Goal: Task Accomplishment & Management: Complete application form

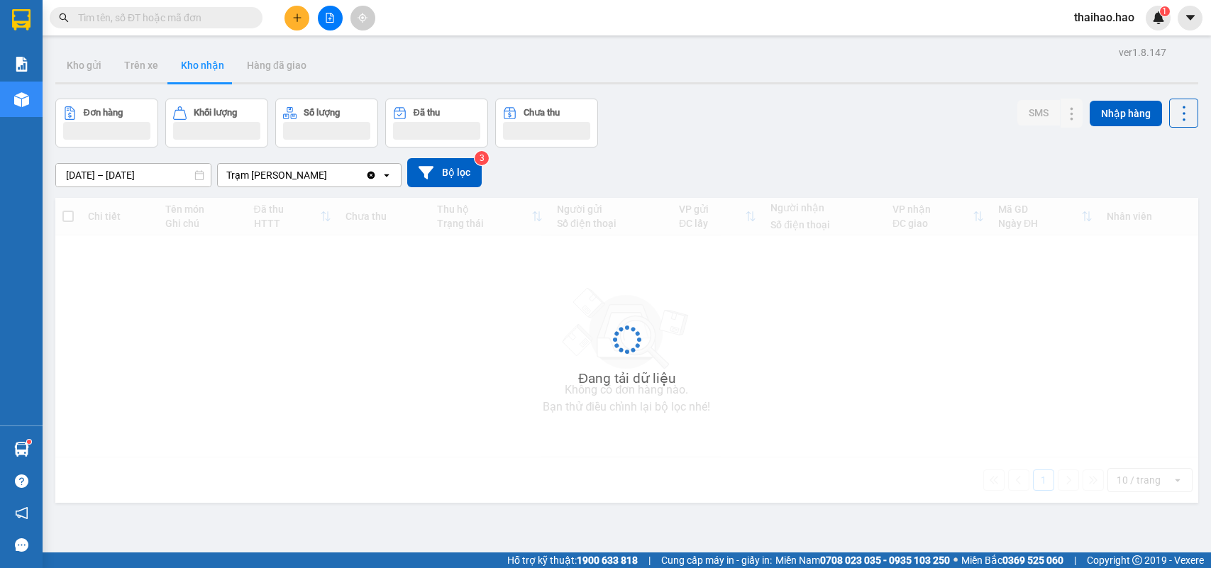
click at [187, 72] on button "Kho nhận" at bounding box center [203, 65] width 66 height 34
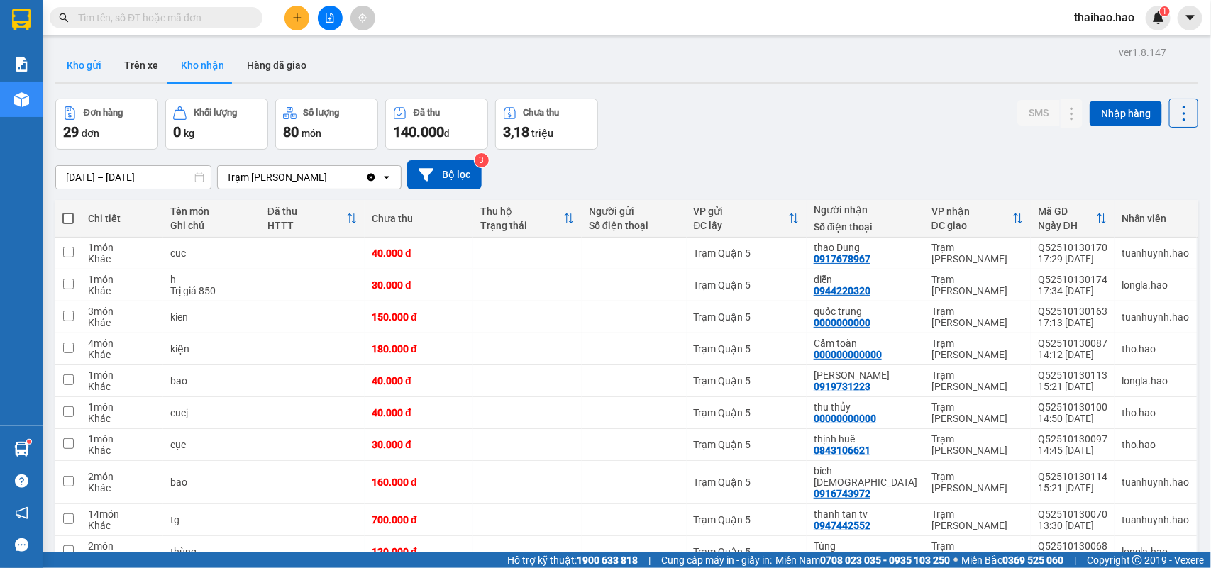
click at [78, 73] on button "Kho gửi" at bounding box center [83, 65] width 57 height 34
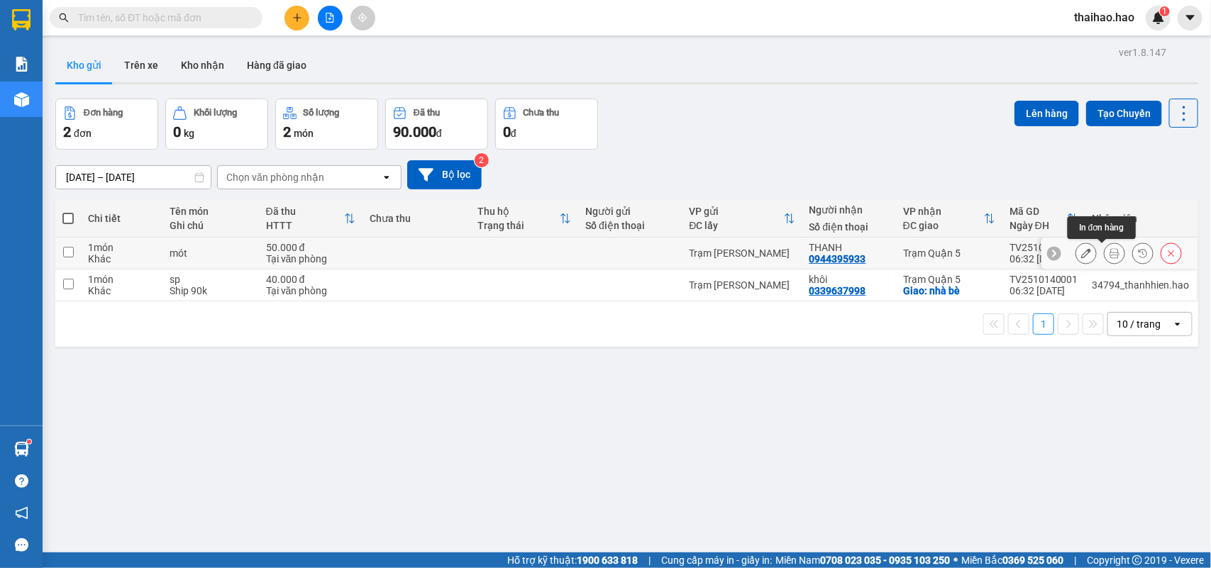
click at [1109, 253] on icon at bounding box center [1114, 253] width 10 height 10
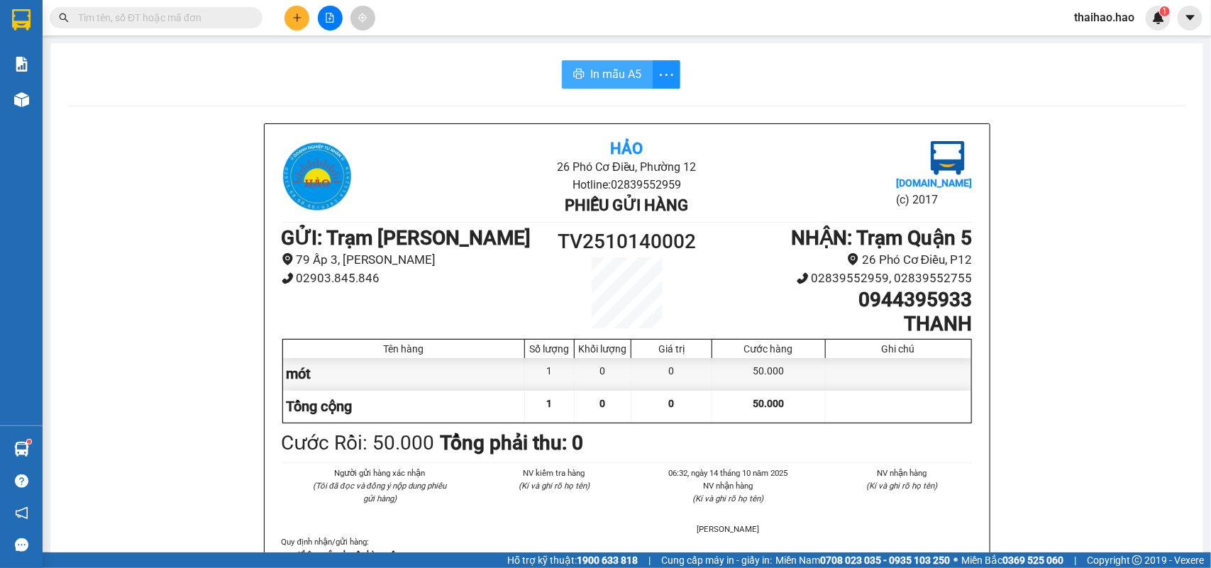
click at [622, 72] on span "In mẫu A5" at bounding box center [615, 74] width 51 height 18
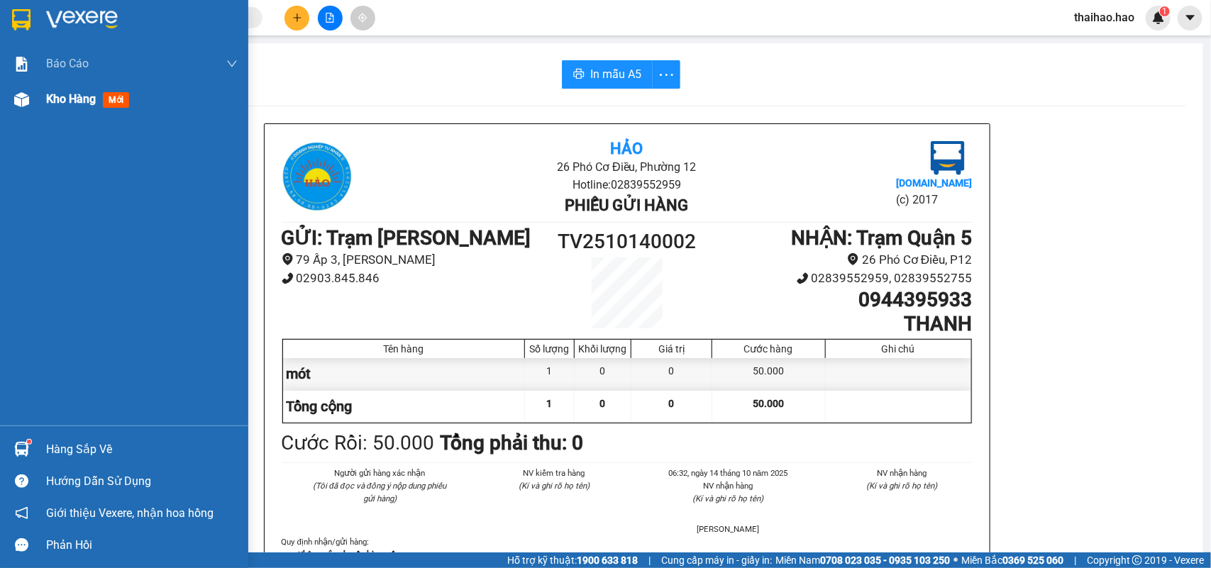
click at [36, 109] on div "Kho hàng mới" at bounding box center [124, 99] width 248 height 35
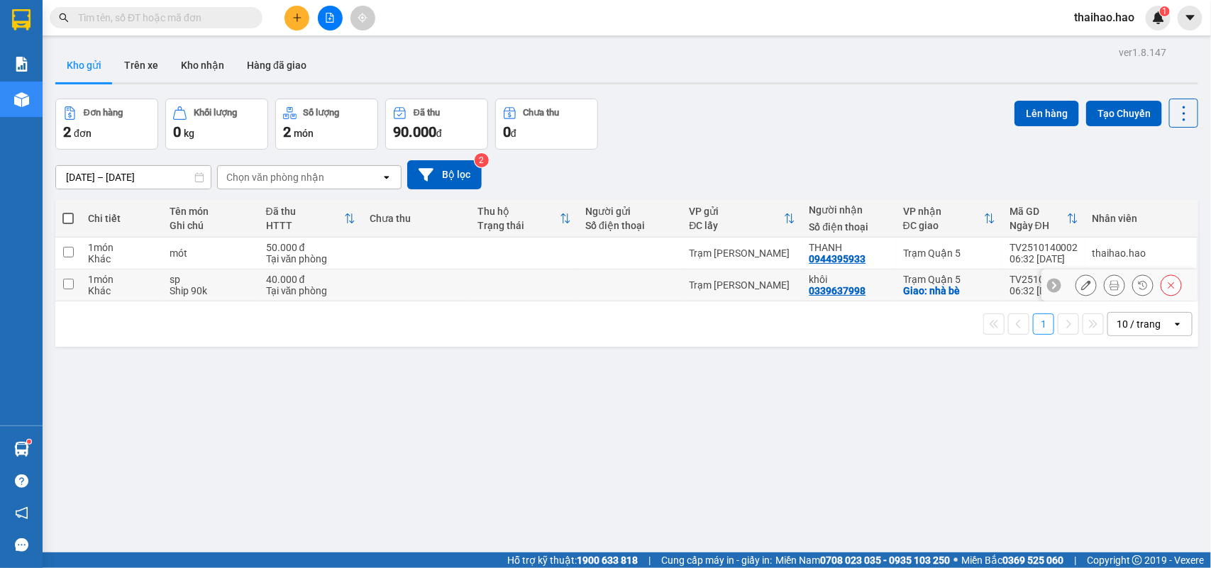
click at [1109, 287] on icon at bounding box center [1114, 285] width 10 height 10
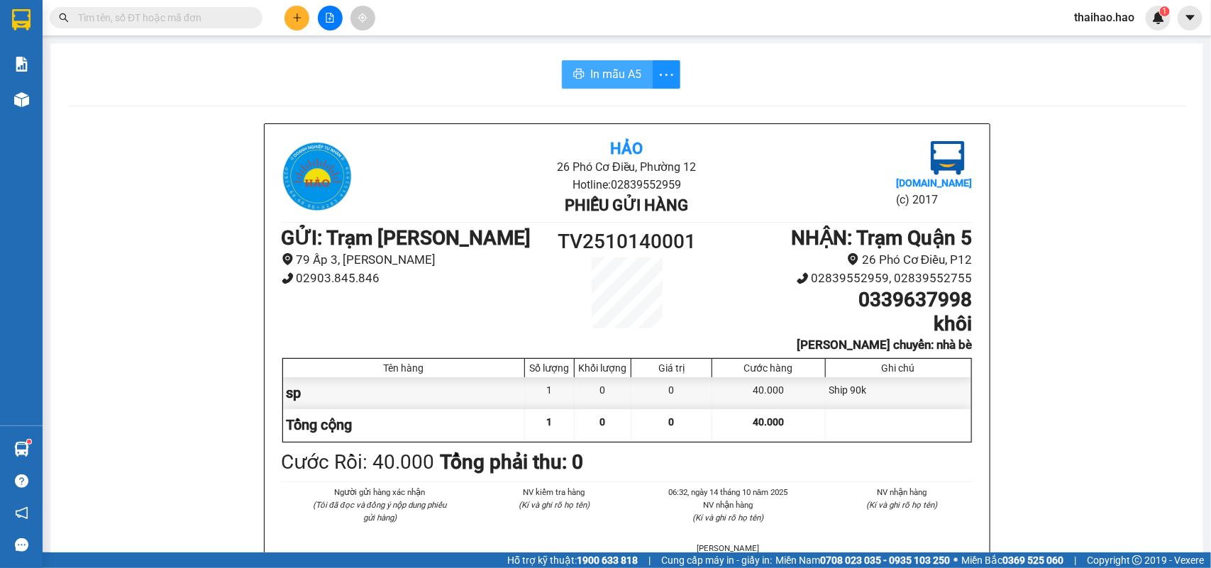
click at [603, 72] on span "In mẫu A5" at bounding box center [615, 74] width 51 height 18
click at [204, 13] on input "text" at bounding box center [161, 18] width 167 height 16
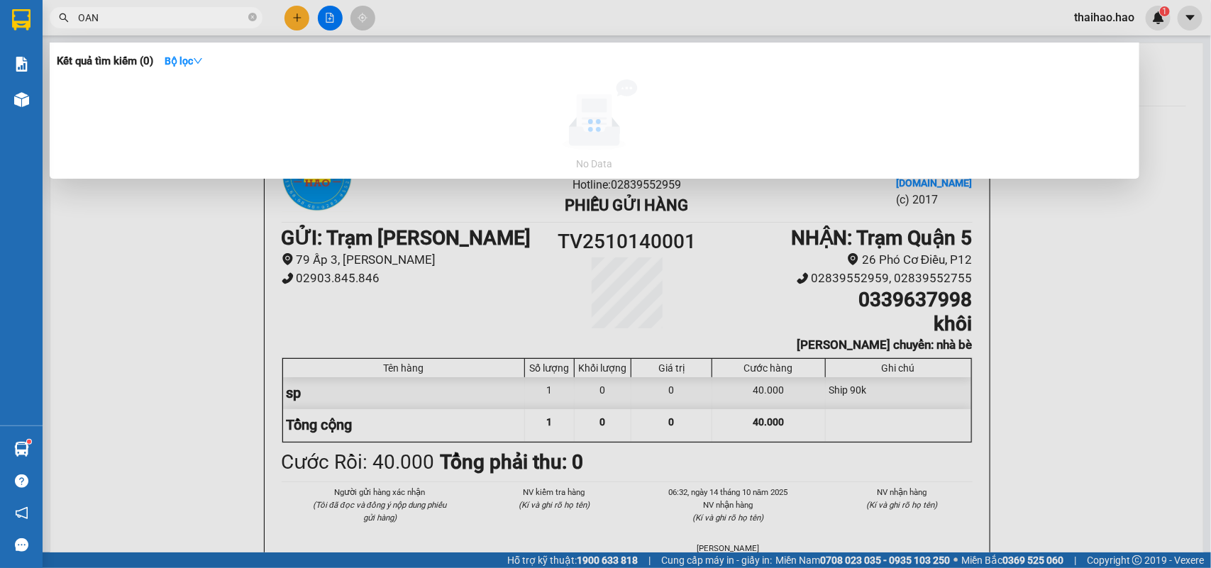
type input "OANH"
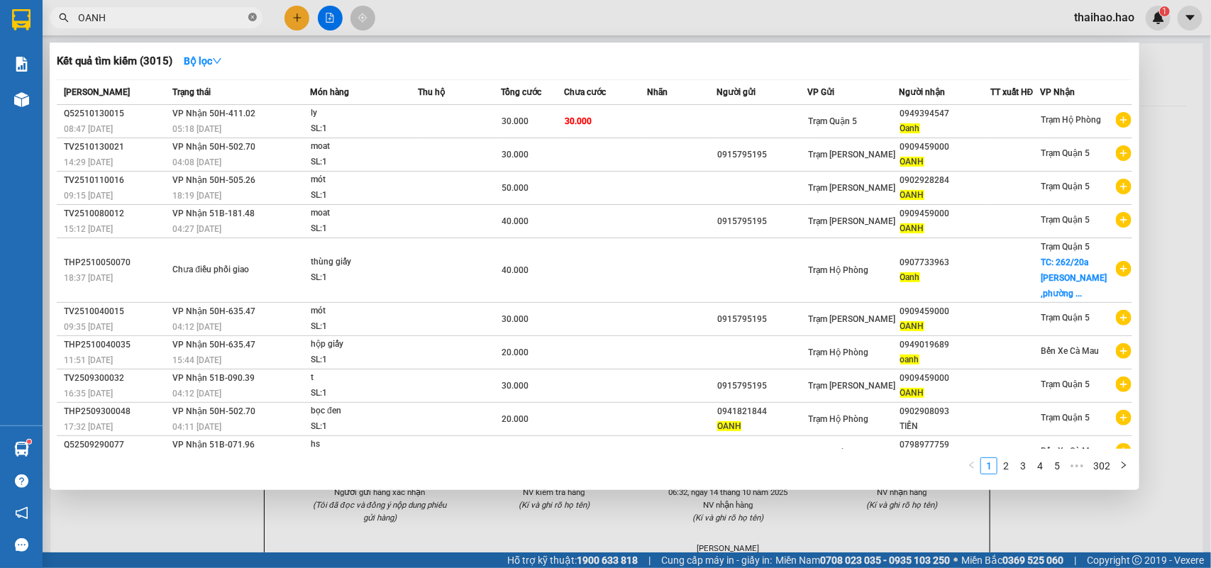
click at [253, 18] on icon "close-circle" at bounding box center [252, 17] width 9 height 9
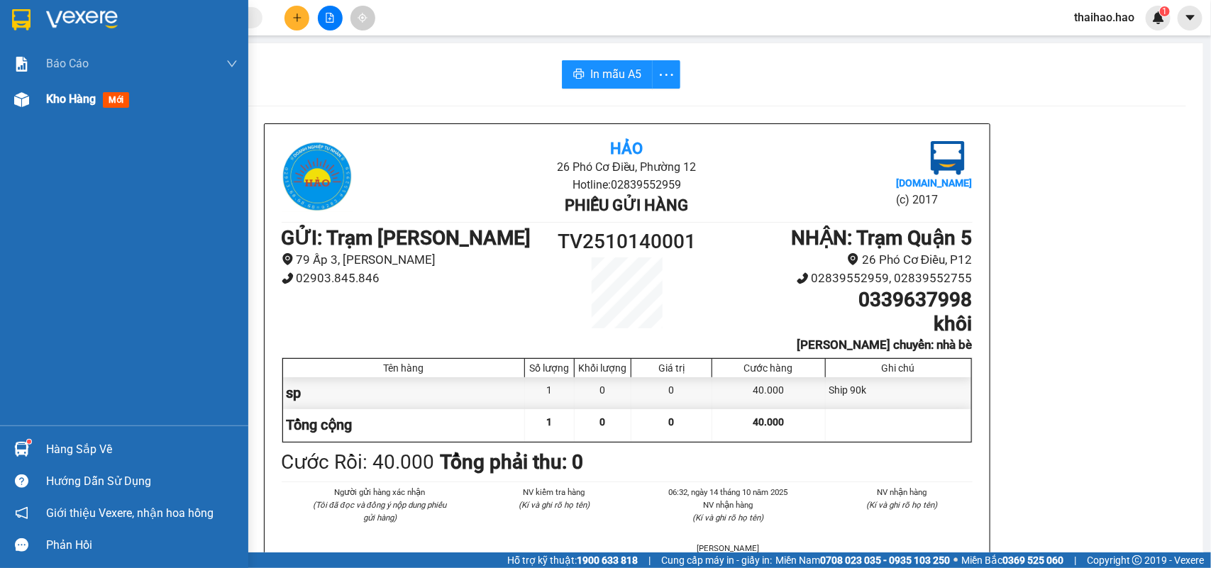
click at [30, 97] on div at bounding box center [21, 99] width 25 height 25
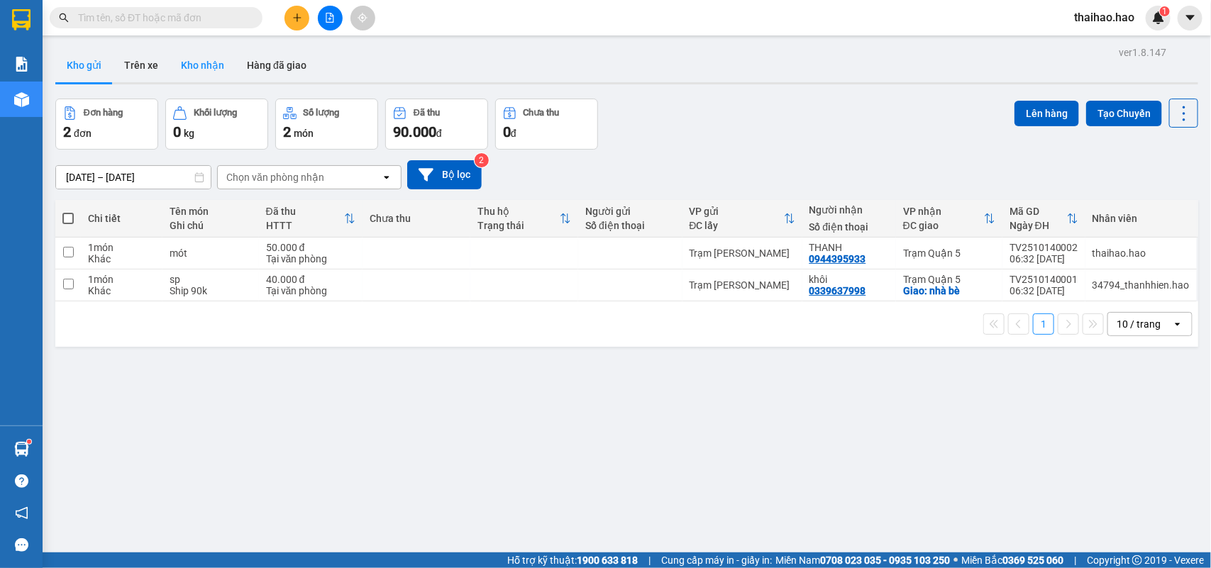
click at [192, 54] on button "Kho nhận" at bounding box center [203, 65] width 66 height 34
drag, startPoint x: 192, startPoint y: 54, endPoint x: 156, endPoint y: 96, distance: 55.9
click at [193, 55] on button "Kho nhận" at bounding box center [203, 65] width 66 height 34
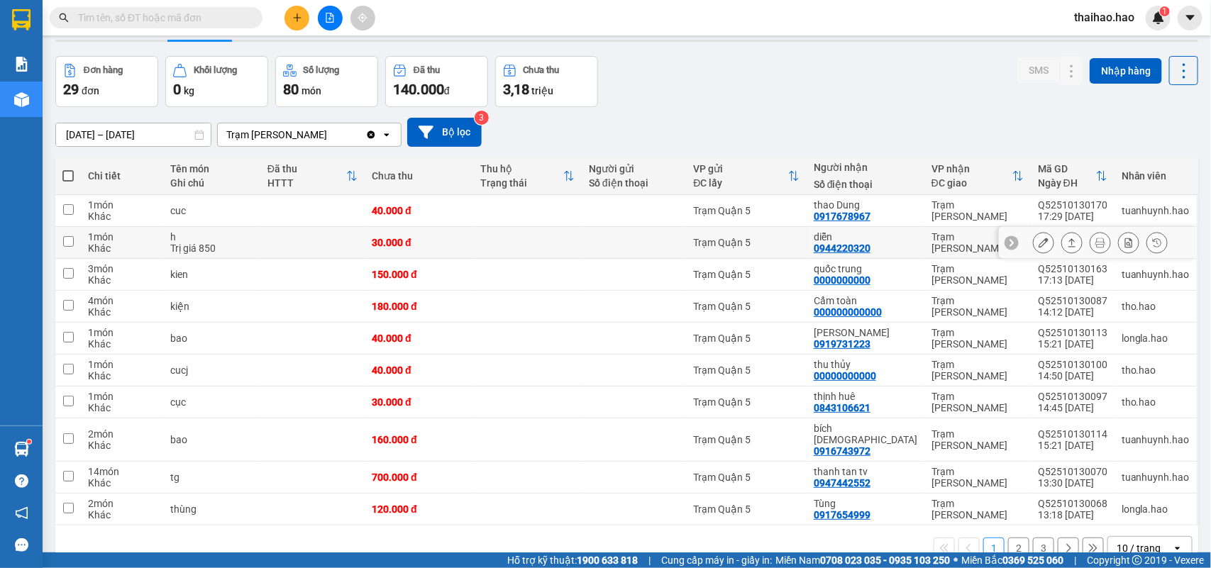
scroll to position [65, 0]
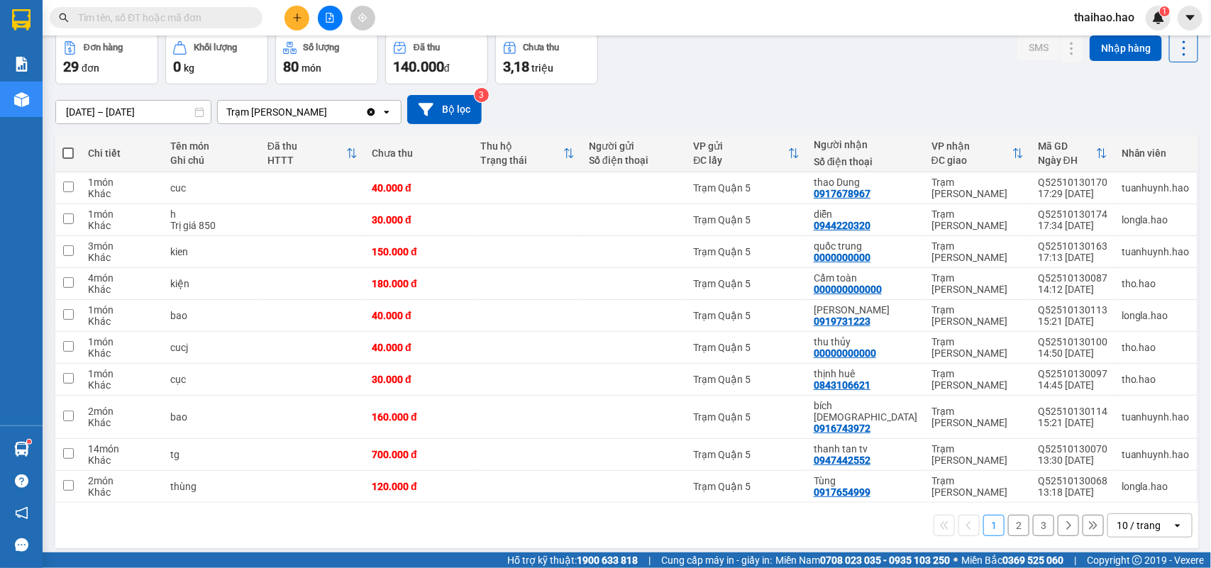
click at [1125, 518] on div "10 / trang" at bounding box center [1138, 525] width 44 height 14
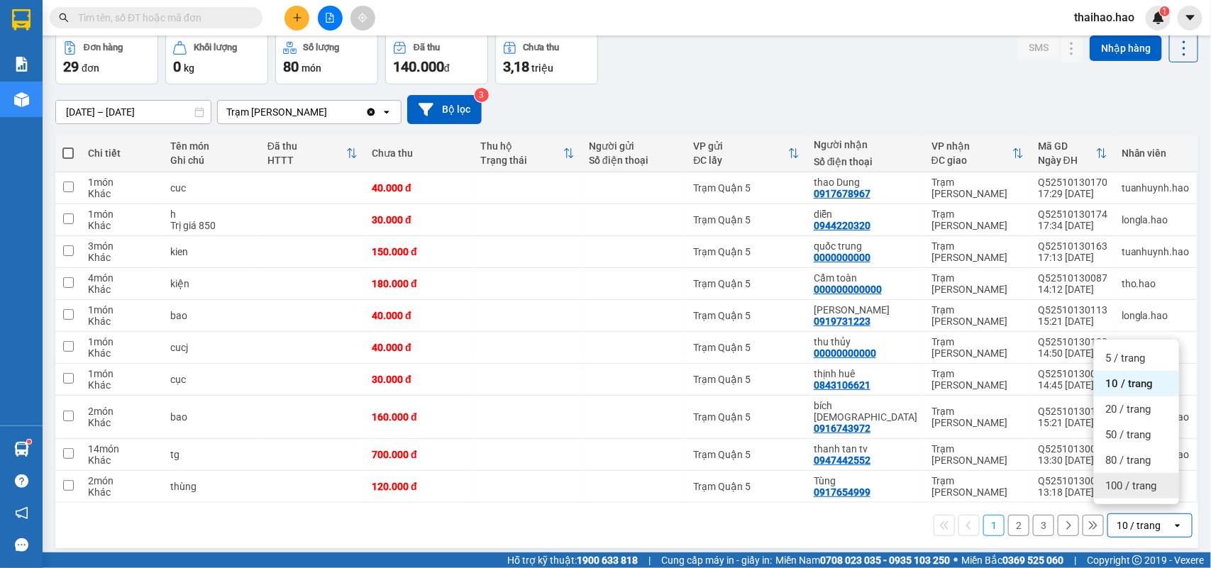
click at [1126, 492] on span "100 / trang" at bounding box center [1130, 486] width 51 height 14
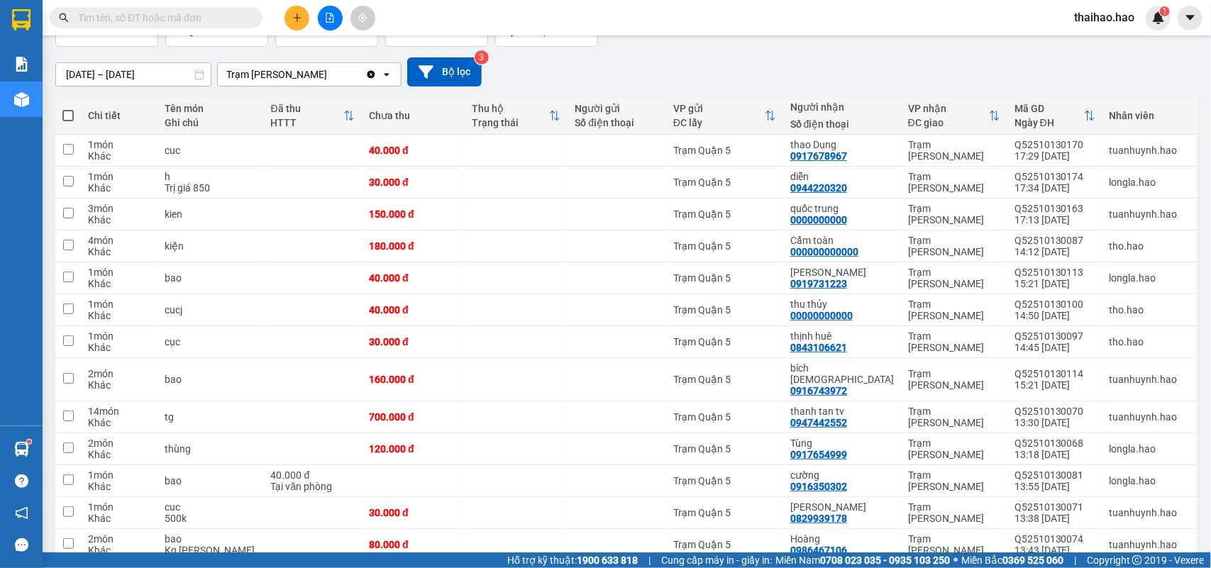
scroll to position [0, 0]
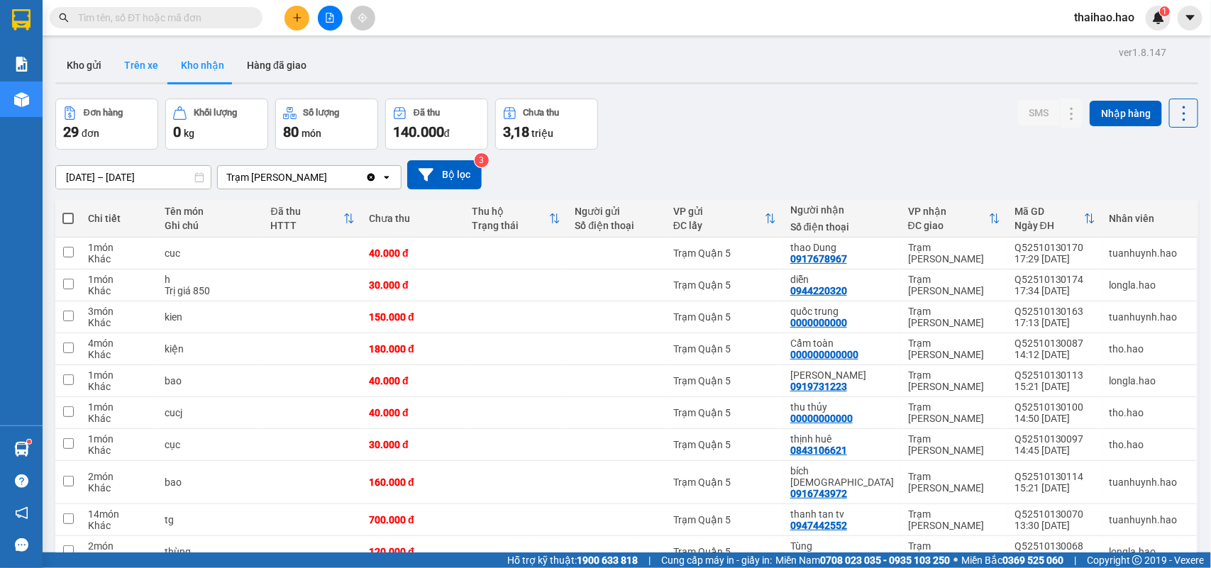
click at [116, 71] on button "Trên xe" at bounding box center [141, 65] width 57 height 34
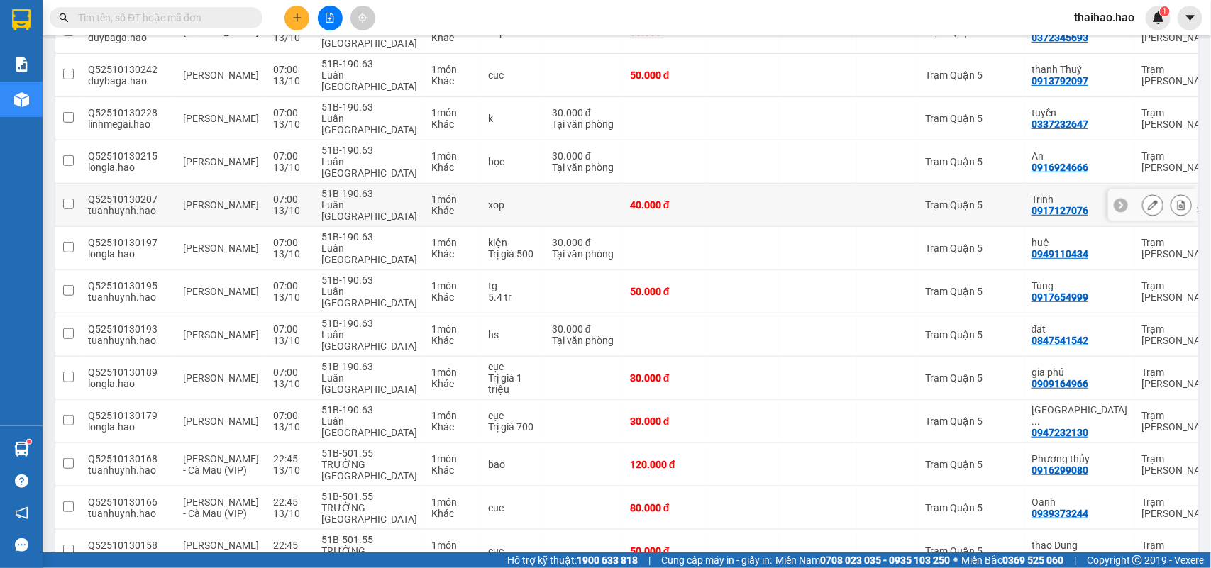
scroll to position [355, 0]
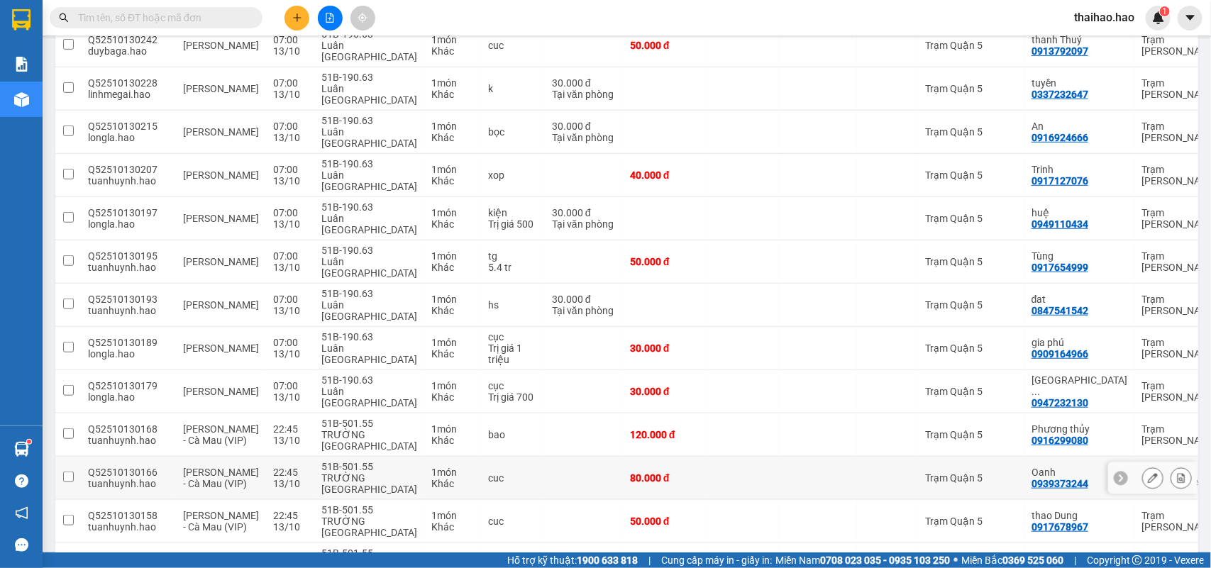
click at [936, 472] on div "Trạm Quận 5" at bounding box center [971, 477] width 92 height 11
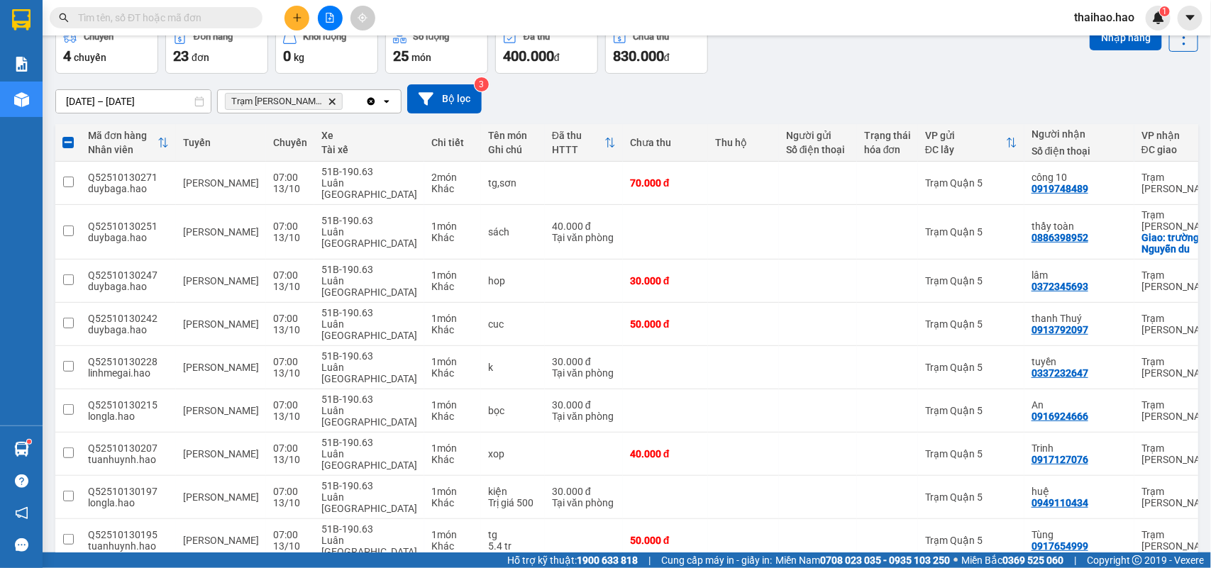
scroll to position [0, 0]
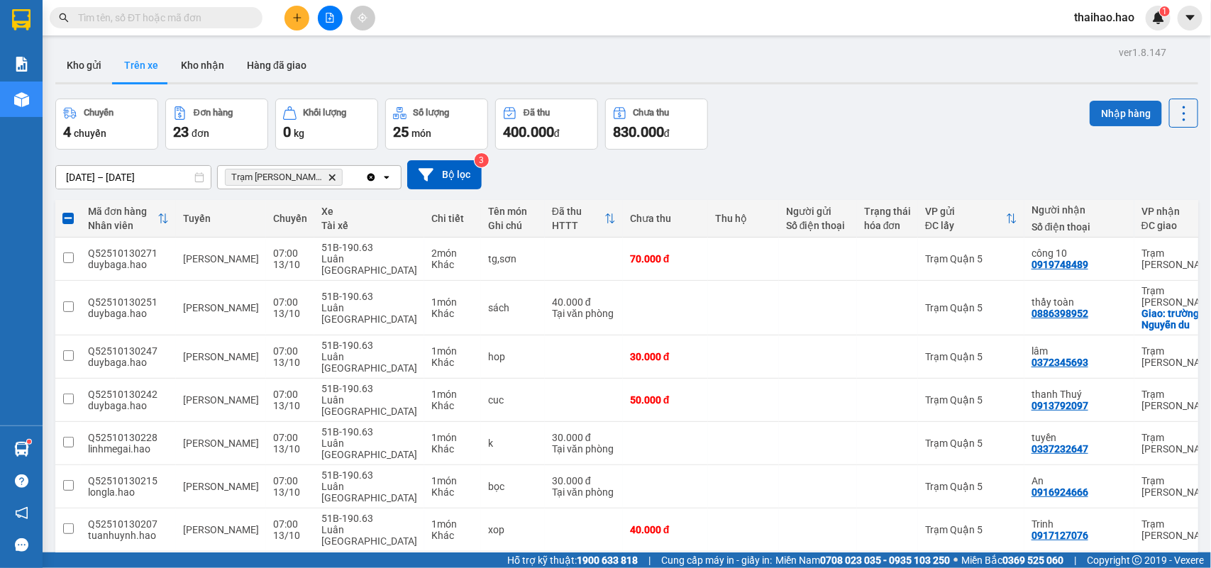
click at [1098, 121] on button "Nhập hàng" at bounding box center [1125, 114] width 72 height 26
checkbox input "false"
drag, startPoint x: 227, startPoint y: 85, endPoint x: 211, endPoint y: 74, distance: 19.5
click at [225, 84] on div "Kho gửi Trên xe Kho nhận Hàng đã giao" at bounding box center [626, 66] width 1143 height 36
click at [211, 73] on button "Kho nhận" at bounding box center [203, 65] width 66 height 34
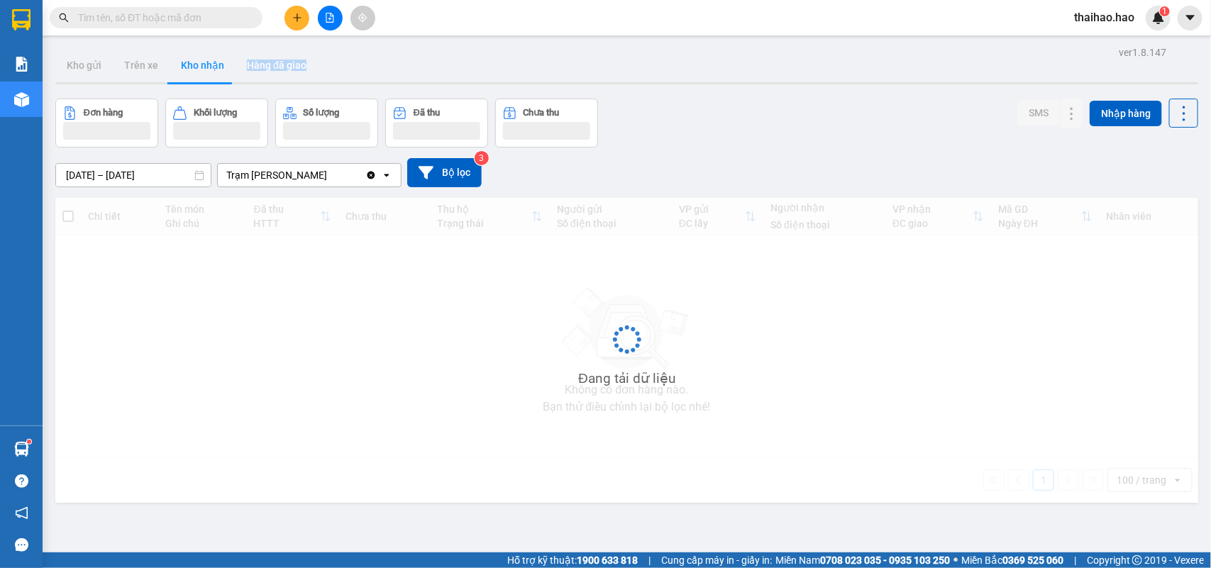
click at [211, 73] on button "Kho nhận" at bounding box center [203, 65] width 66 height 34
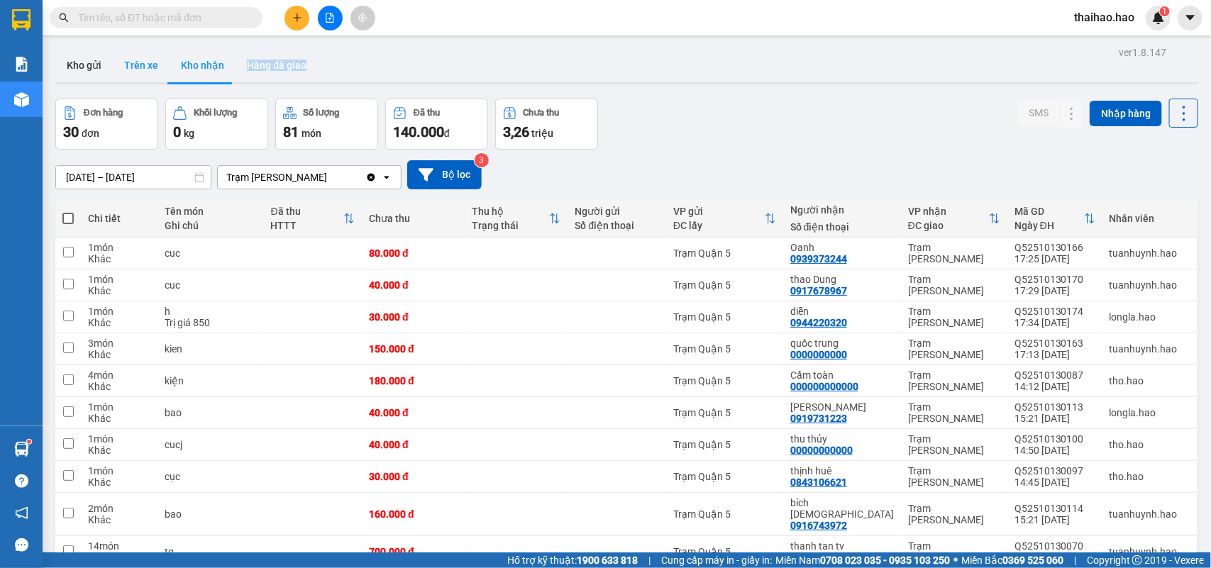
click at [145, 66] on button "Trên xe" at bounding box center [141, 65] width 57 height 34
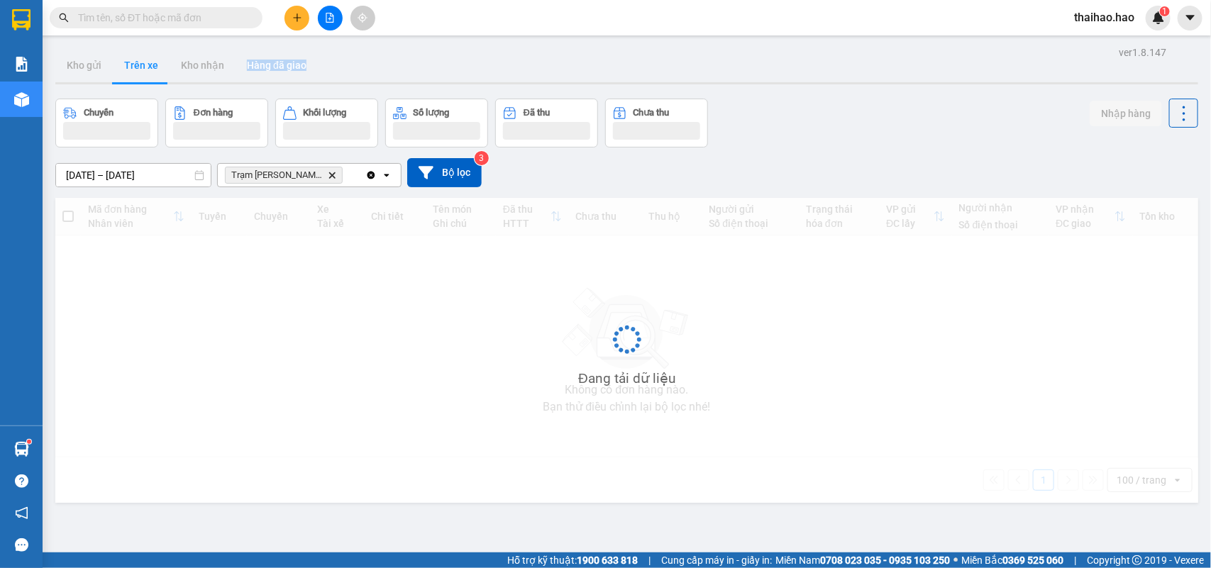
click at [145, 66] on button "Trên xe" at bounding box center [141, 65] width 57 height 34
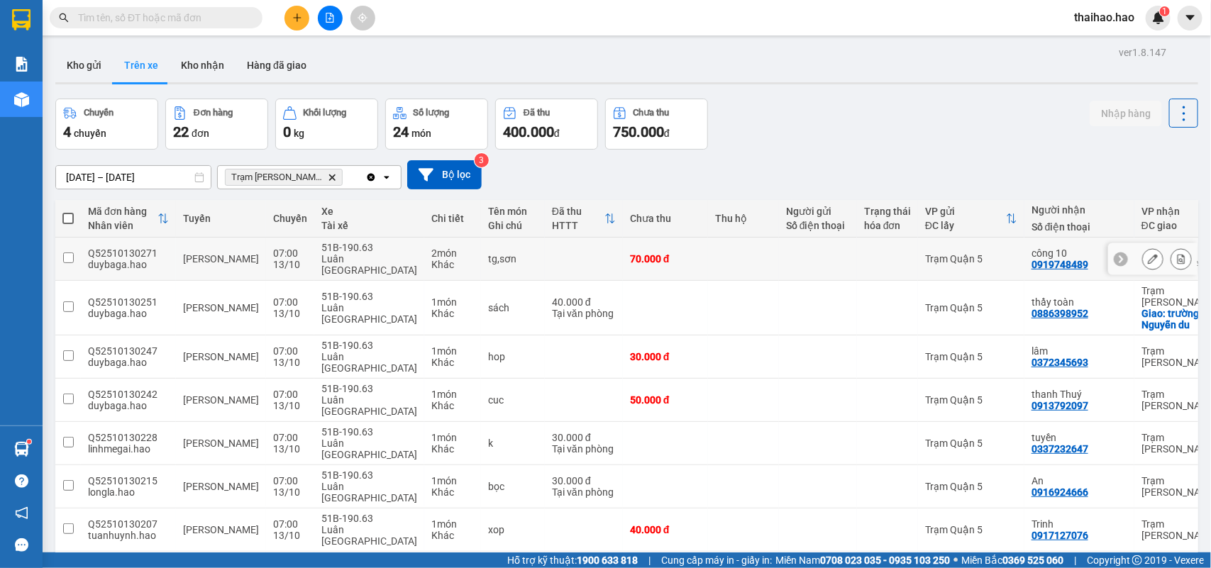
drag, startPoint x: 640, startPoint y: 249, endPoint x: 643, endPoint y: 206, distance: 43.3
click at [642, 253] on div "70.000 đ" at bounding box center [665, 258] width 71 height 11
checkbox input "true"
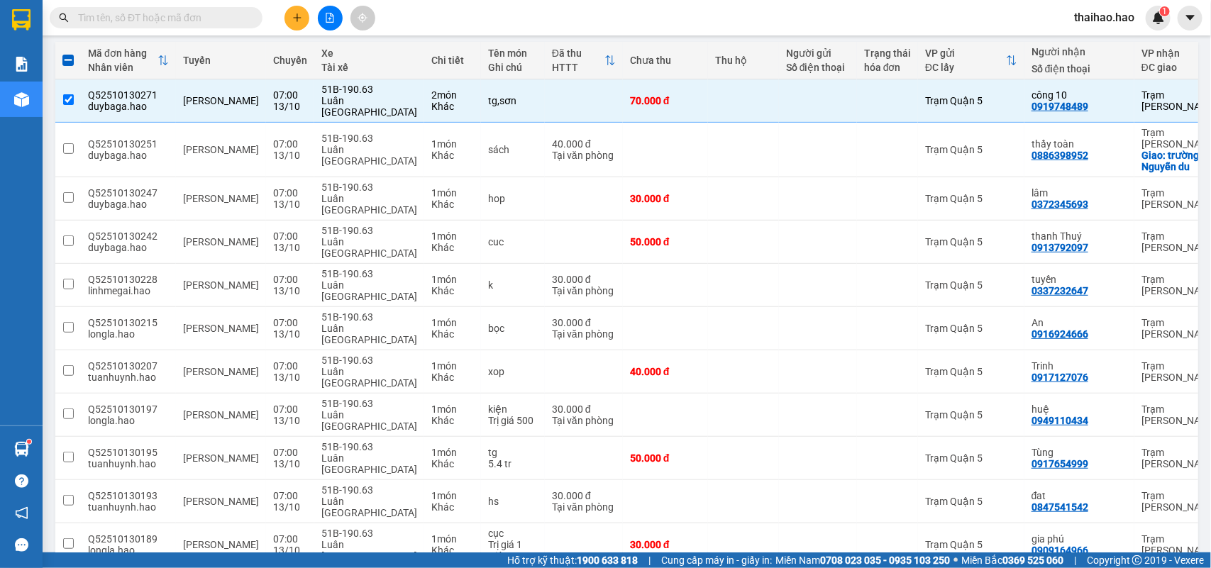
scroll to position [177, 0]
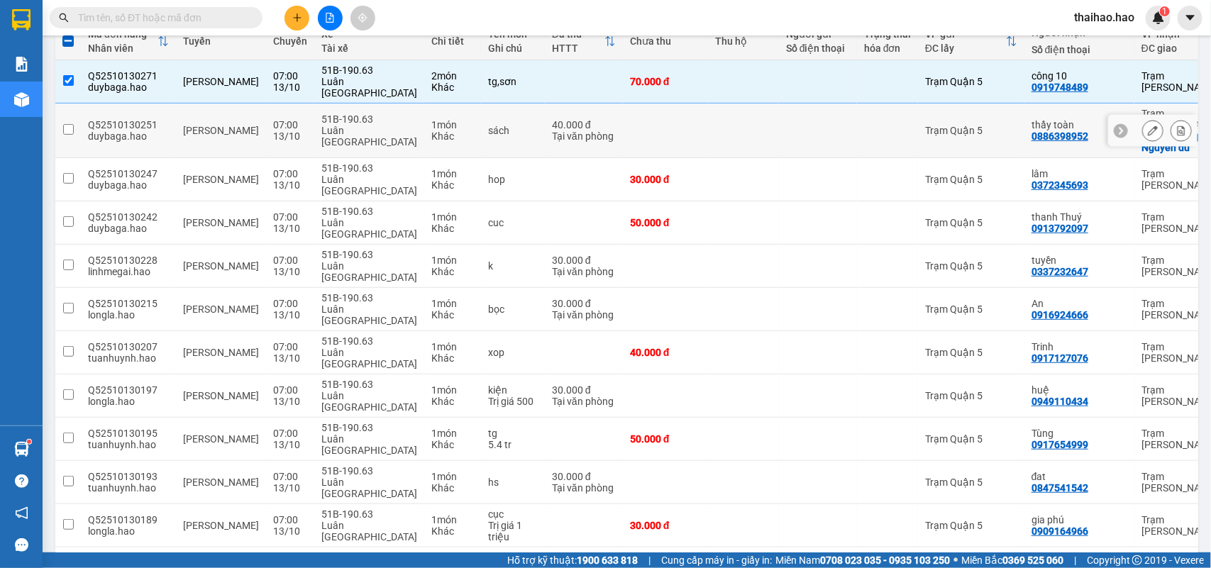
click at [779, 128] on td at bounding box center [818, 131] width 78 height 55
checkbox input "true"
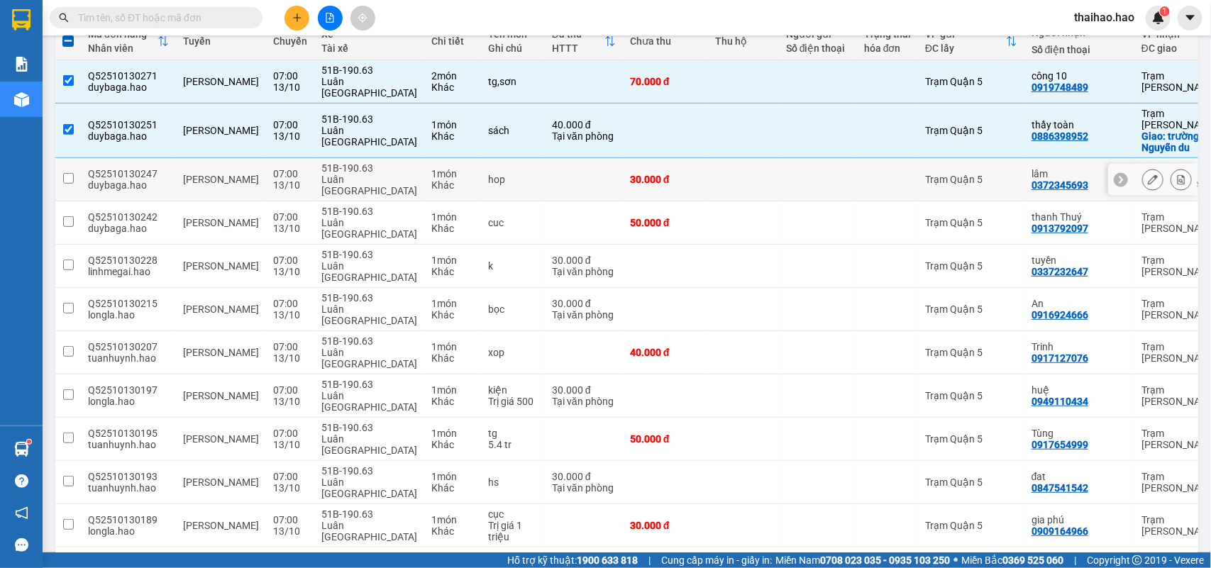
click at [786, 174] on div at bounding box center [818, 179] width 64 height 11
checkbox input "true"
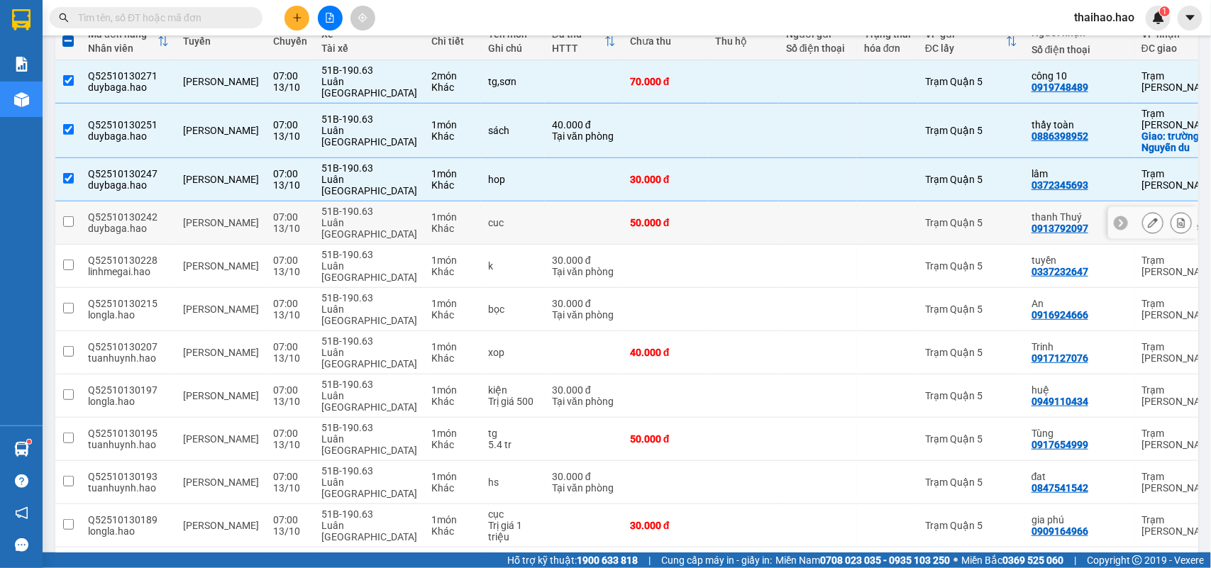
click at [786, 217] on div at bounding box center [818, 222] width 64 height 11
checkbox input "true"
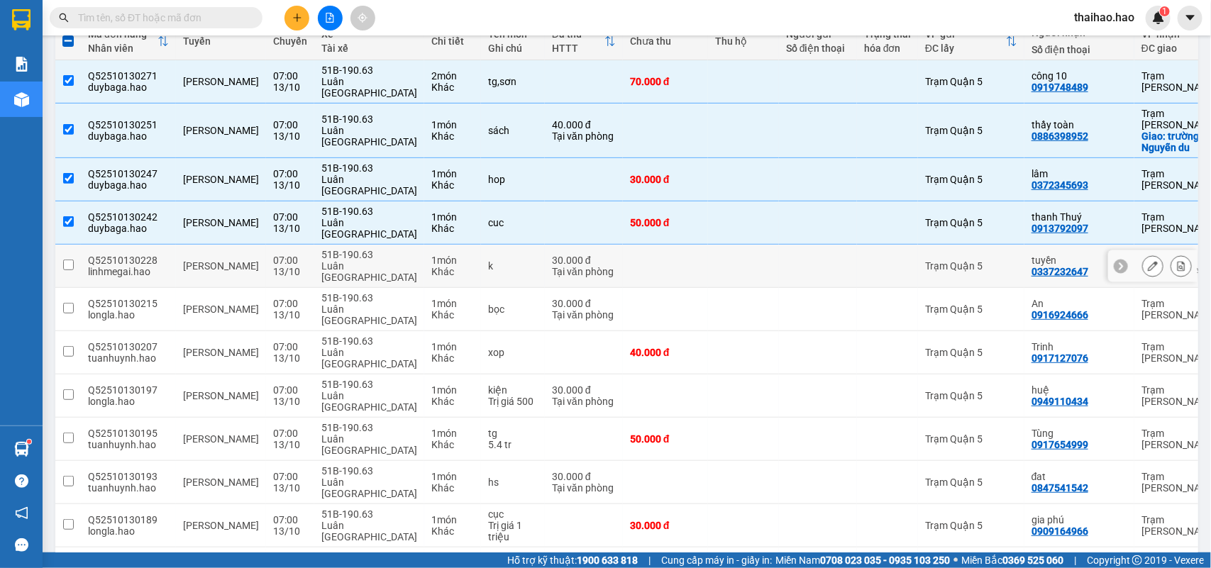
drag, startPoint x: 774, startPoint y: 218, endPoint x: 782, endPoint y: 238, distance: 22.3
click at [786, 260] on div at bounding box center [818, 265] width 64 height 11
checkbox input "true"
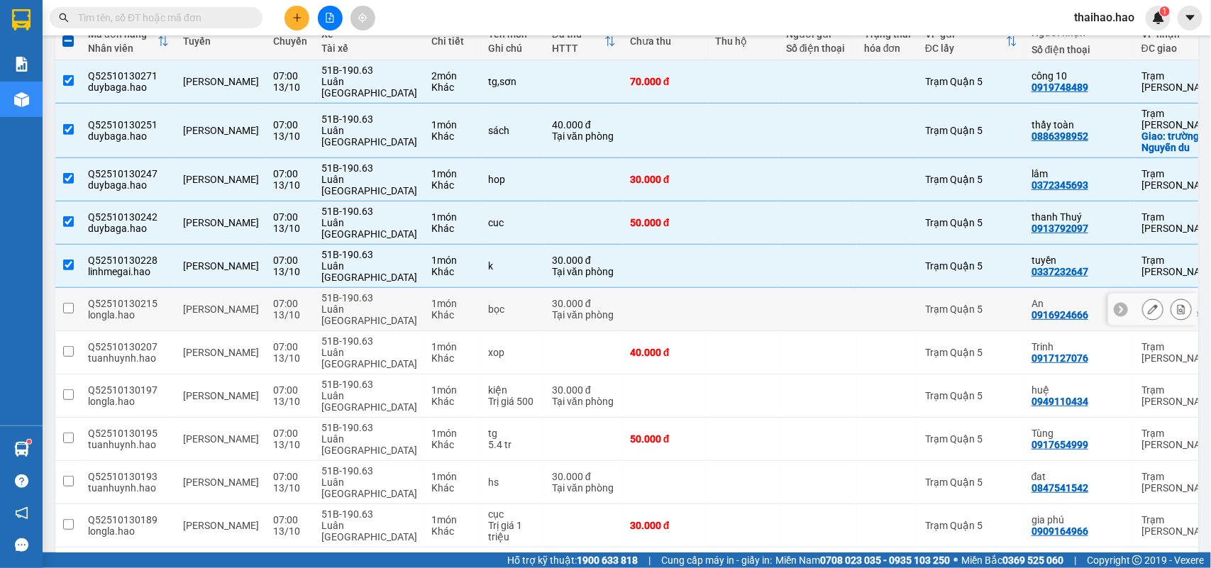
click at [786, 304] on div at bounding box center [818, 309] width 64 height 11
checkbox input "true"
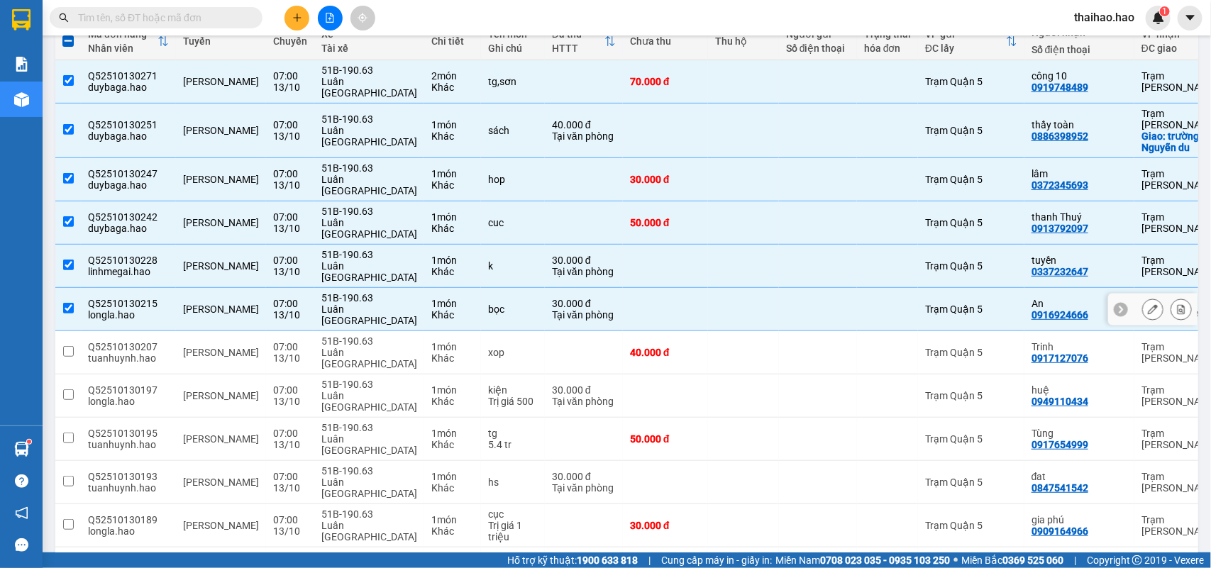
scroll to position [266, 0]
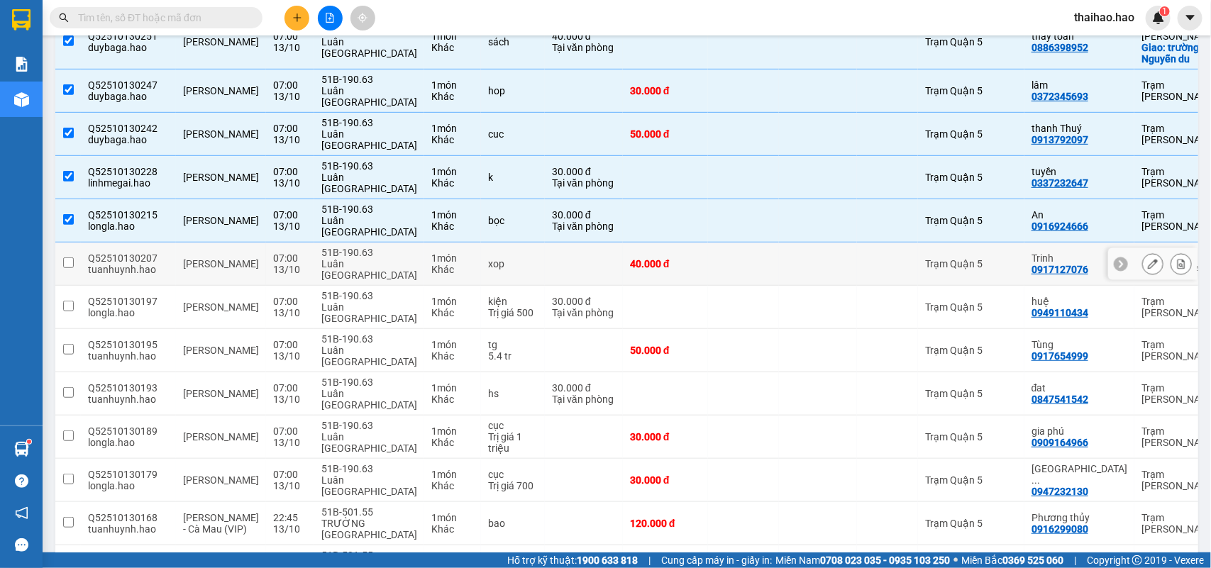
click at [779, 243] on td at bounding box center [818, 264] width 78 height 43
checkbox input "true"
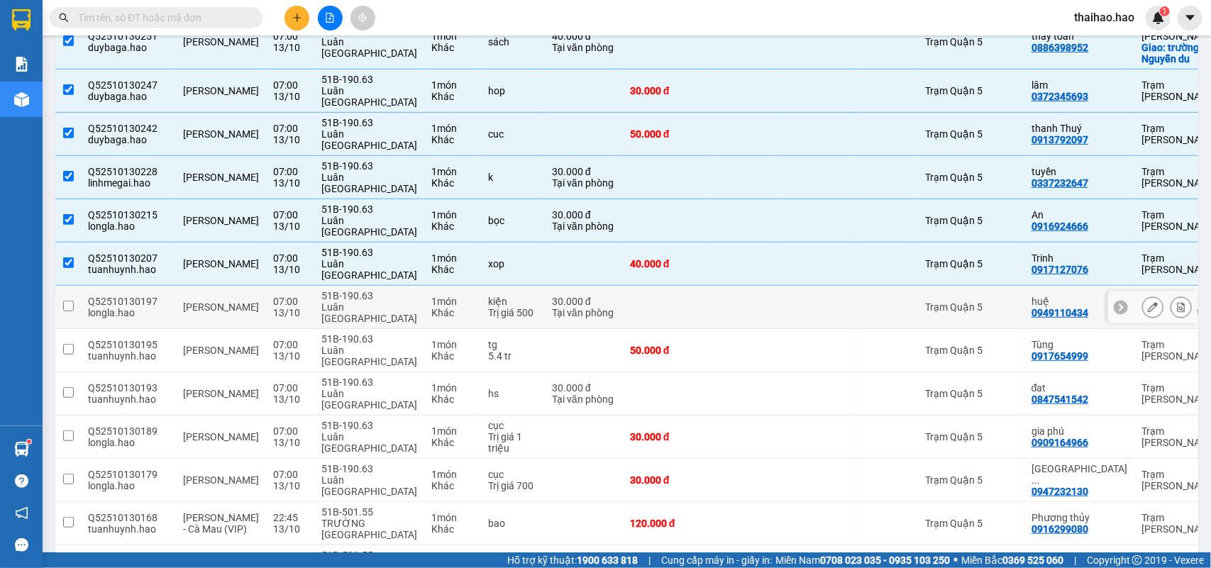
click at [718, 286] on td at bounding box center [743, 307] width 71 height 43
checkbox input "true"
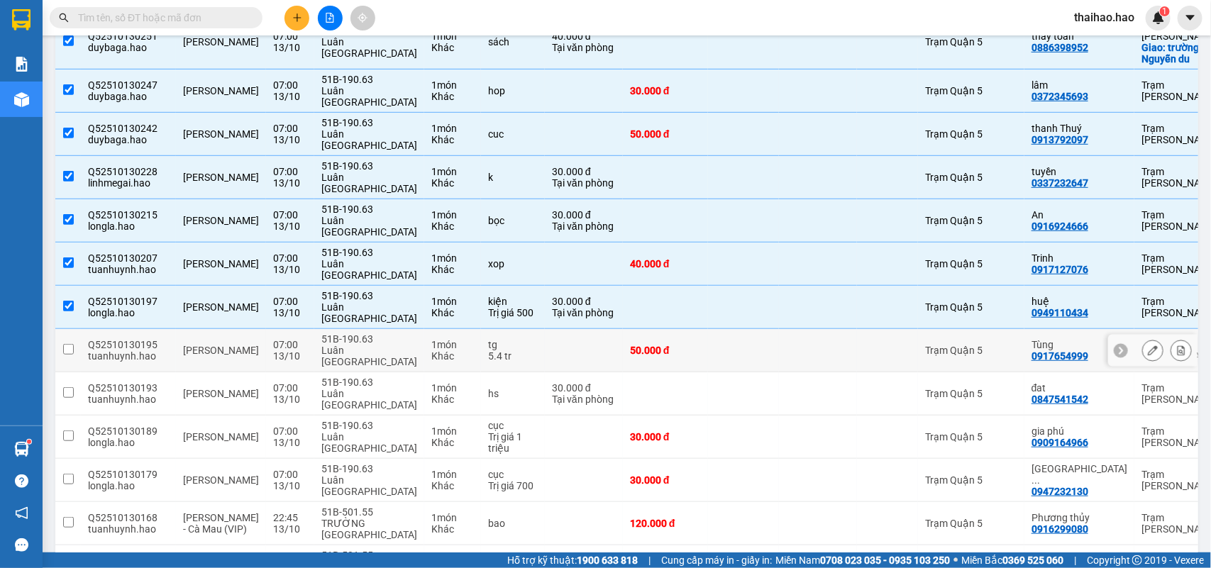
click at [786, 345] on div at bounding box center [818, 350] width 64 height 11
checkbox input "true"
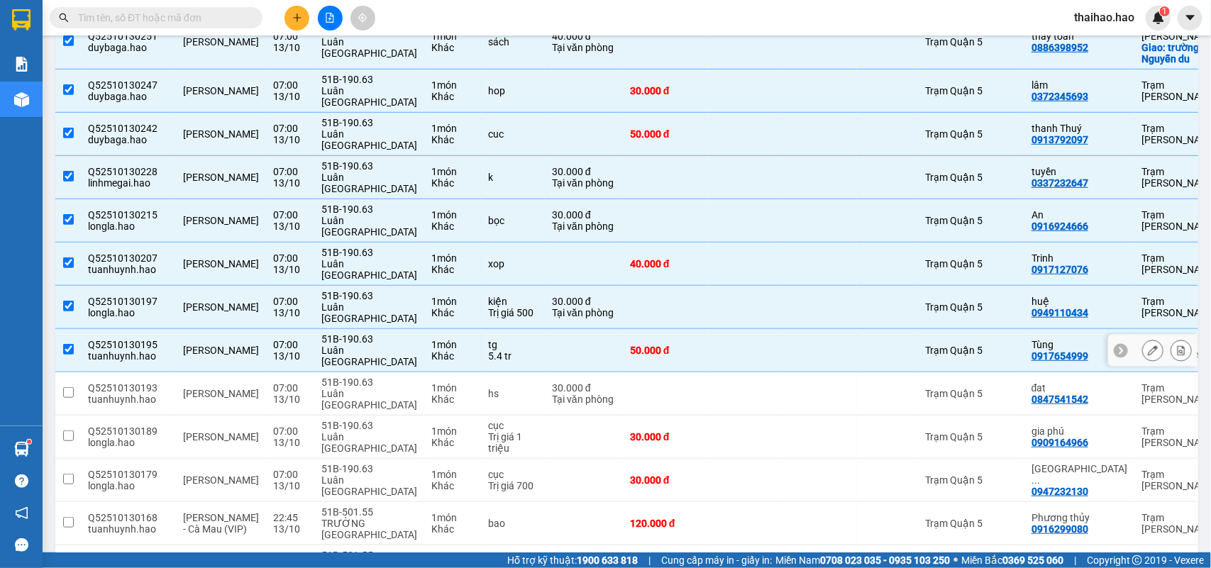
scroll to position [355, 0]
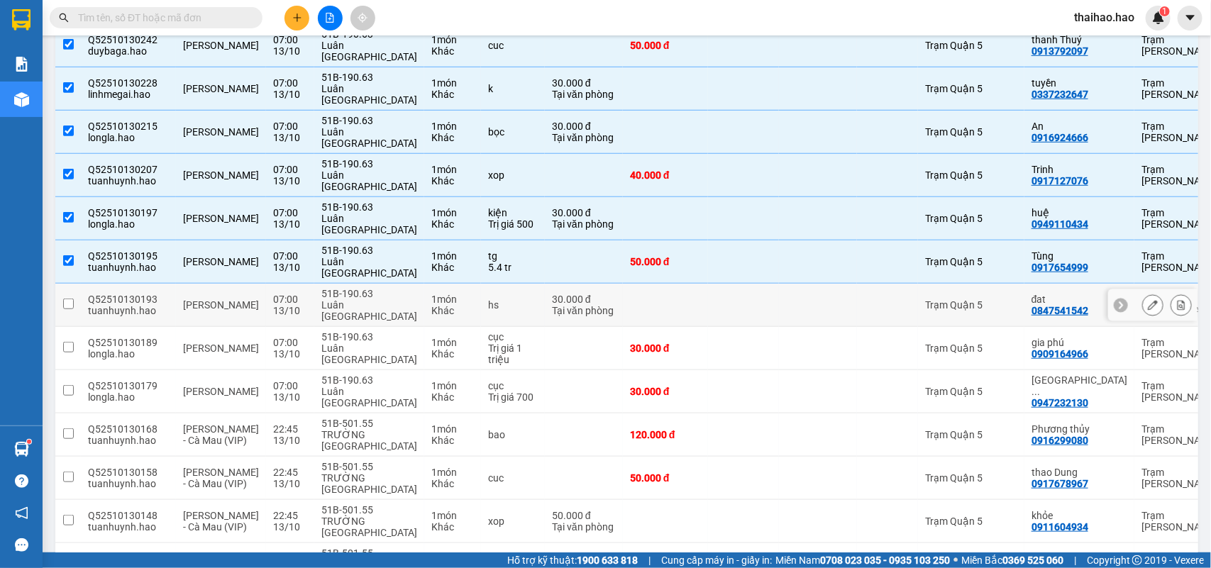
click at [806, 299] on div at bounding box center [818, 304] width 64 height 11
checkbox input "true"
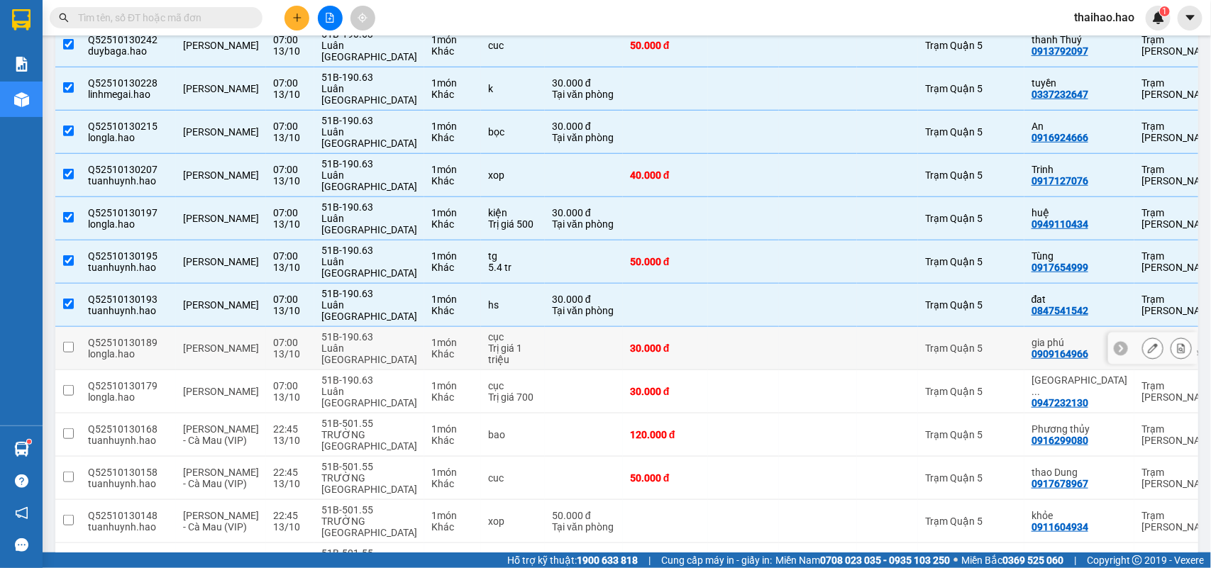
click at [809, 327] on td at bounding box center [818, 348] width 78 height 43
checkbox input "true"
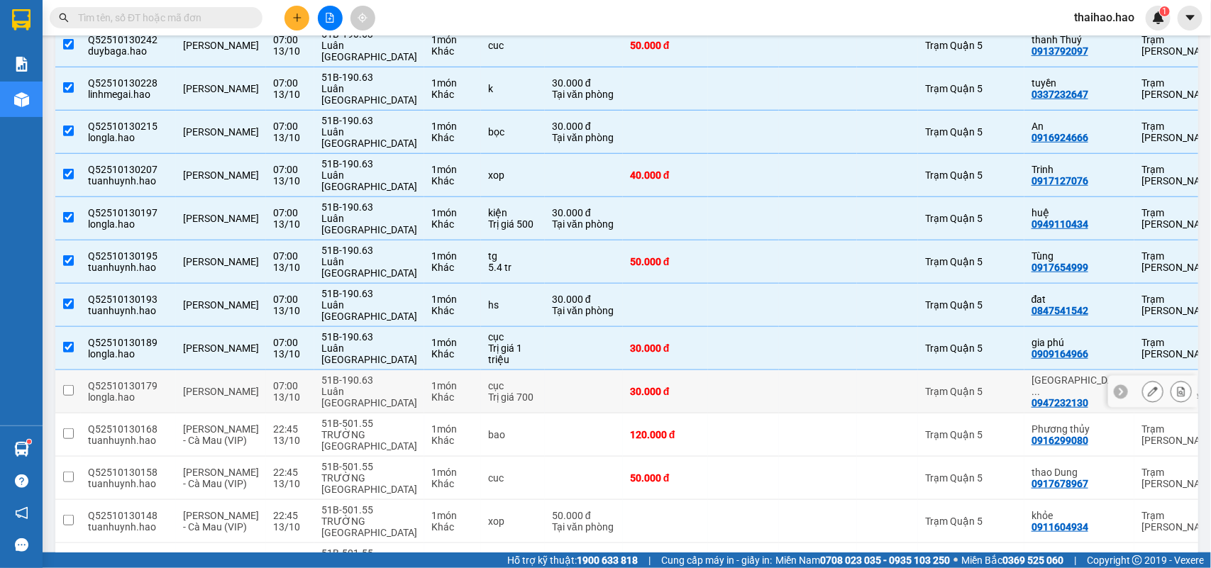
click at [806, 370] on td at bounding box center [818, 391] width 78 height 43
checkbox input "true"
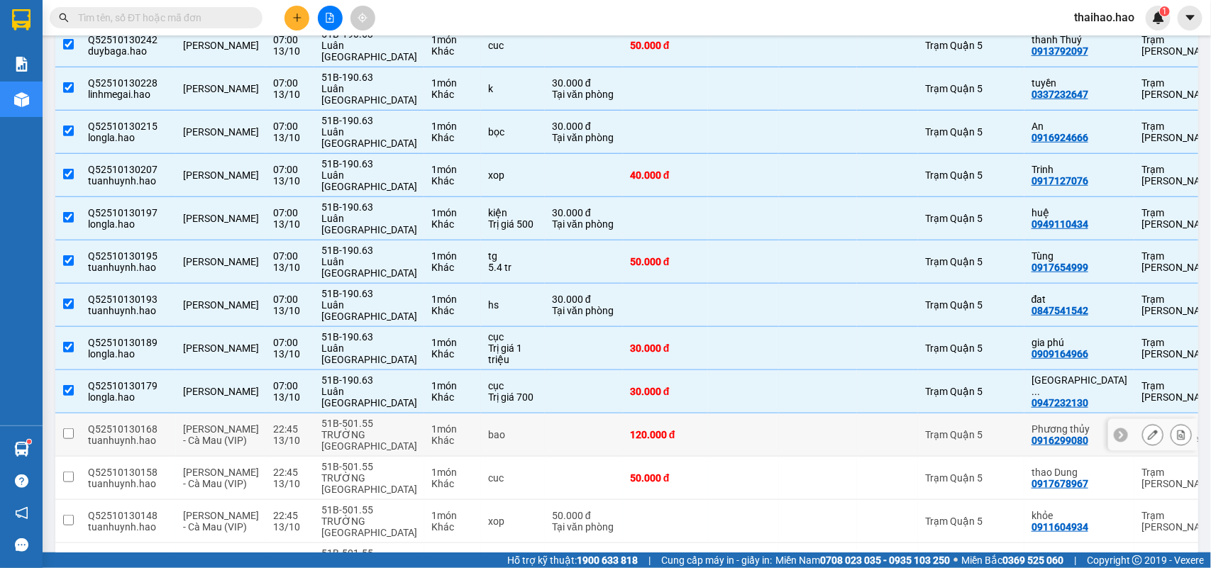
click at [809, 414] on td at bounding box center [818, 435] width 78 height 43
checkbox input "true"
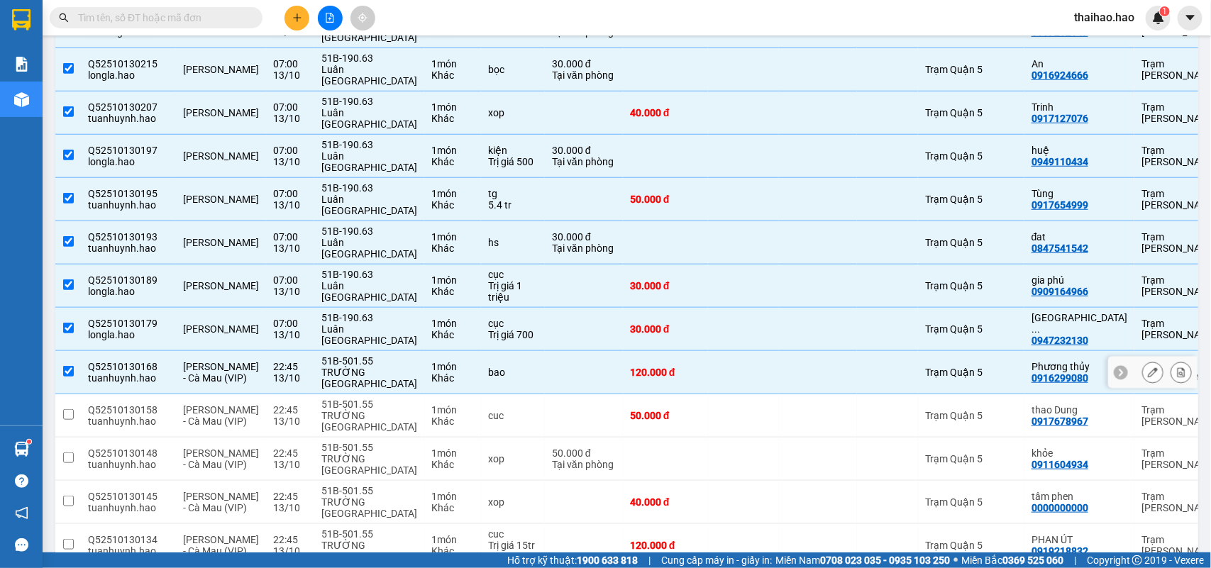
scroll to position [443, 0]
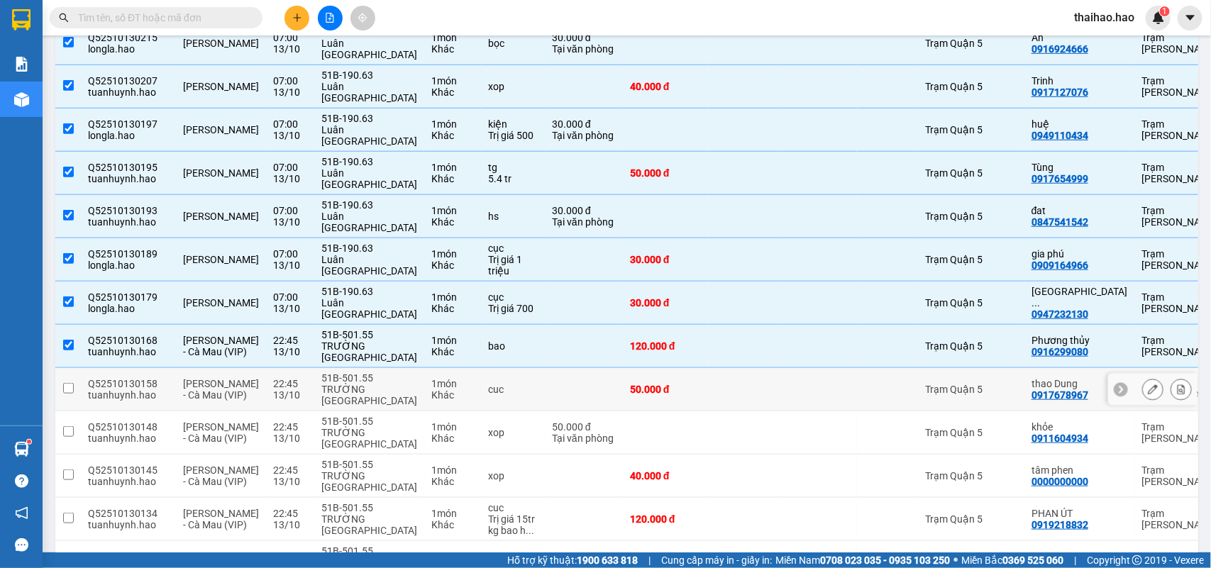
click at [788, 368] on td at bounding box center [818, 389] width 78 height 43
checkbox input "true"
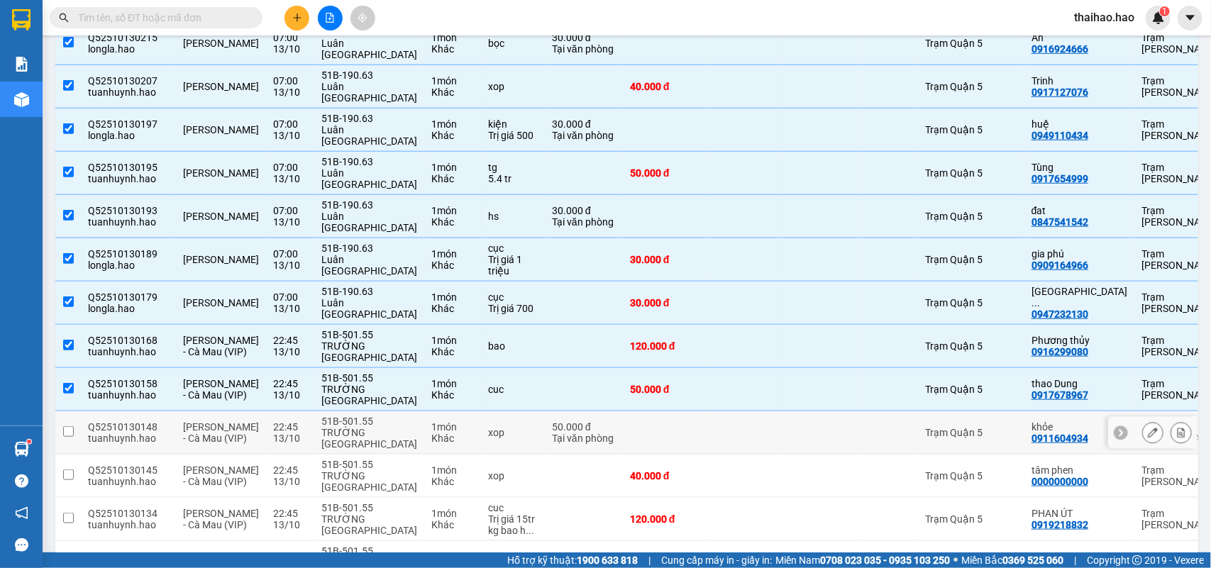
click at [779, 411] on td at bounding box center [818, 432] width 78 height 43
checkbox input "true"
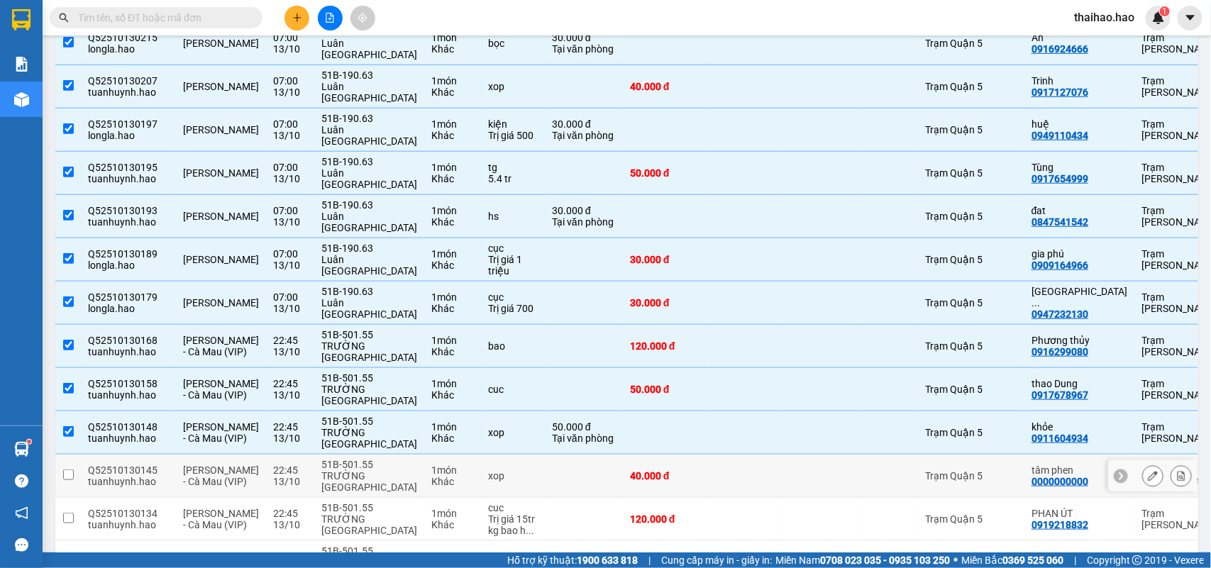
click at [786, 470] on div at bounding box center [818, 475] width 64 height 11
checkbox input "true"
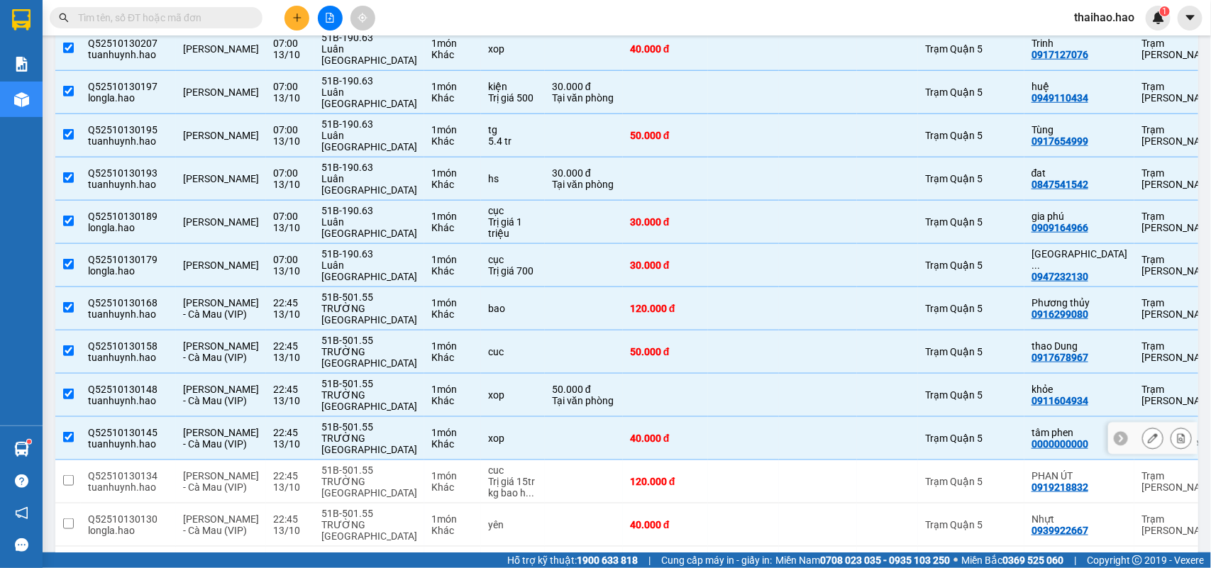
scroll to position [532, 0]
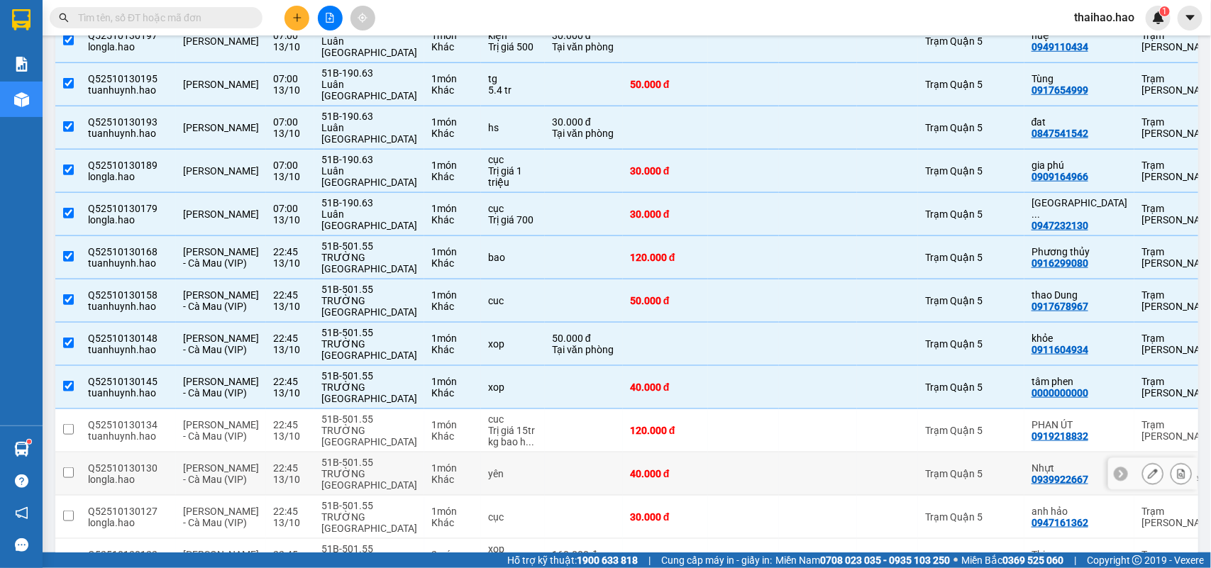
click at [784, 409] on td at bounding box center [818, 430] width 78 height 43
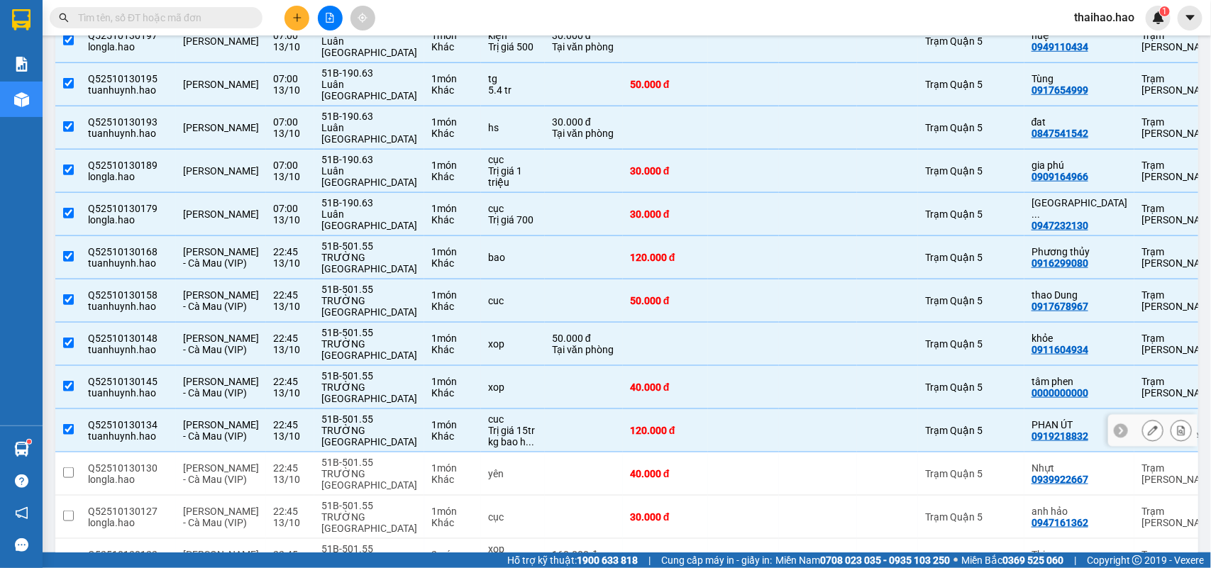
checkbox input "true"
click at [785, 453] on td at bounding box center [818, 474] width 78 height 43
checkbox input "true"
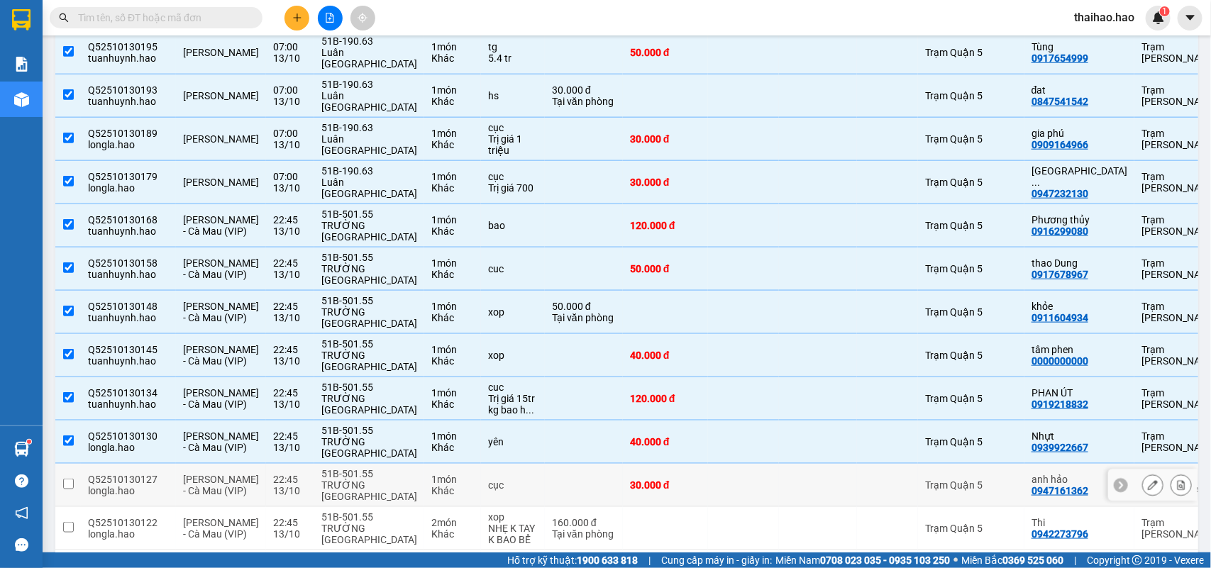
scroll to position [579, 0]
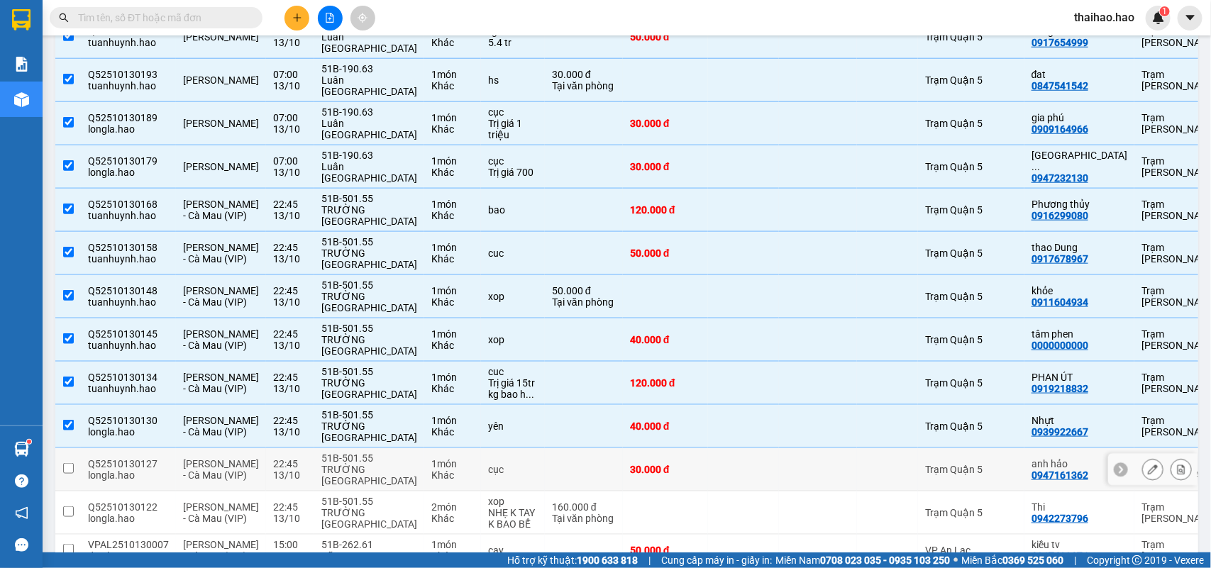
click at [786, 464] on div at bounding box center [818, 469] width 64 height 11
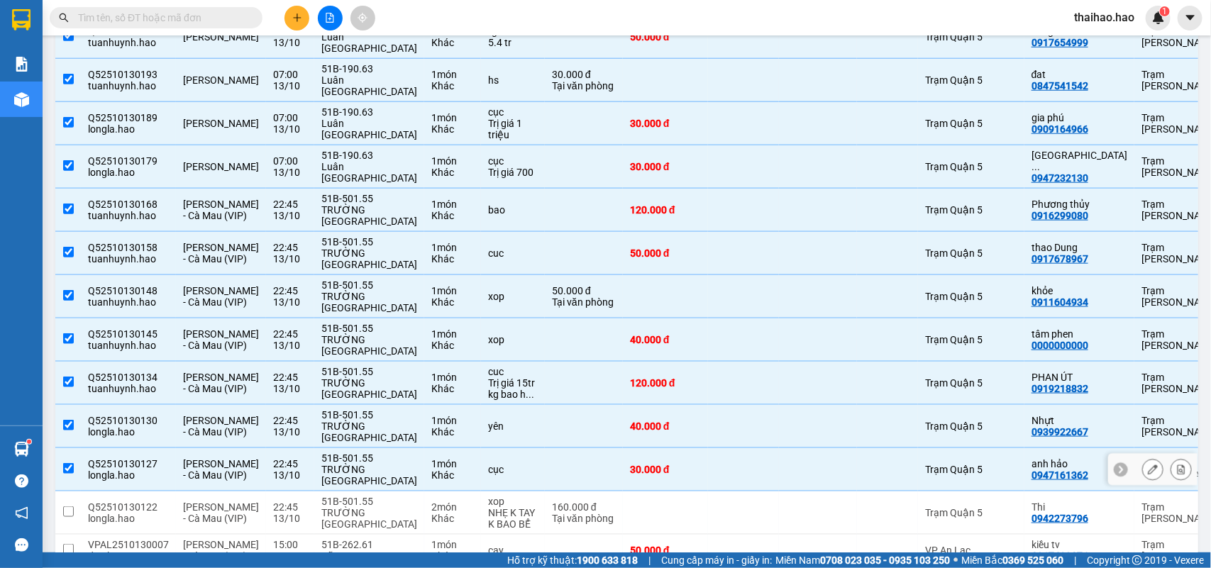
checkbox input "true"
click at [733, 492] on td at bounding box center [743, 513] width 71 height 43
checkbox input "true"
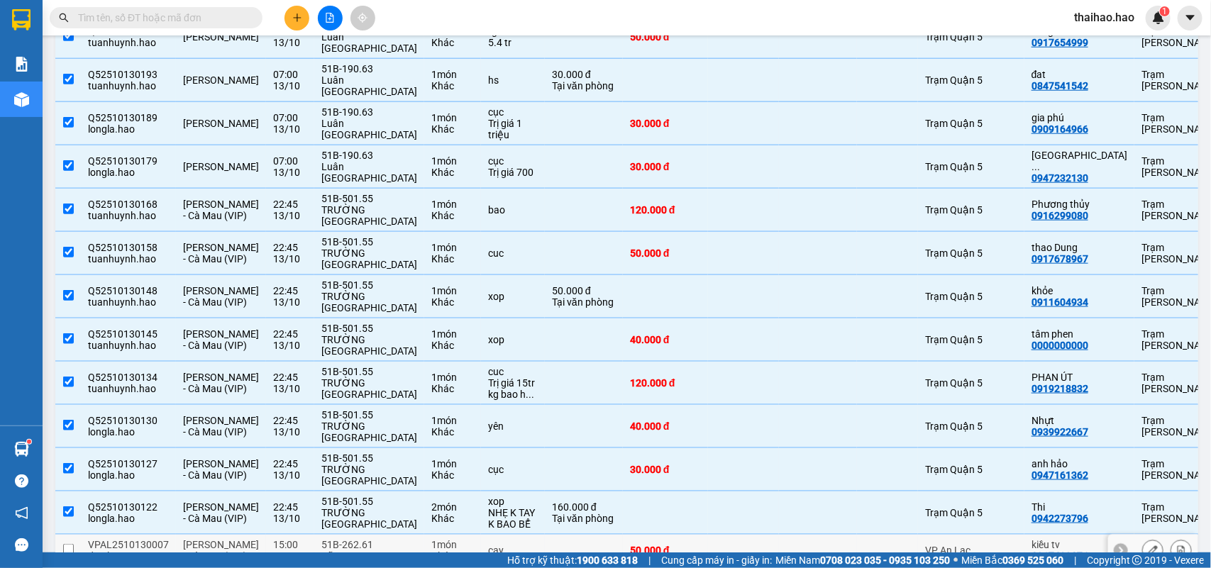
click at [724, 535] on td at bounding box center [743, 551] width 71 height 32
checkbox input "true"
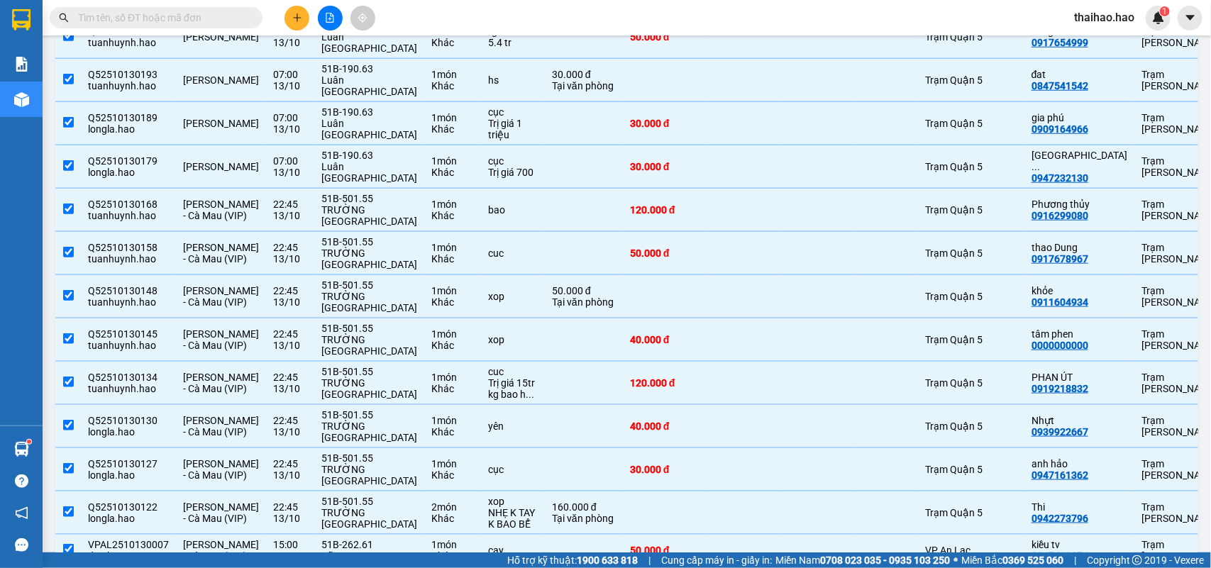
checkbox input "true"
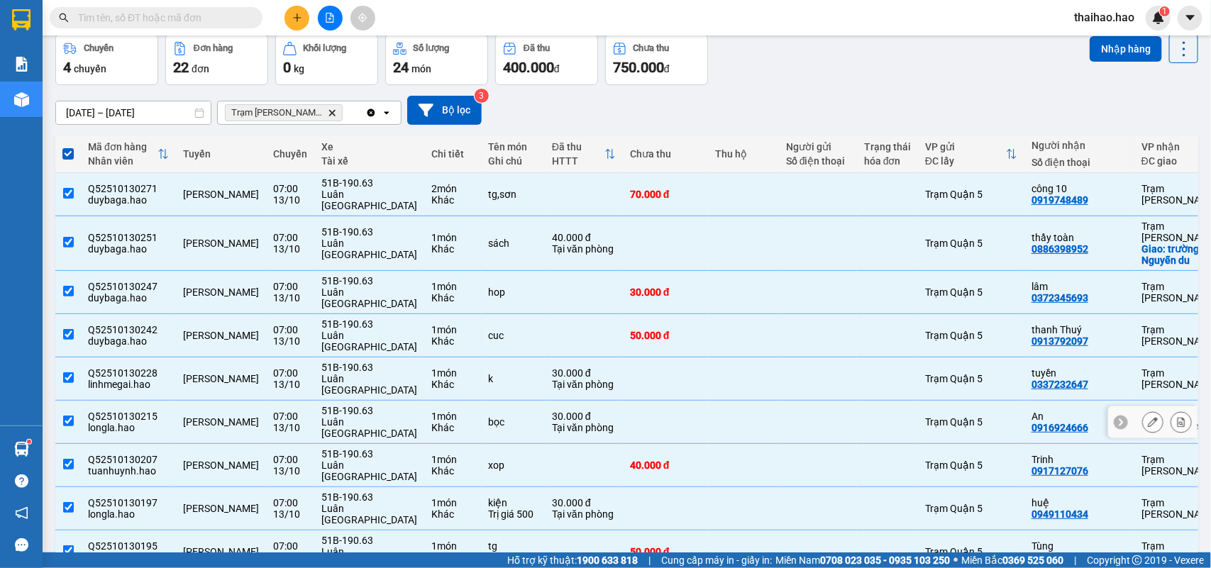
scroll to position [0, 0]
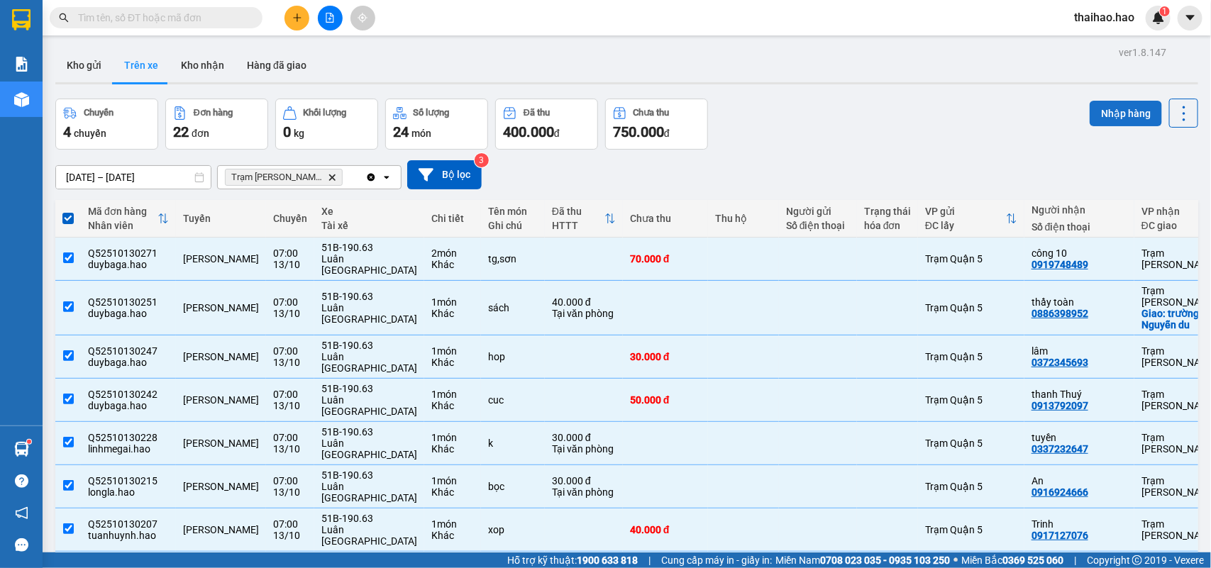
click at [1091, 119] on button "Nhập hàng" at bounding box center [1125, 114] width 72 height 26
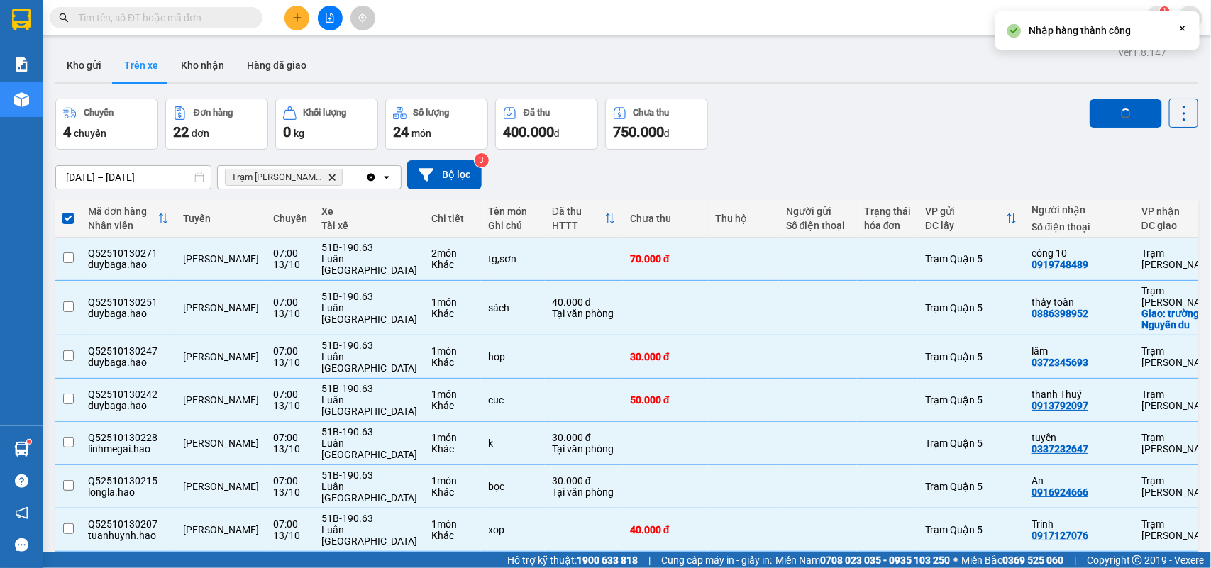
checkbox input "false"
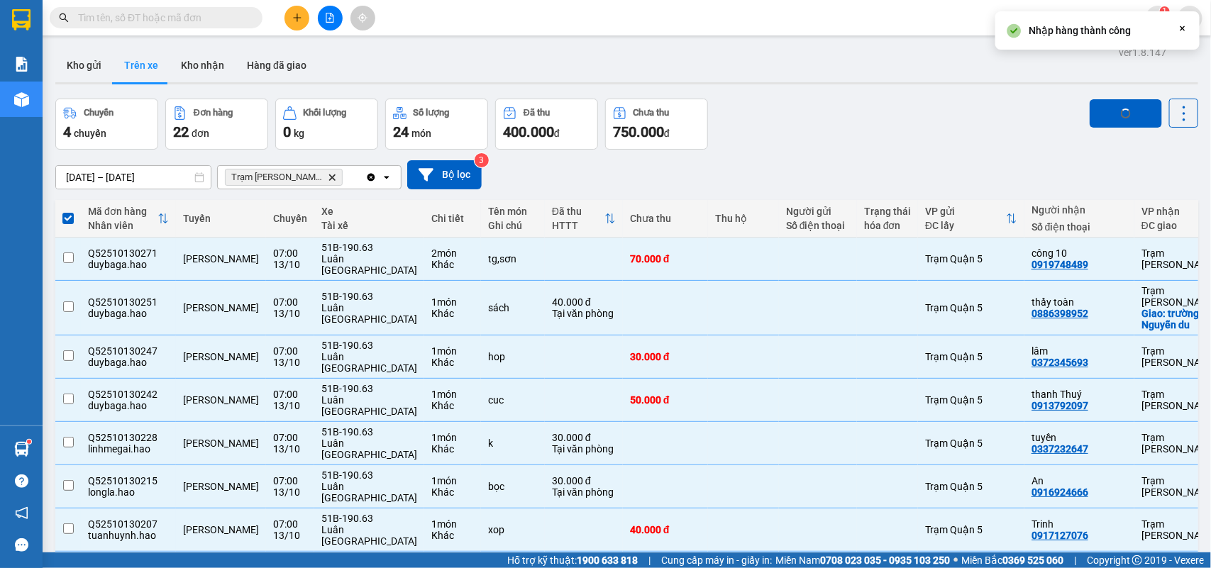
checkbox input "false"
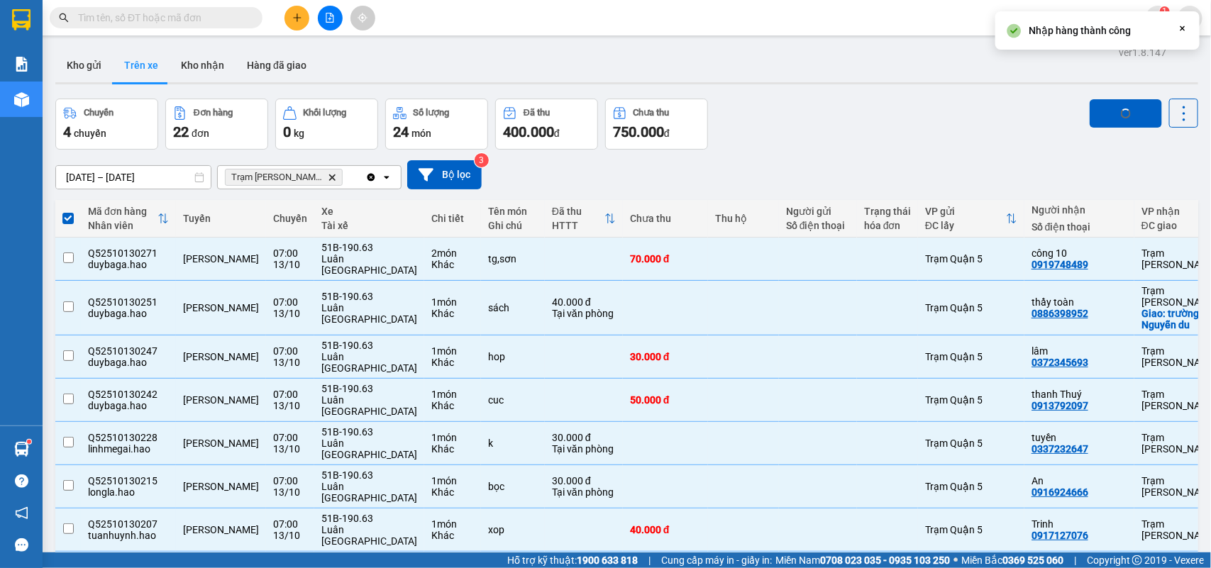
checkbox input "false"
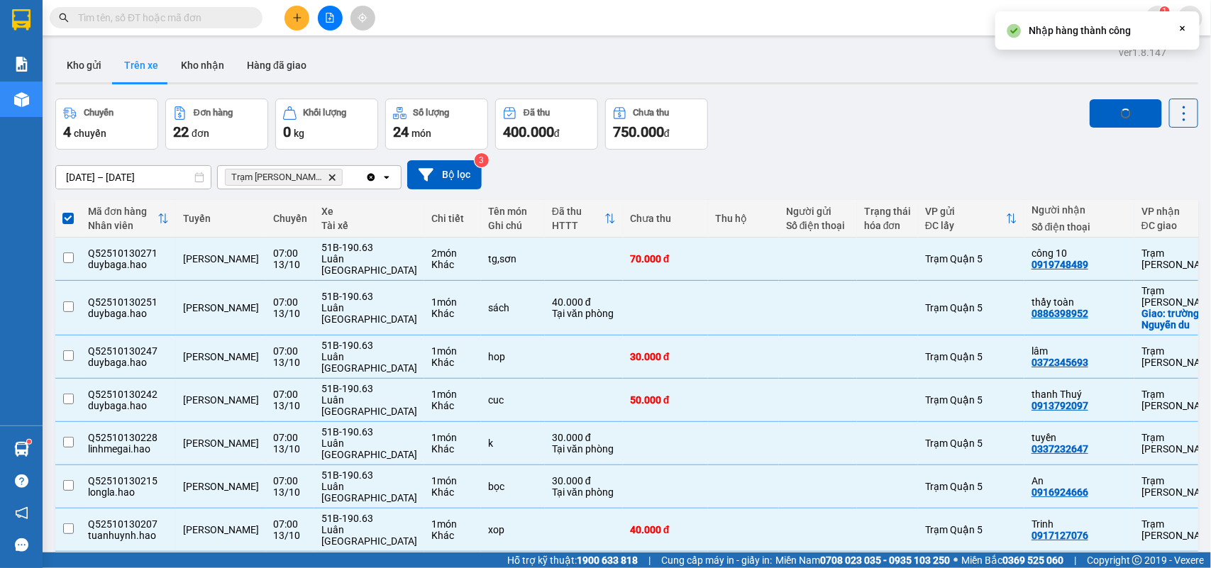
checkbox input "false"
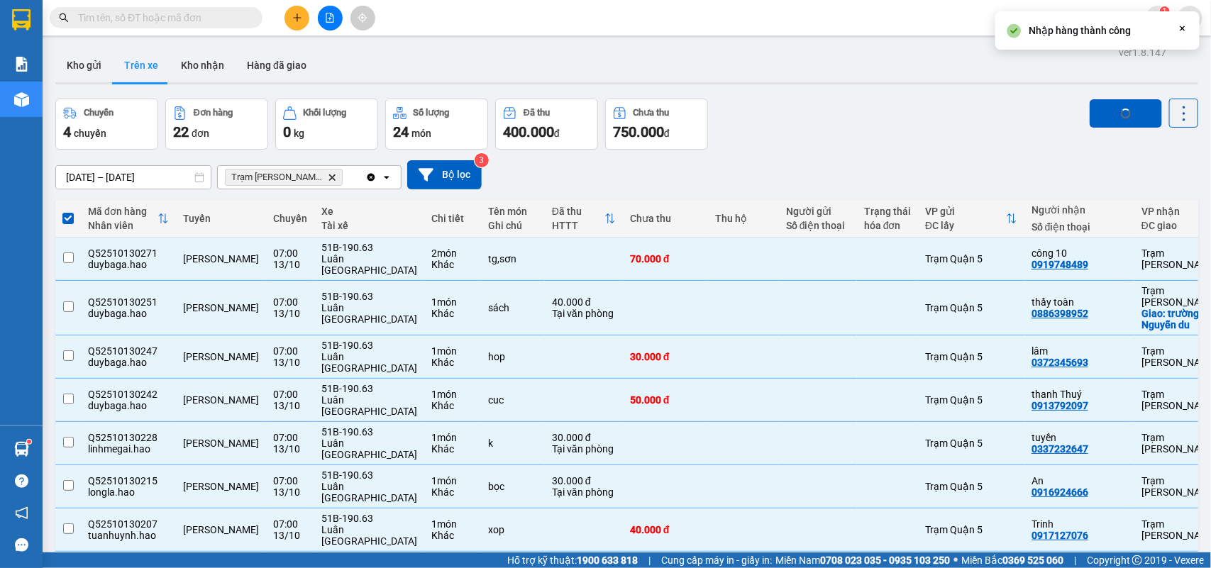
checkbox input "false"
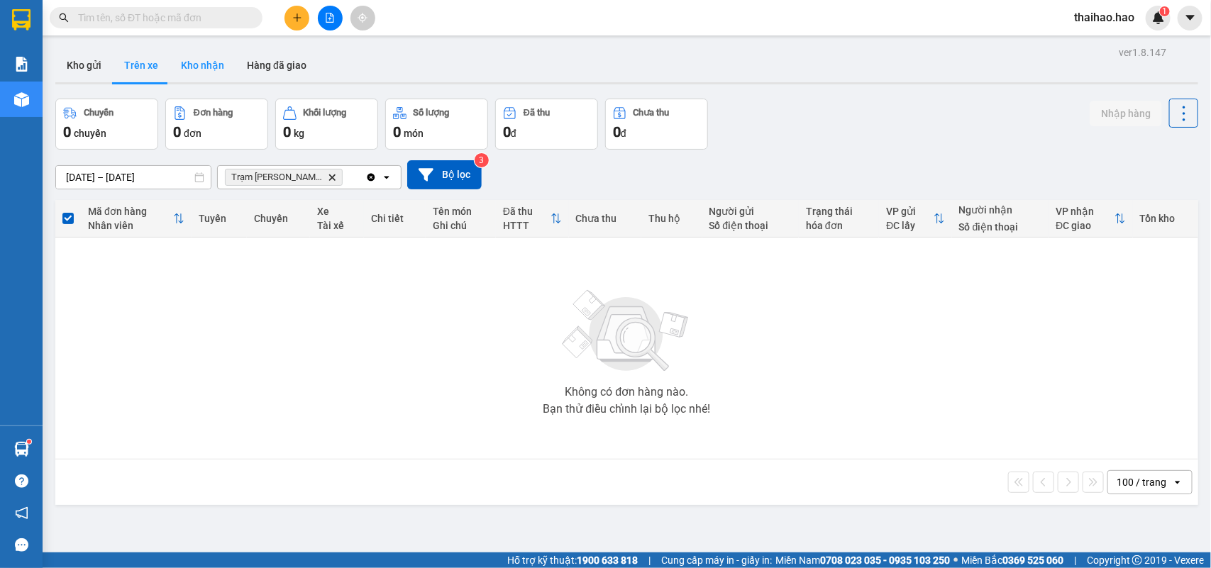
click at [218, 65] on button "Kho nhận" at bounding box center [203, 65] width 66 height 34
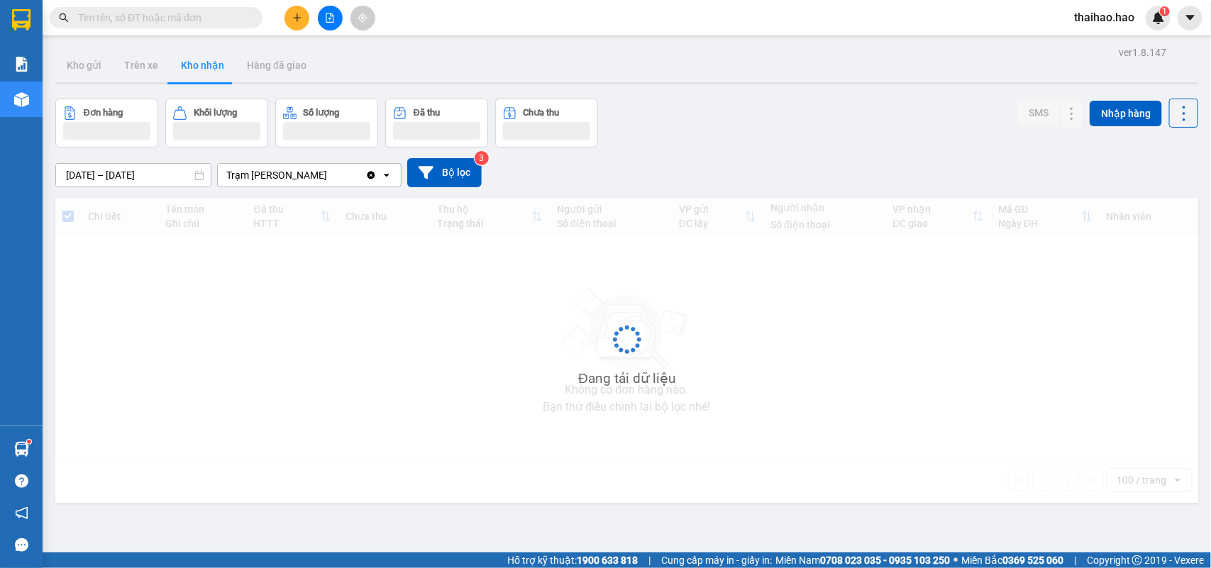
click at [218, 65] on button "Kho nhận" at bounding box center [203, 65] width 66 height 34
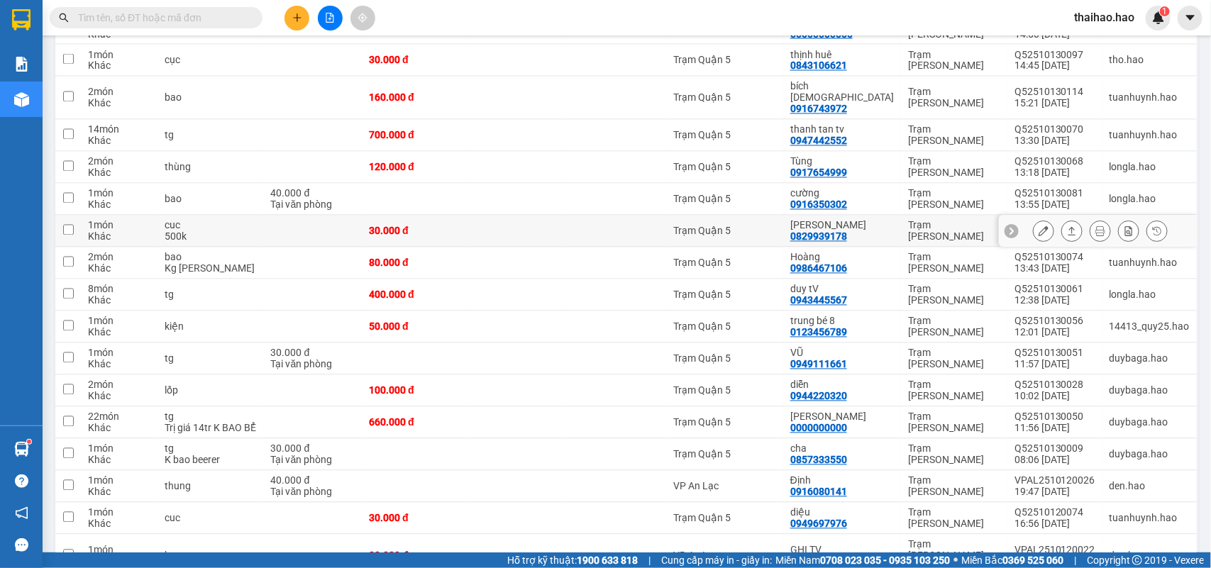
scroll to position [1241, 0]
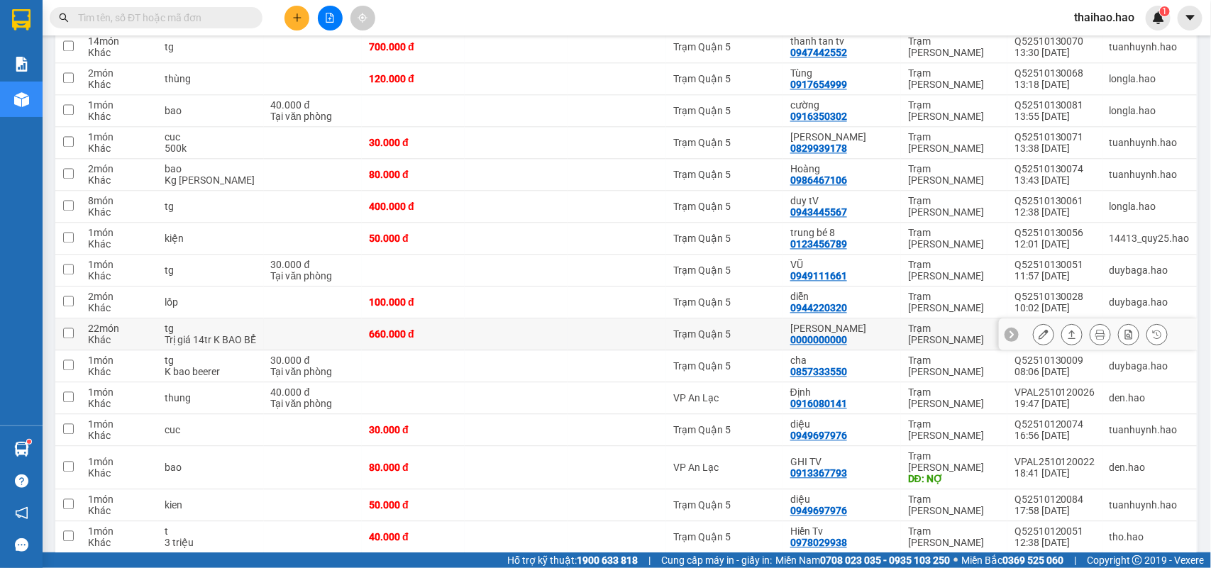
click at [1038, 339] on icon at bounding box center [1043, 334] width 10 height 10
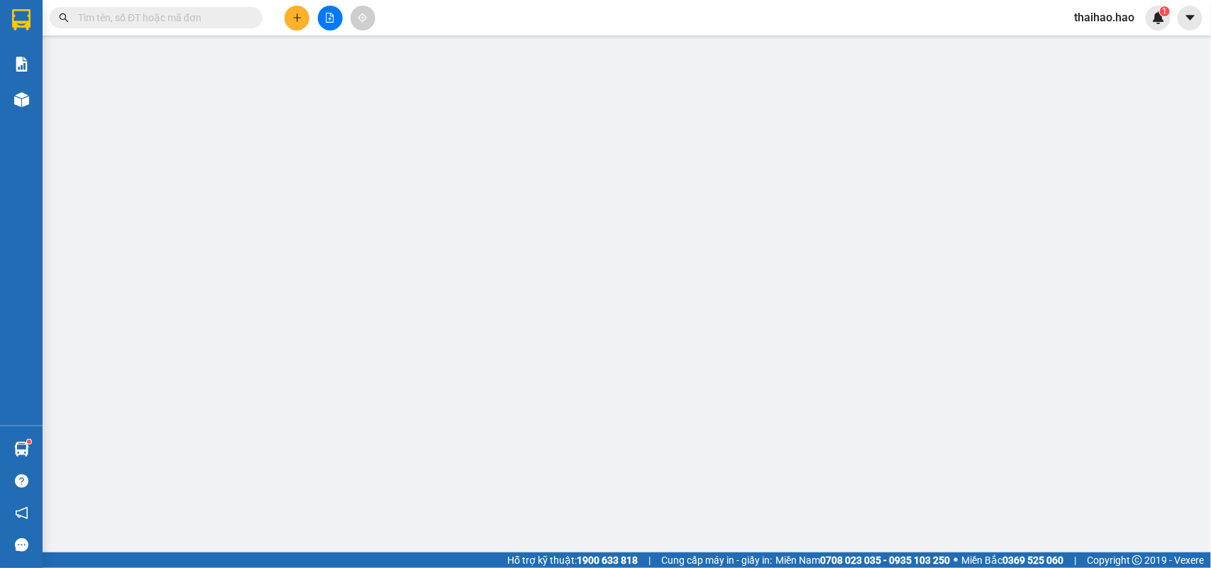
type input "0000000000"
type input "[PERSON_NAME]"
type input "660.000"
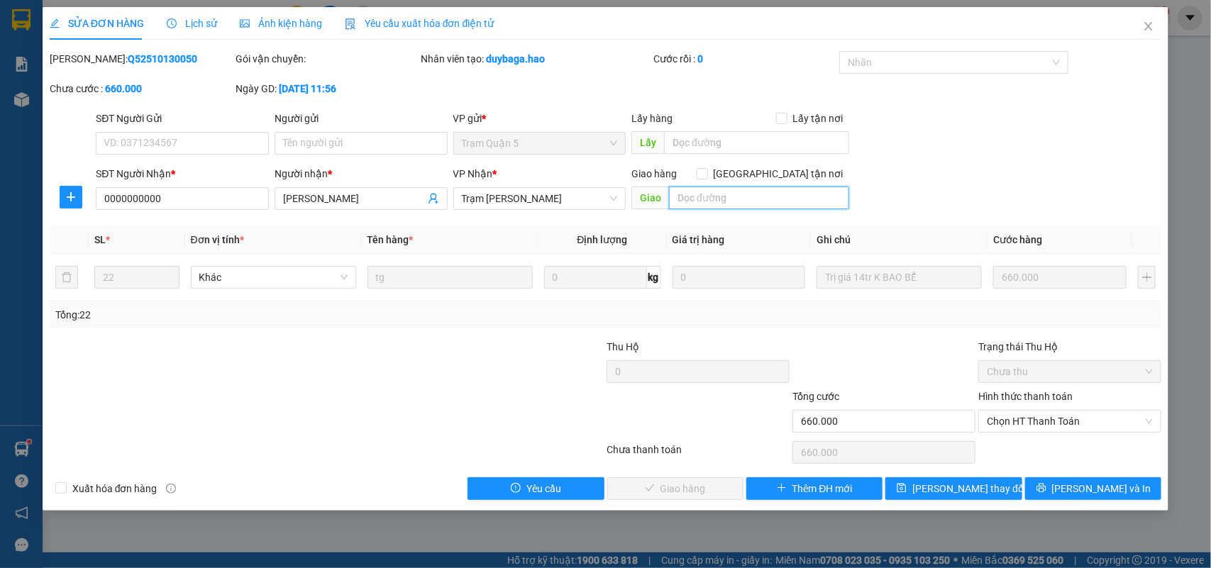
click at [727, 203] on input "text" at bounding box center [759, 198] width 180 height 23
click at [1064, 426] on span "Chọn HT Thanh Toán" at bounding box center [1070, 421] width 166 height 21
type input "bớt 110k"
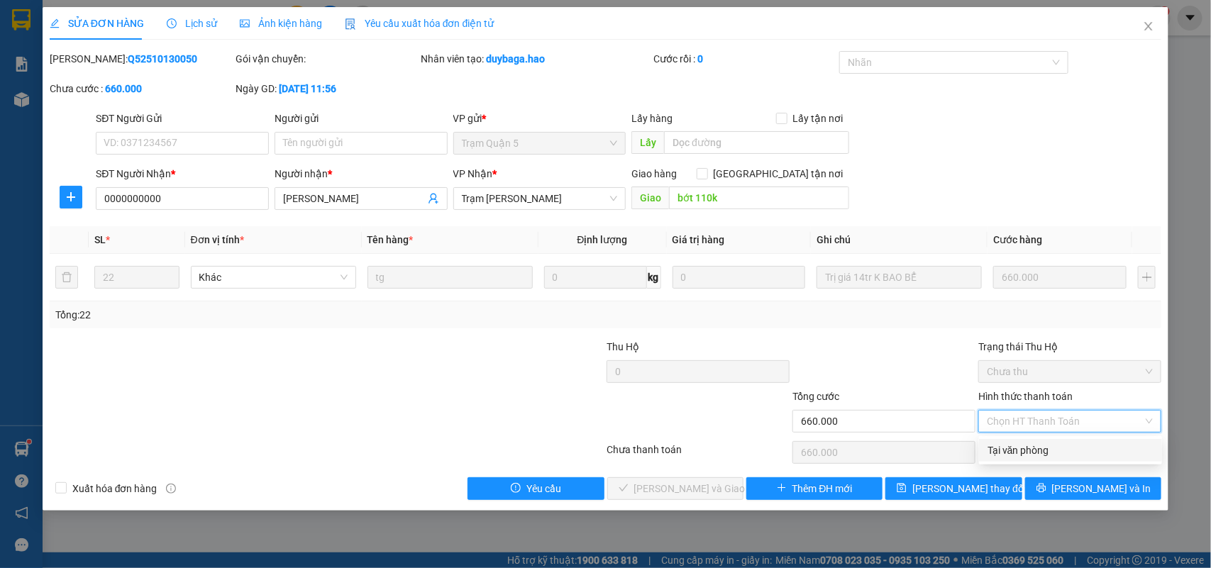
click at [1033, 455] on div "Tại văn phòng" at bounding box center [1070, 451] width 166 height 16
type input "0"
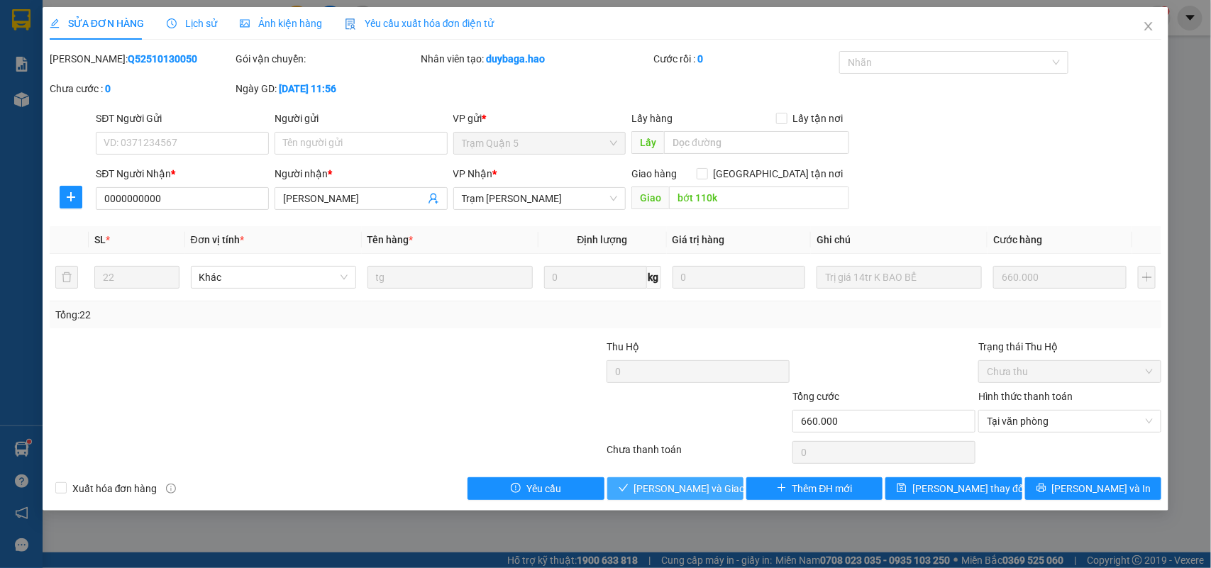
click at [657, 482] on span "[PERSON_NAME] và Giao hàng" at bounding box center [702, 489] width 136 height 16
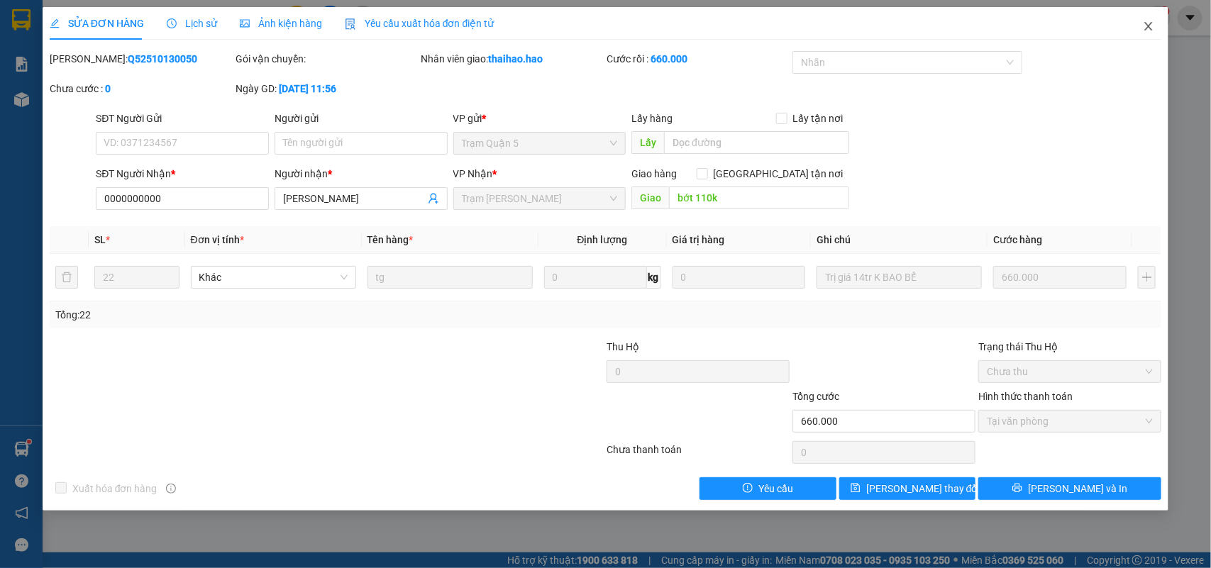
click at [1145, 23] on icon "close" at bounding box center [1149, 26] width 8 height 9
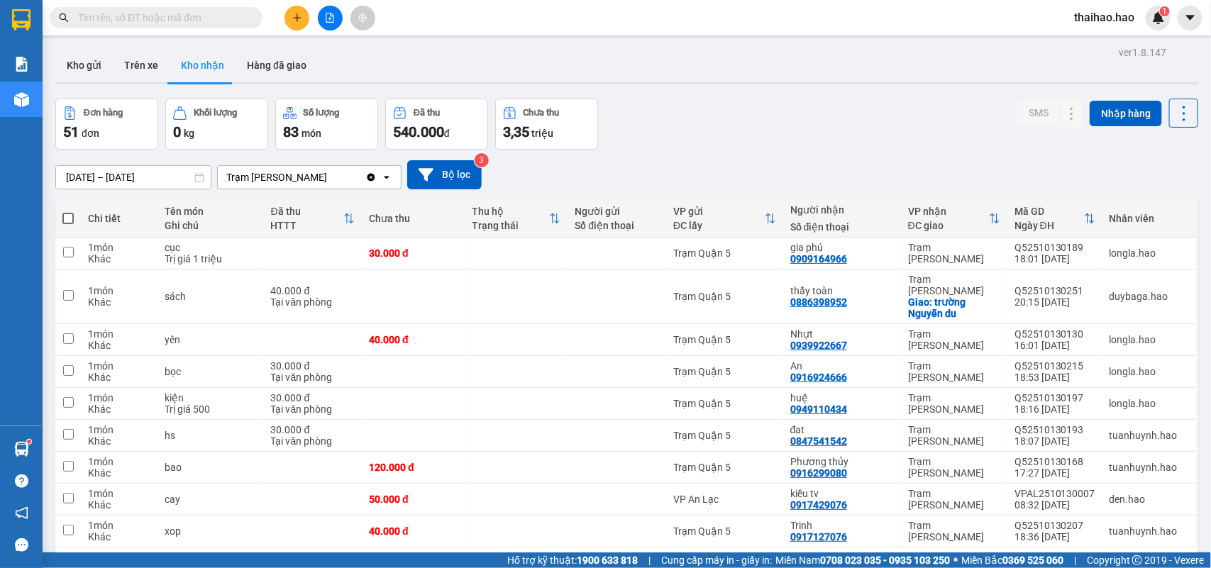
click at [248, 18] on span at bounding box center [252, 18] width 9 height 16
click at [227, 22] on input "text" at bounding box center [161, 18] width 167 height 16
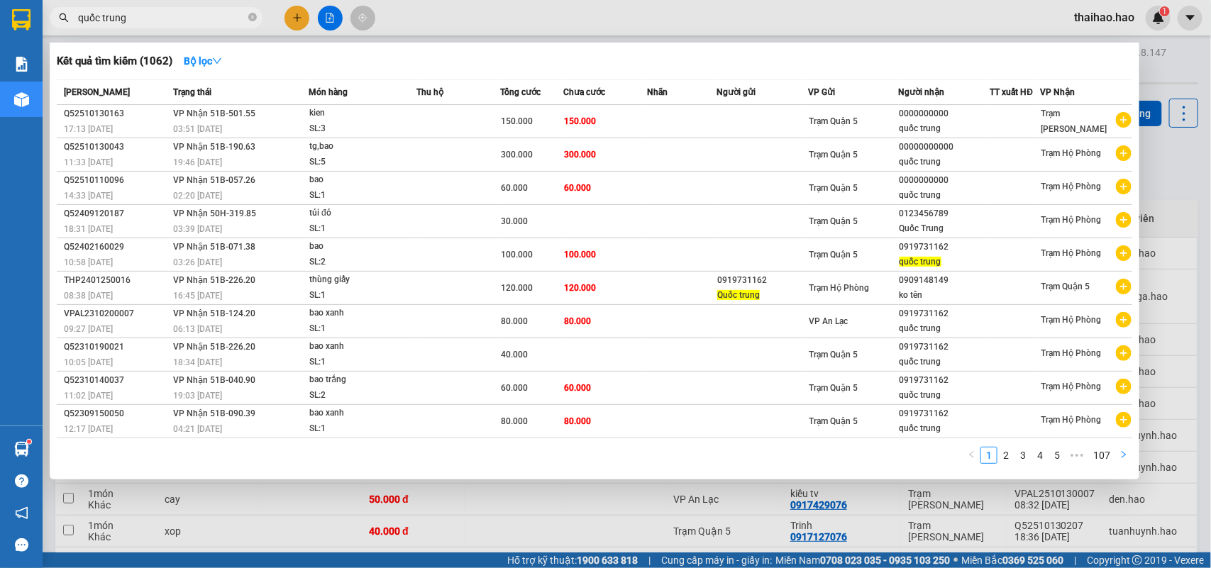
type input "quốc trung"
click at [1122, 455] on icon "right" at bounding box center [1123, 454] width 4 height 7
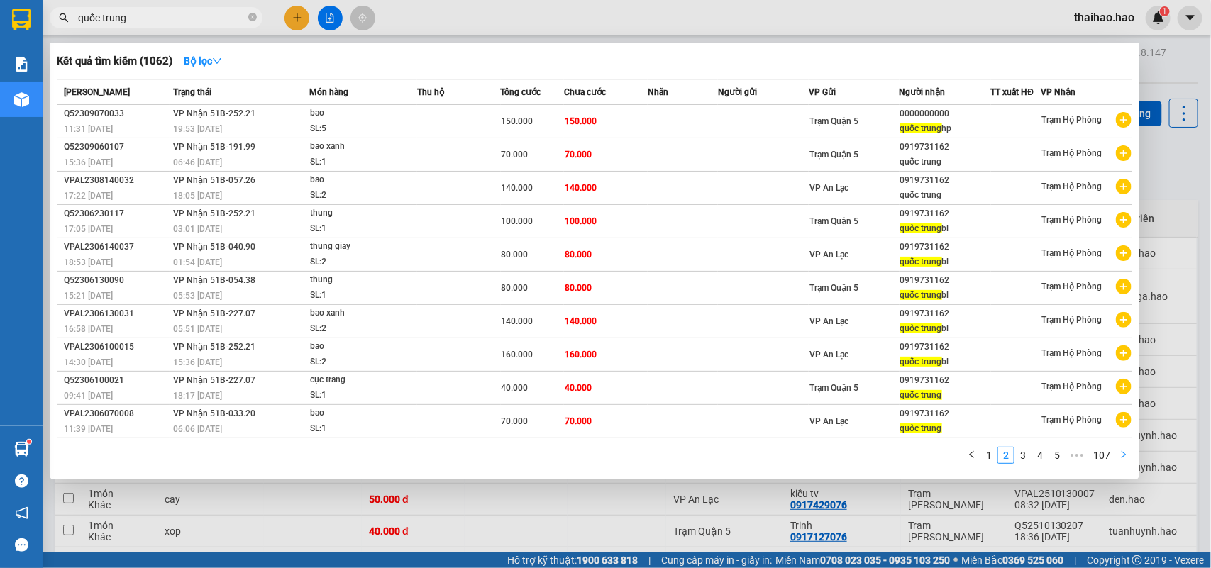
click at [1122, 455] on icon "right" at bounding box center [1123, 454] width 4 height 7
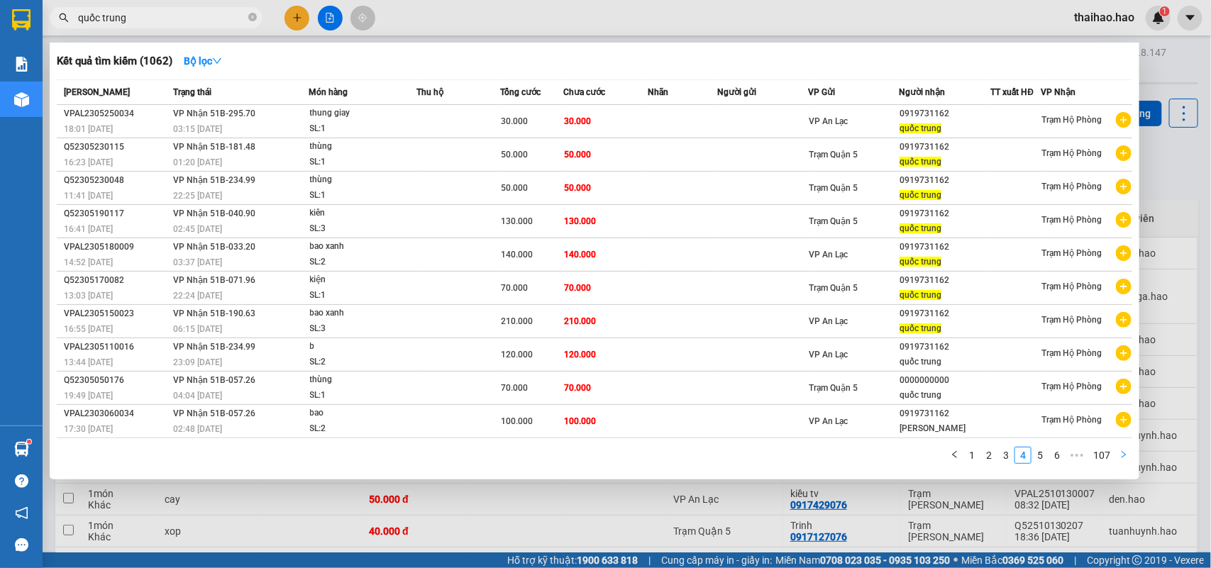
click at [1122, 455] on icon "right" at bounding box center [1123, 454] width 4 height 7
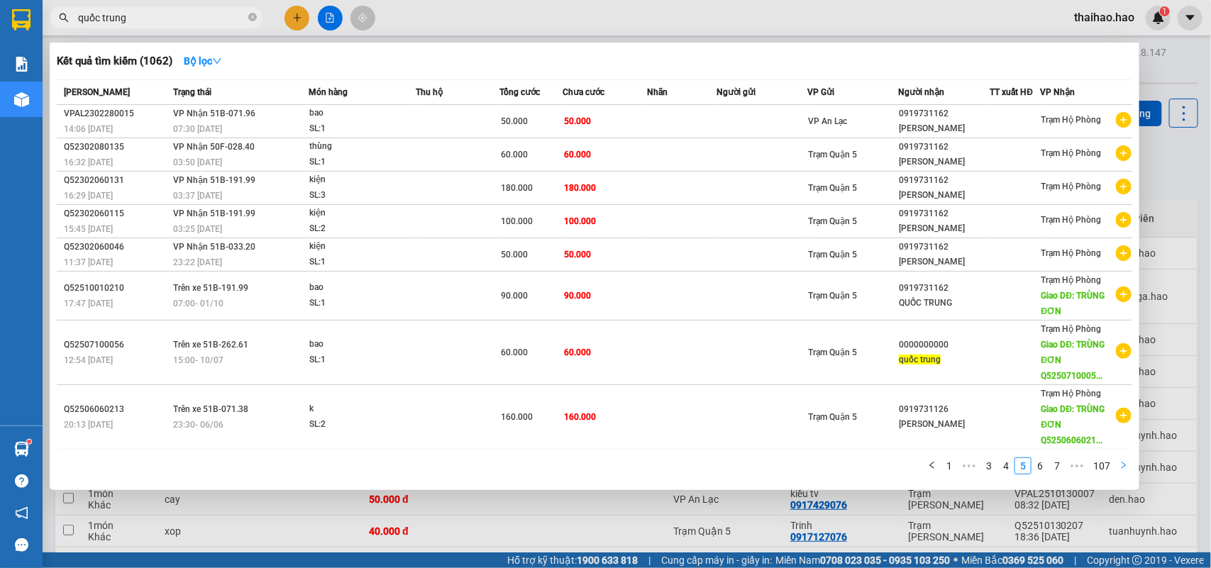
click at [1122, 455] on div "[PERSON_NAME] thái Món hàng Thu hộ Tổng cước Chưa cước Nhãn Người gửi VP Gửi Ng…" at bounding box center [594, 281] width 1075 height 404
click at [1126, 477] on div "1 ••• 3 4 5 6 7 ••• 107" at bounding box center [594, 470] width 1075 height 26
click at [954, 468] on link "1" at bounding box center [949, 466] width 16 height 16
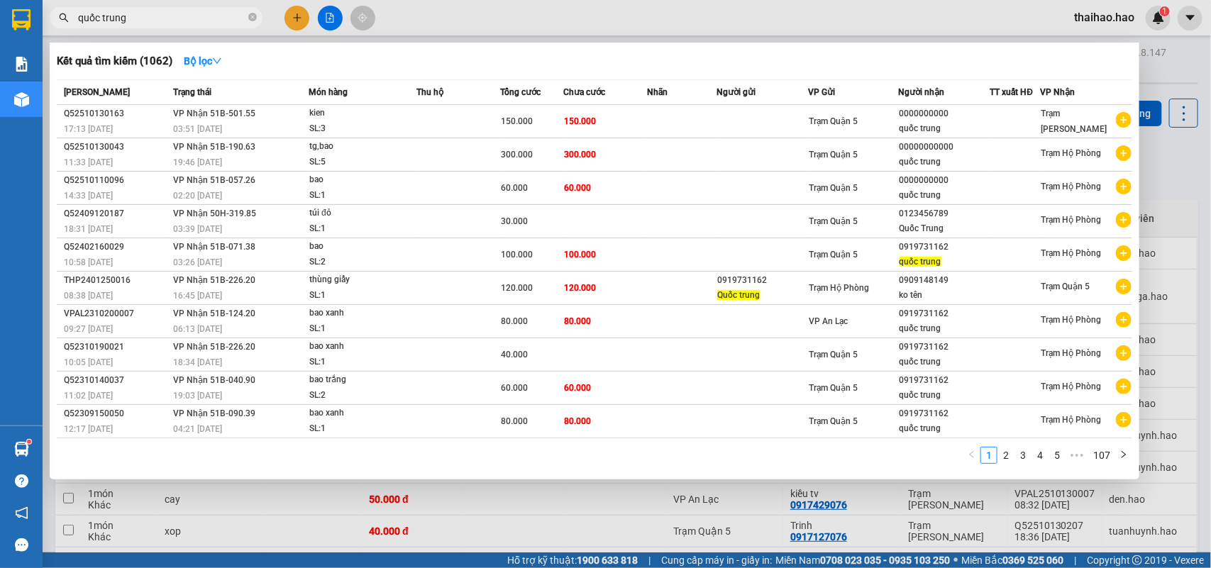
click at [412, 15] on div at bounding box center [605, 284] width 1211 height 568
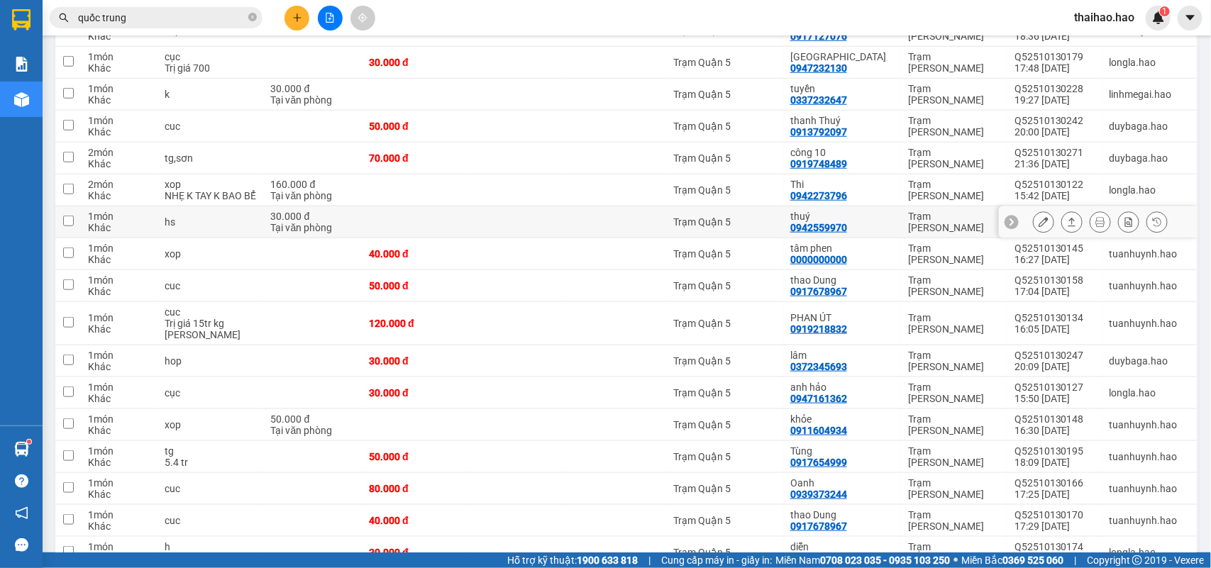
scroll to position [532, 0]
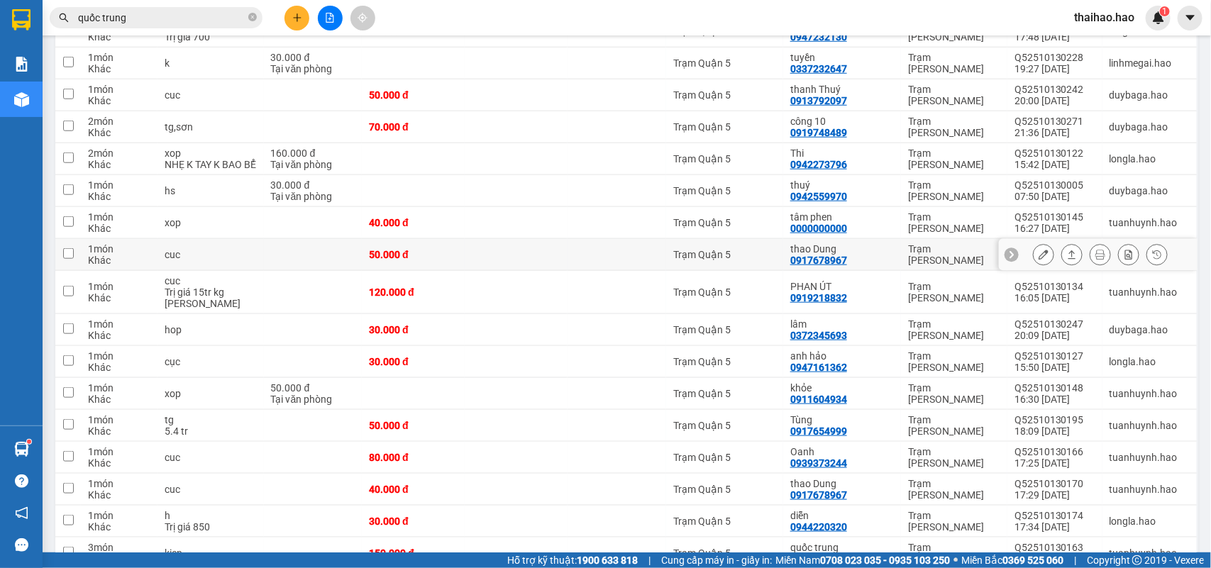
click at [826, 264] on div "0917678967" at bounding box center [818, 260] width 57 height 11
copy div "0917678967"
click at [249, 19] on icon "close-circle" at bounding box center [252, 17] width 9 height 9
click at [228, 18] on input "text" at bounding box center [161, 18] width 167 height 16
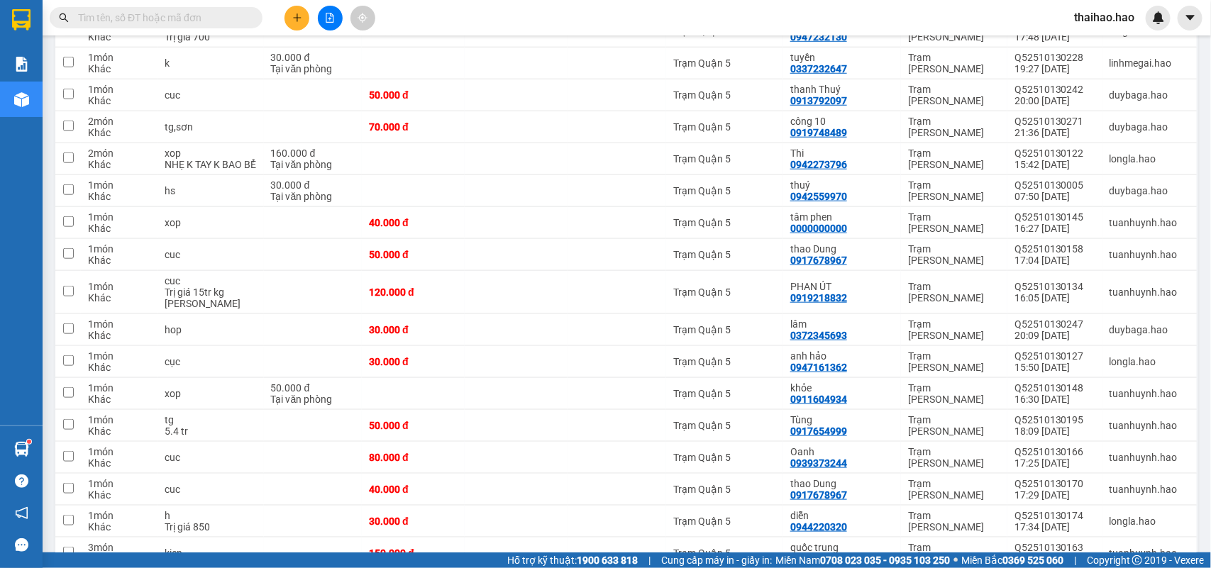
paste input "0917678967"
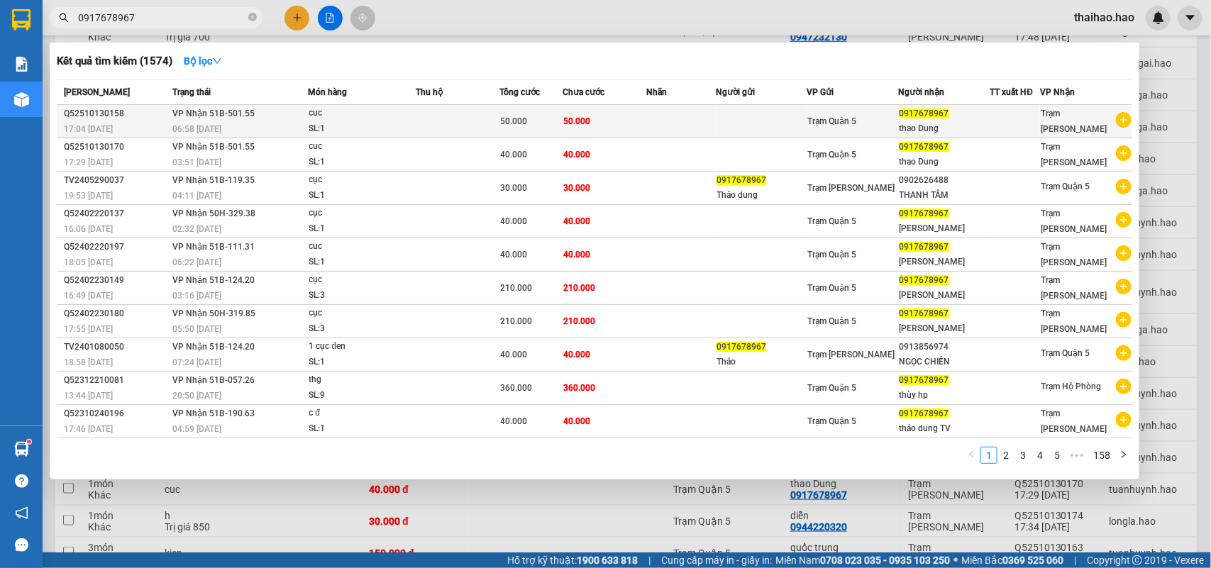
type input "0917678967"
click at [420, 126] on td at bounding box center [457, 121] width 83 height 33
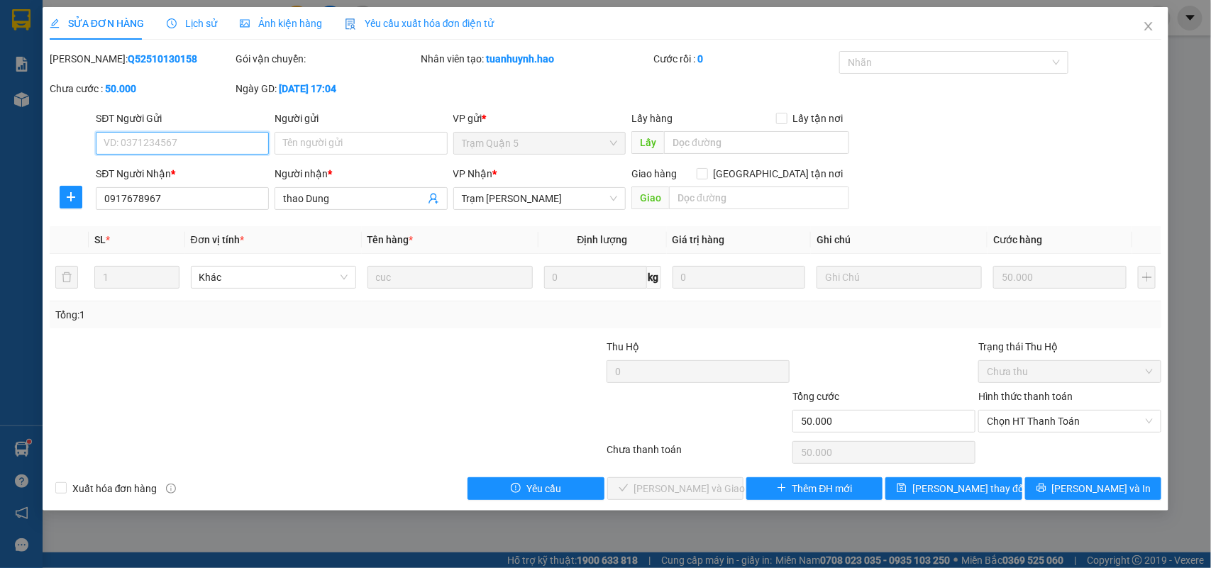
type input "0917678967"
type input "thao Dung"
type input "50.000"
click at [1025, 431] on span "Chọn HT Thanh Toán" at bounding box center [1070, 421] width 166 height 21
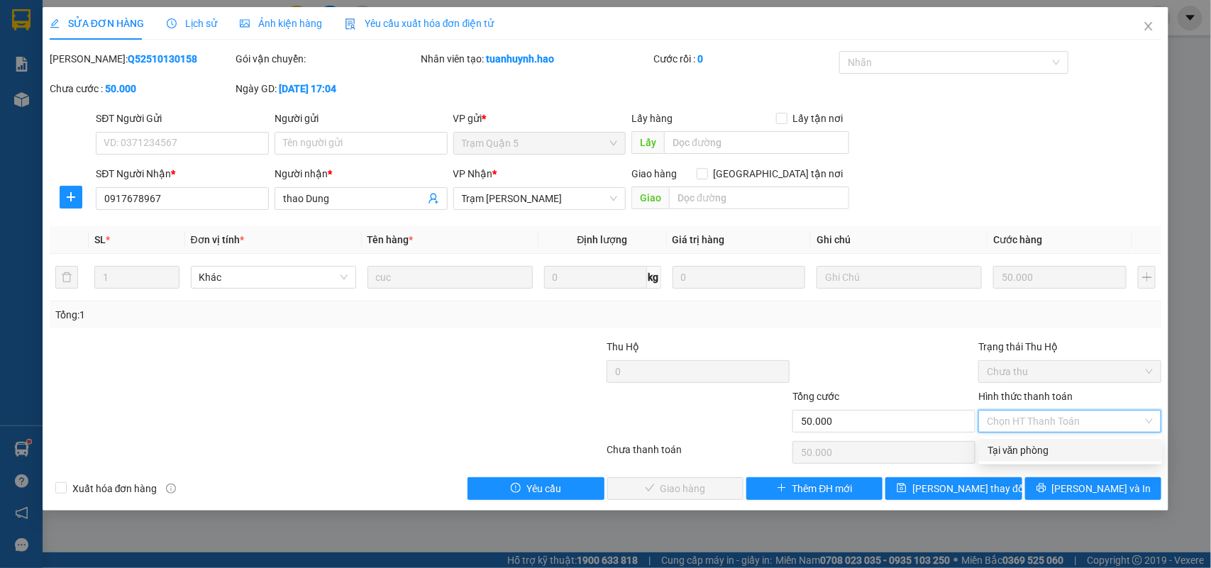
drag, startPoint x: 1026, startPoint y: 448, endPoint x: 919, endPoint y: 457, distance: 108.3
click at [1023, 450] on div "Tại văn phòng" at bounding box center [1070, 451] width 166 height 16
type input "0"
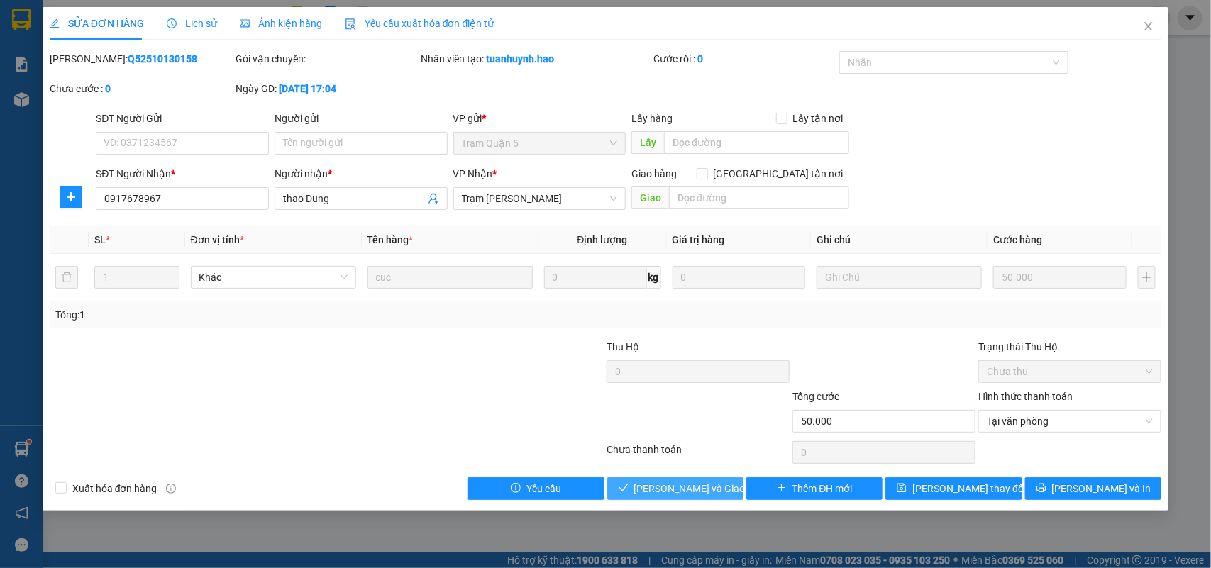
click at [644, 491] on span "[PERSON_NAME] và Giao hàng" at bounding box center [702, 489] width 136 height 16
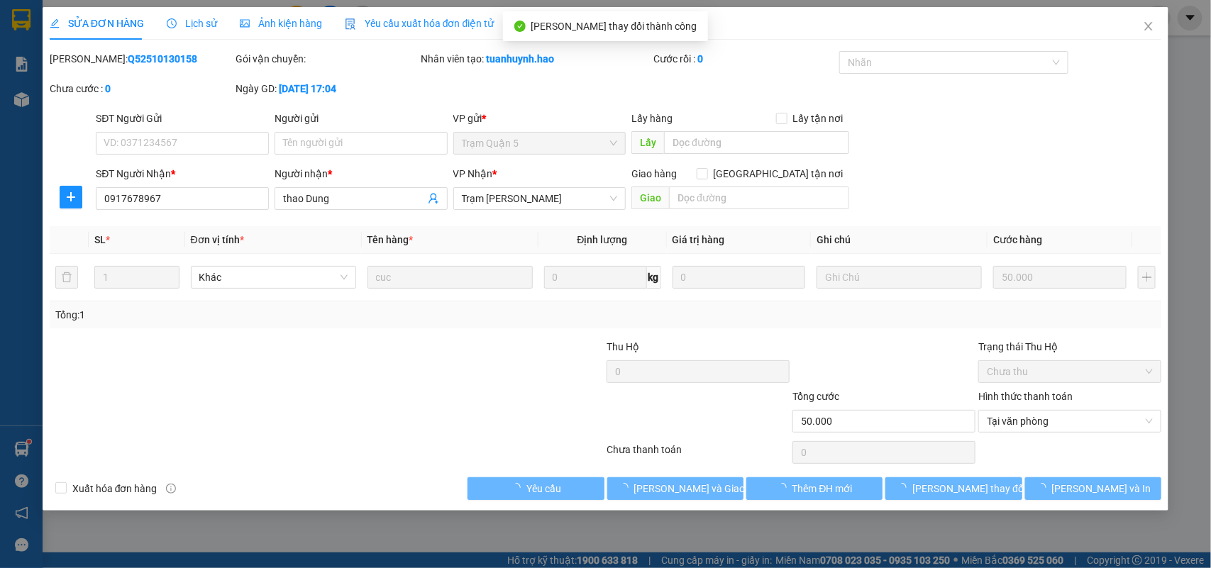
click at [1143, 30] on icon "close" at bounding box center [1148, 26] width 11 height 11
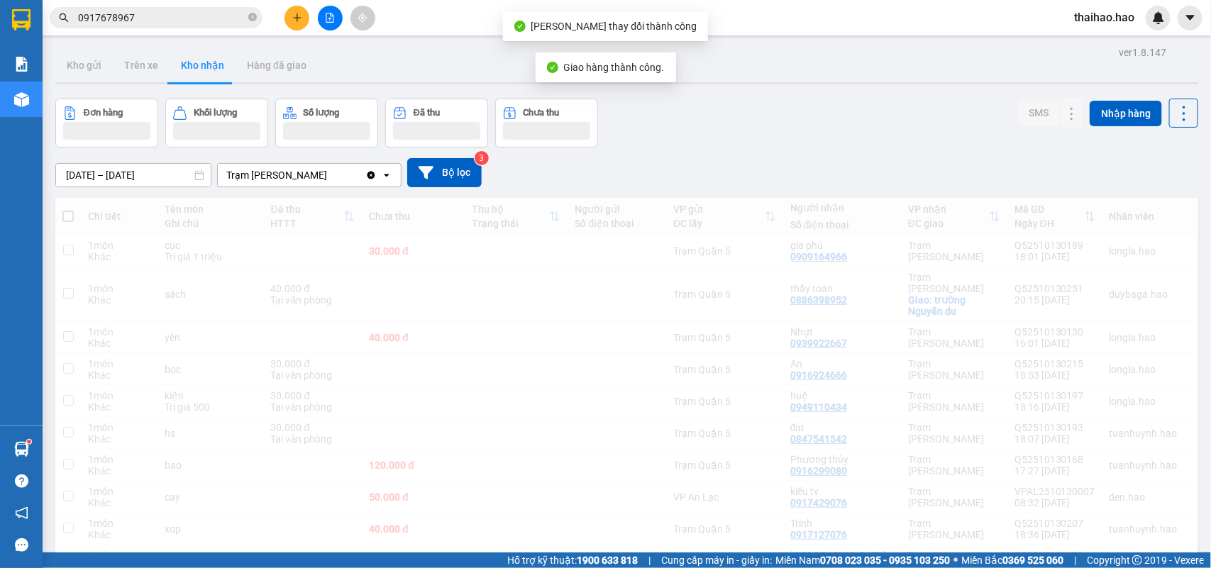
click at [220, 16] on input "0917678967" at bounding box center [161, 18] width 167 height 16
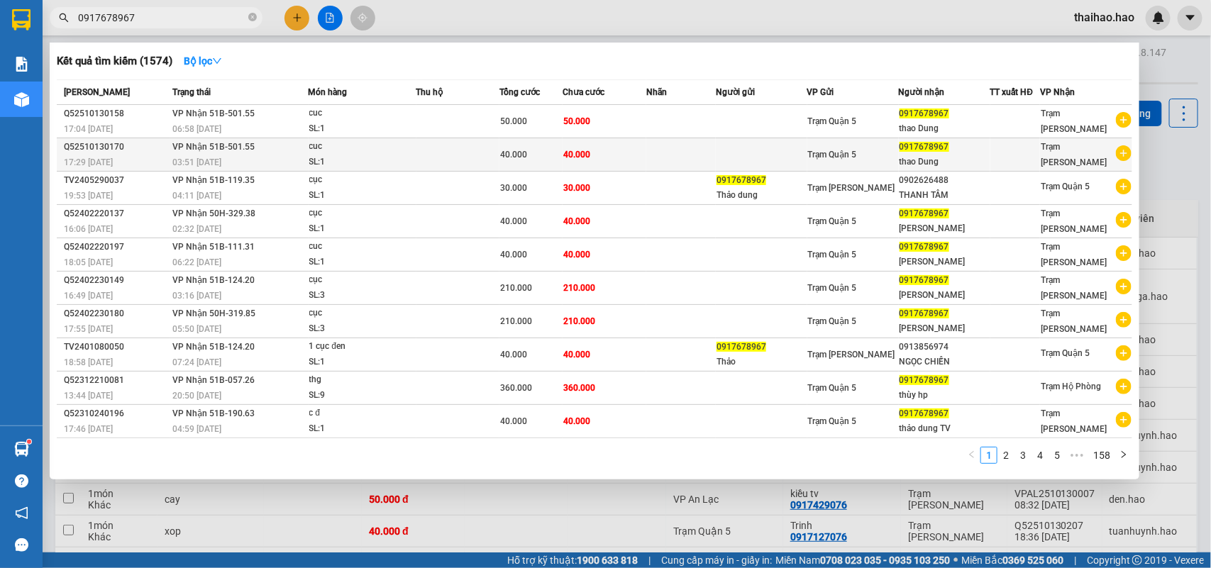
click at [475, 152] on td at bounding box center [457, 154] width 83 height 33
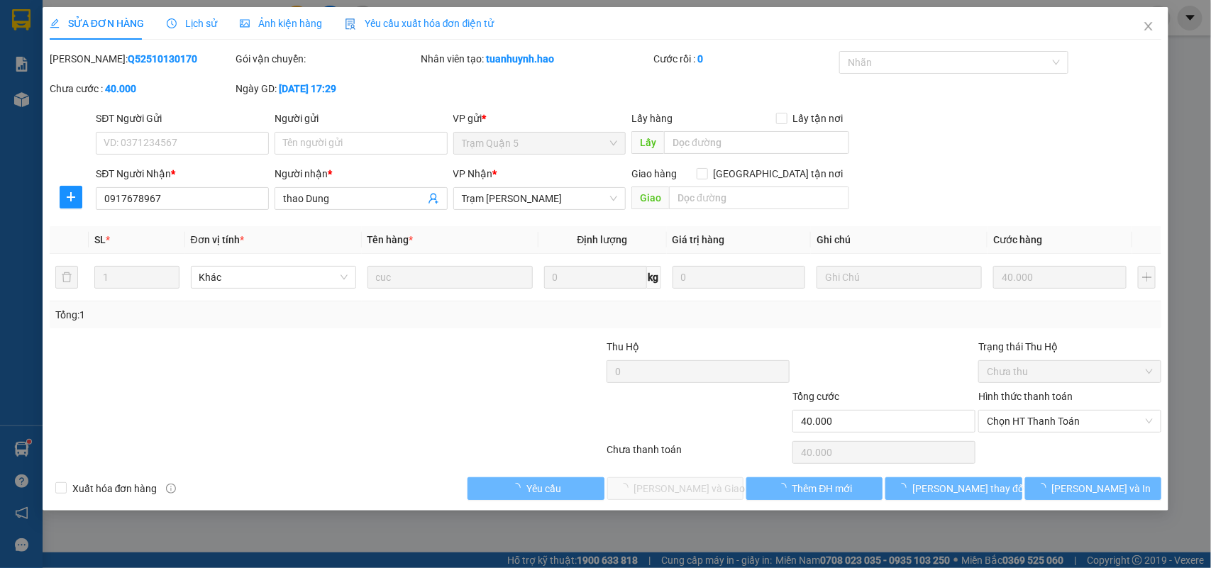
type input "0917678967"
type input "thao Dung"
type input "40.000"
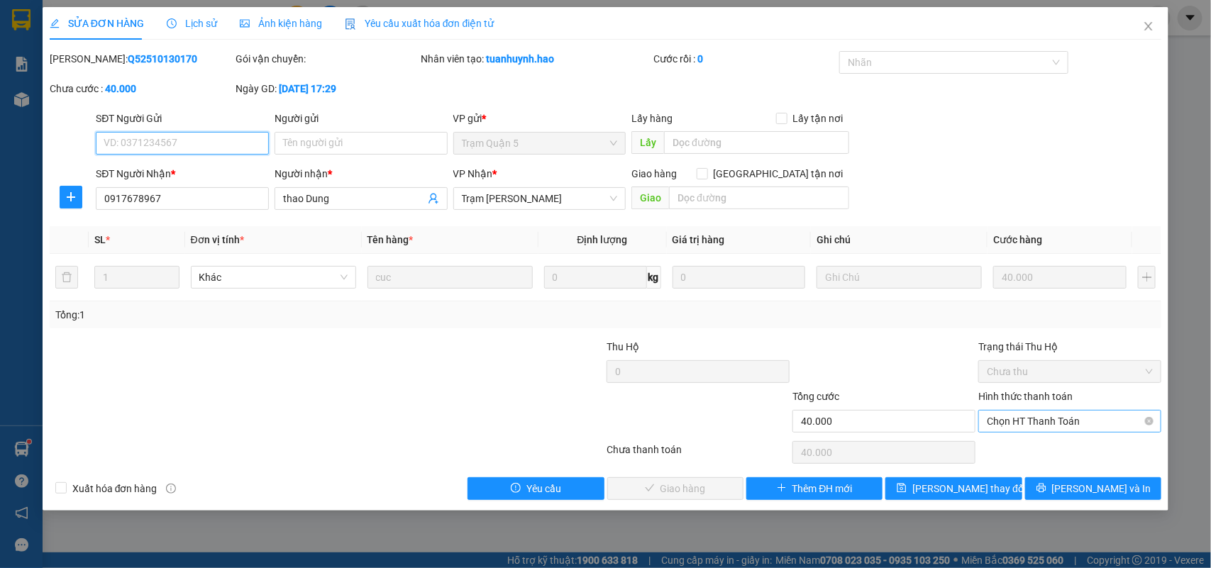
click at [1046, 431] on span "Chọn HT Thanh Toán" at bounding box center [1070, 421] width 166 height 21
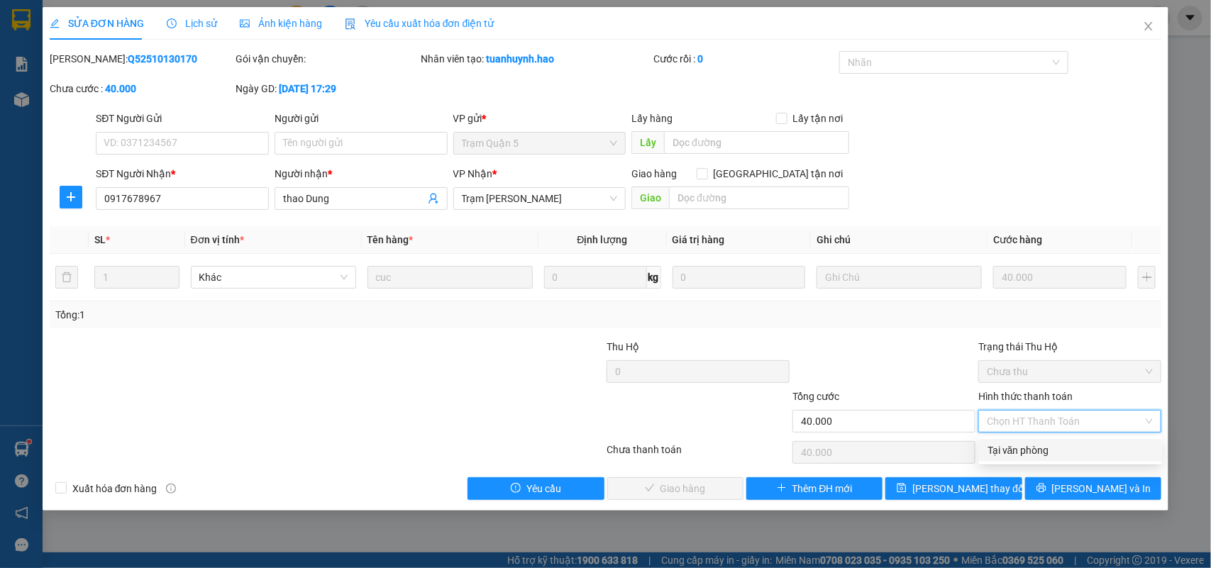
drag, startPoint x: 1045, startPoint y: 444, endPoint x: 887, endPoint y: 462, distance: 159.2
click at [1044, 444] on div "Tại văn phòng" at bounding box center [1070, 451] width 166 height 16
type input "0"
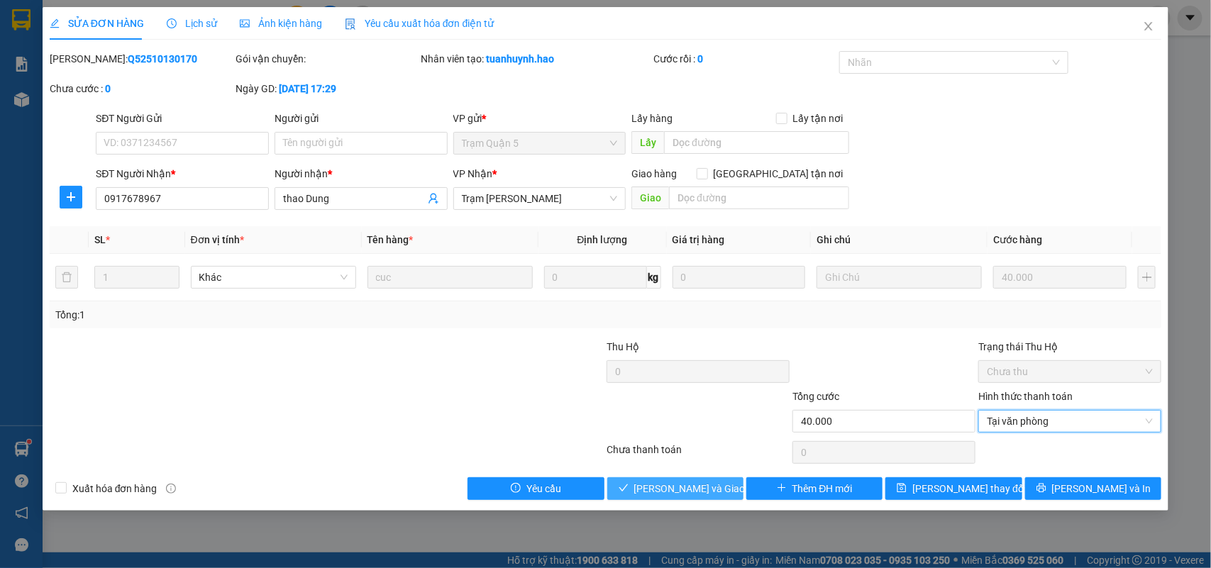
click at [714, 495] on span "[PERSON_NAME] và Giao hàng" at bounding box center [702, 489] width 136 height 16
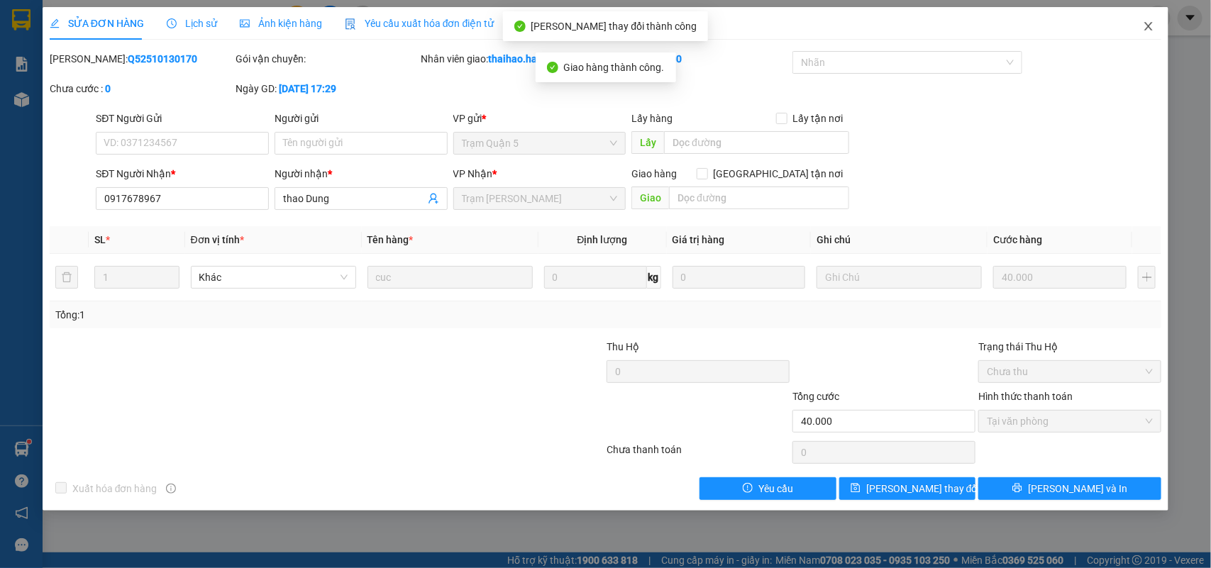
click at [1148, 27] on icon "close" at bounding box center [1149, 26] width 8 height 9
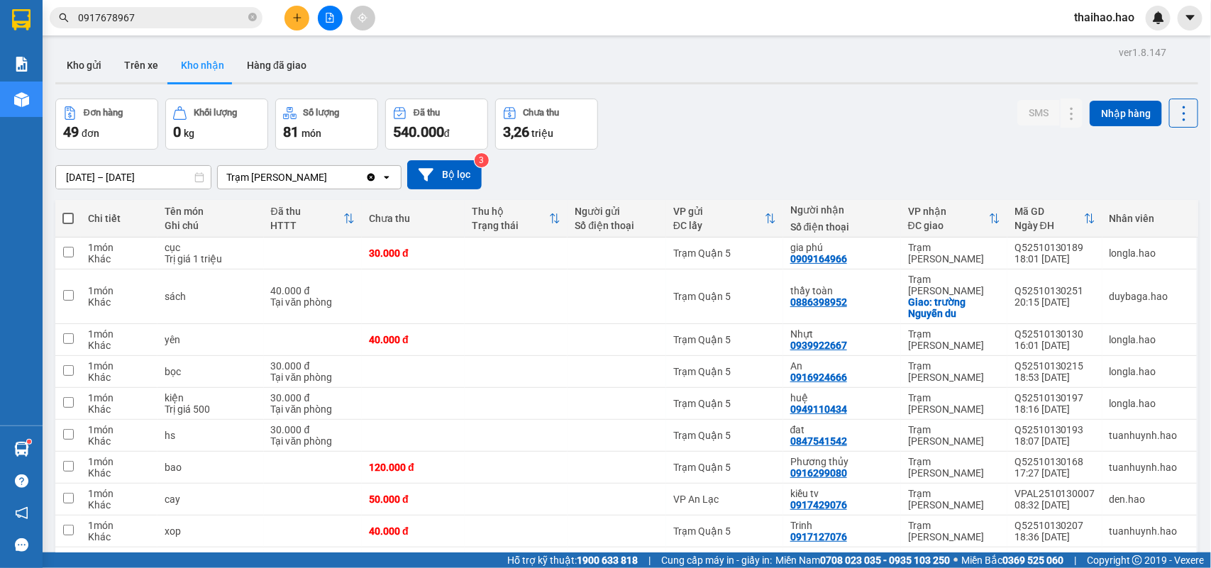
click at [246, 23] on span "0917678967" at bounding box center [156, 17] width 213 height 21
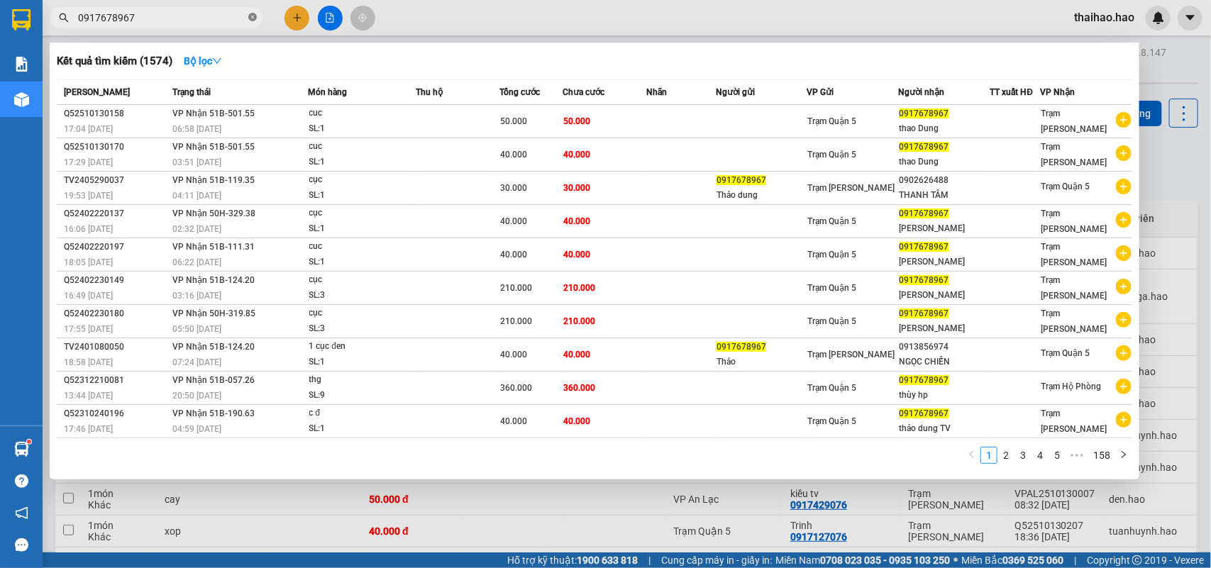
click at [250, 23] on span at bounding box center [252, 17] width 9 height 13
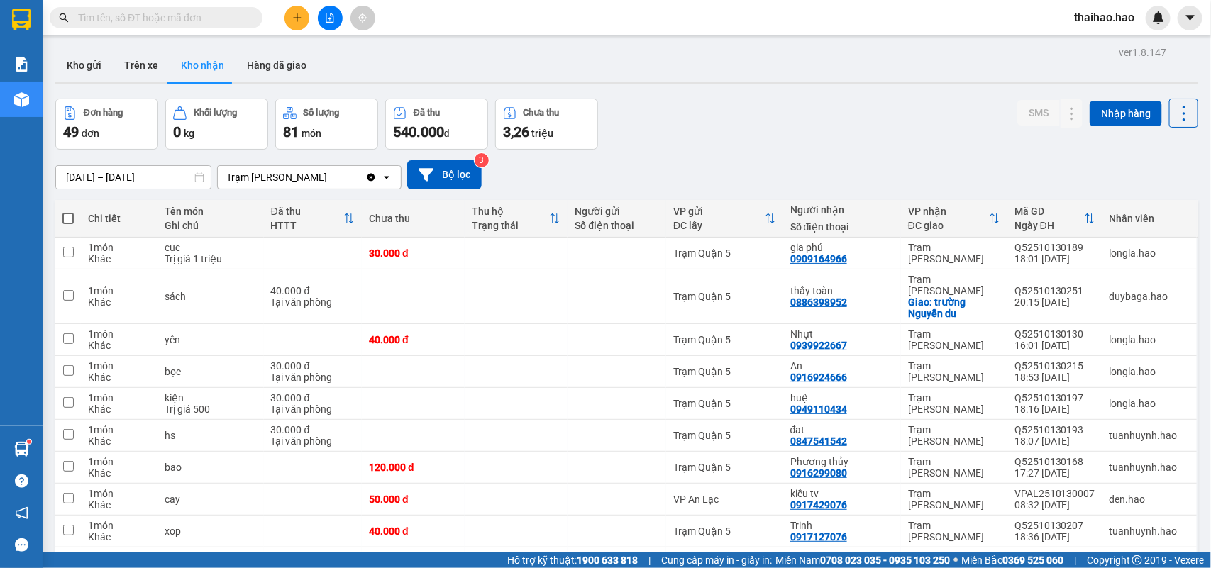
click at [228, 19] on input "text" at bounding box center [161, 18] width 167 height 16
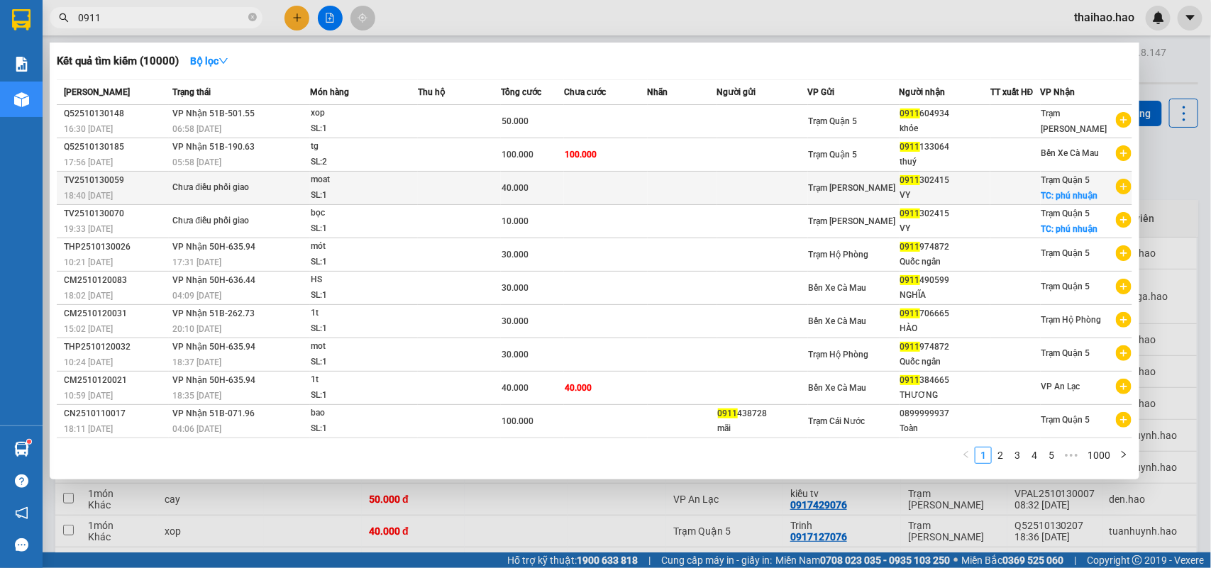
type input "0911"
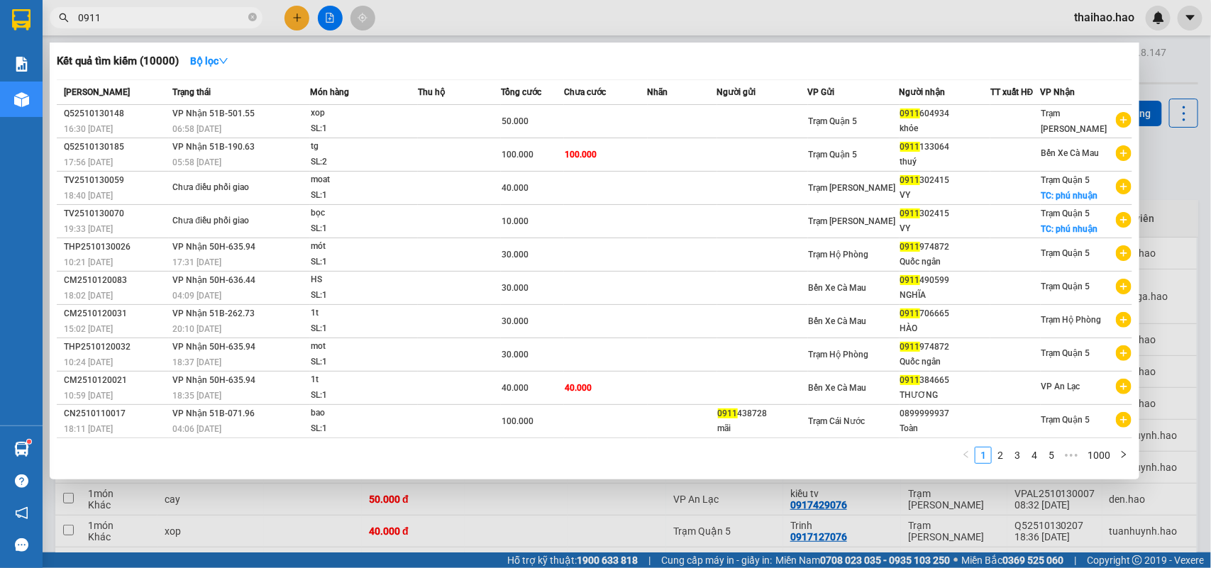
click at [784, 193] on td at bounding box center [762, 188] width 91 height 33
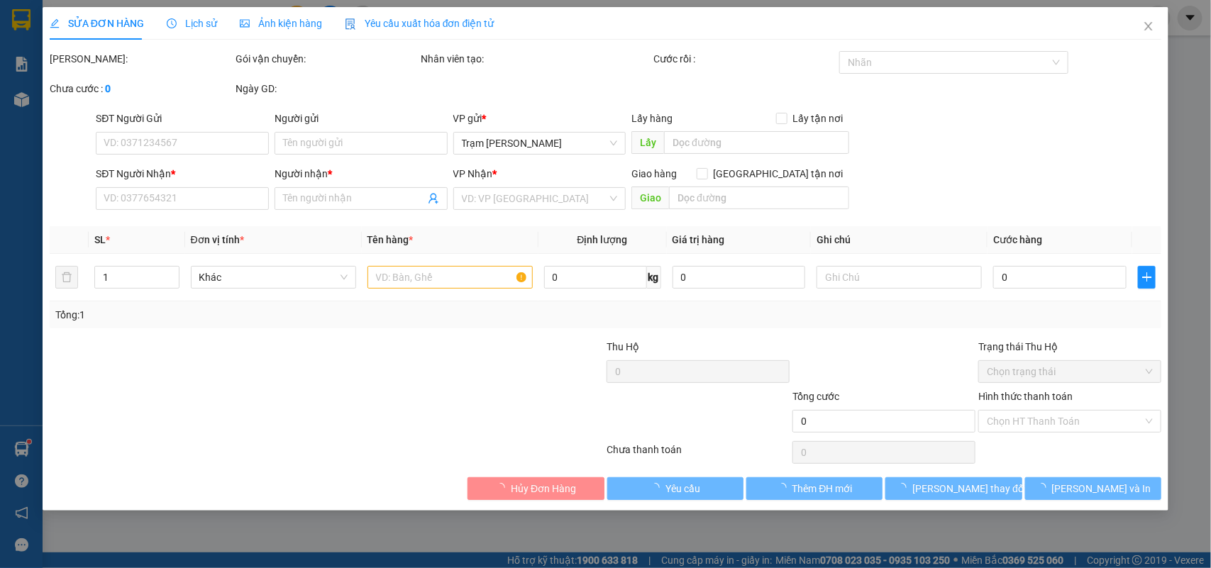
click at [272, 16] on div "Ảnh kiện hàng" at bounding box center [281, 24] width 82 height 16
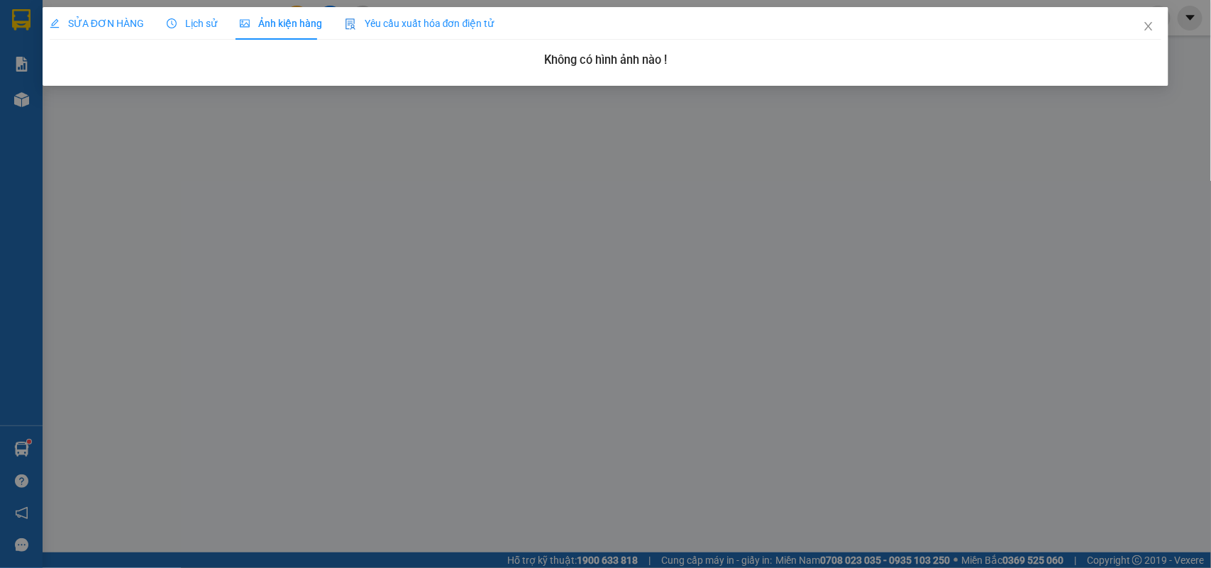
click at [167, 26] on icon "clock-circle" at bounding box center [172, 23] width 10 height 10
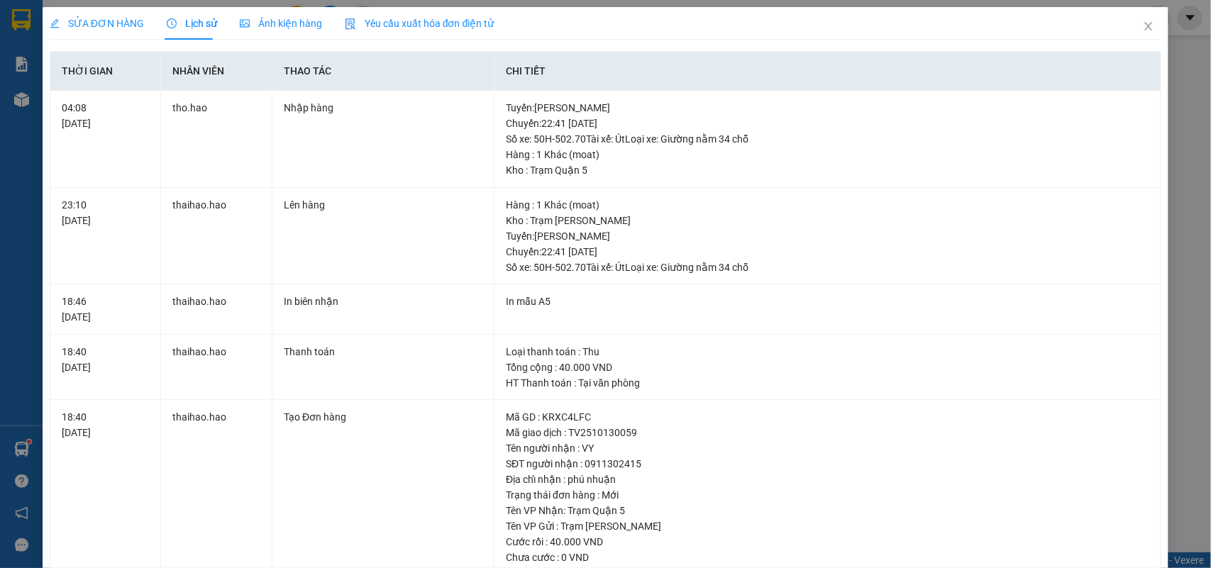
click at [122, 18] on span "SỬA ĐƠN HÀNG" at bounding box center [97, 23] width 94 height 11
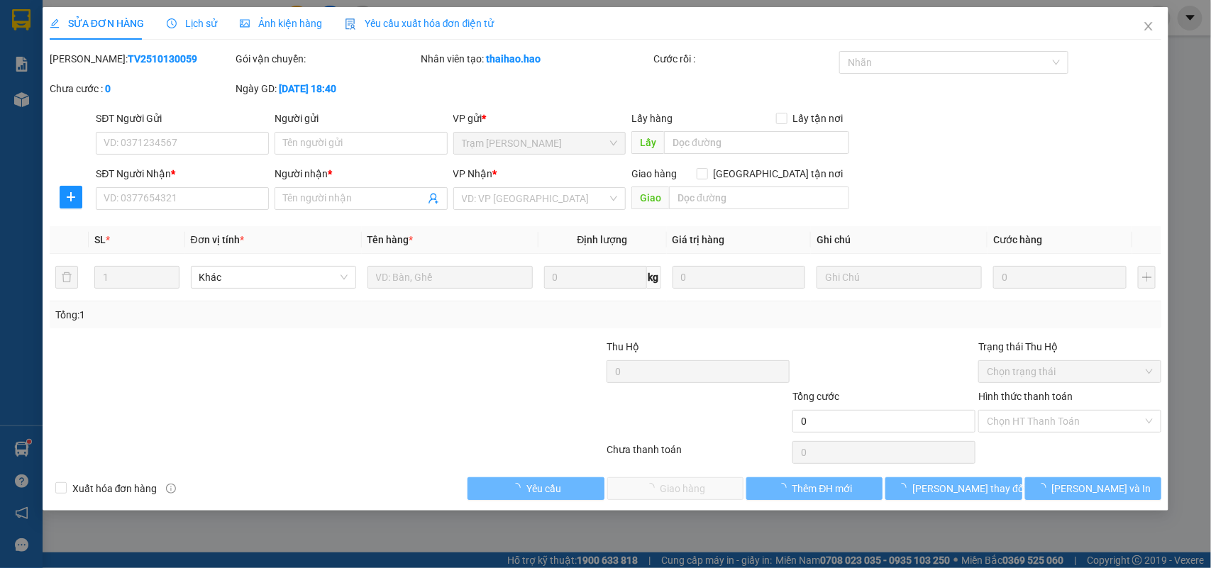
type input "0911302415"
type input "VY"
checkbox input "true"
type input "phú nhuận"
type input "40.000"
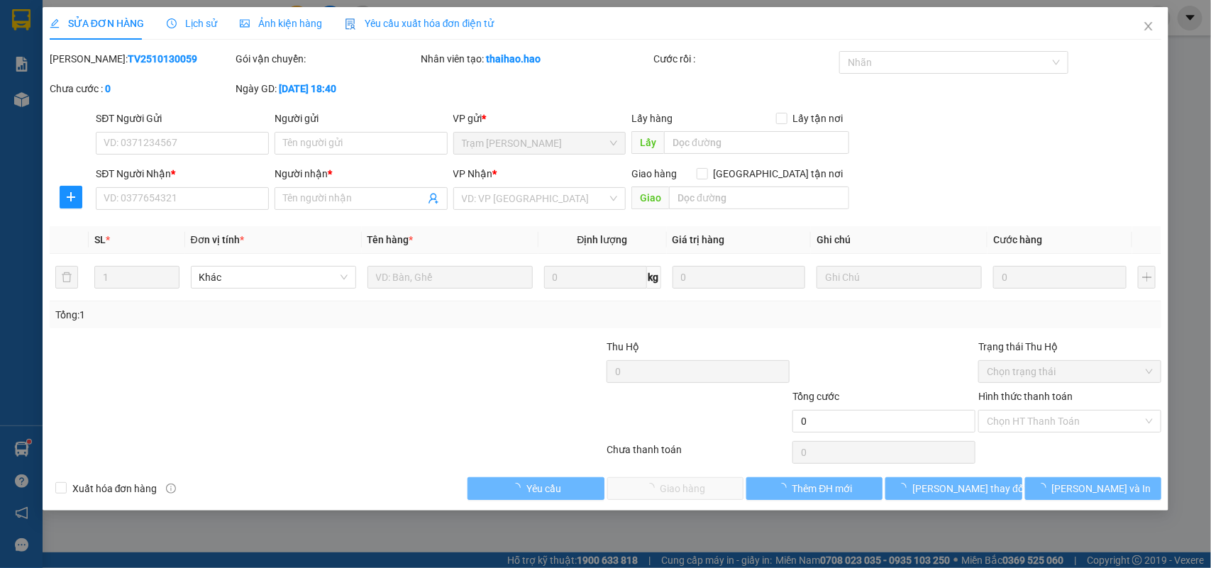
type input "0"
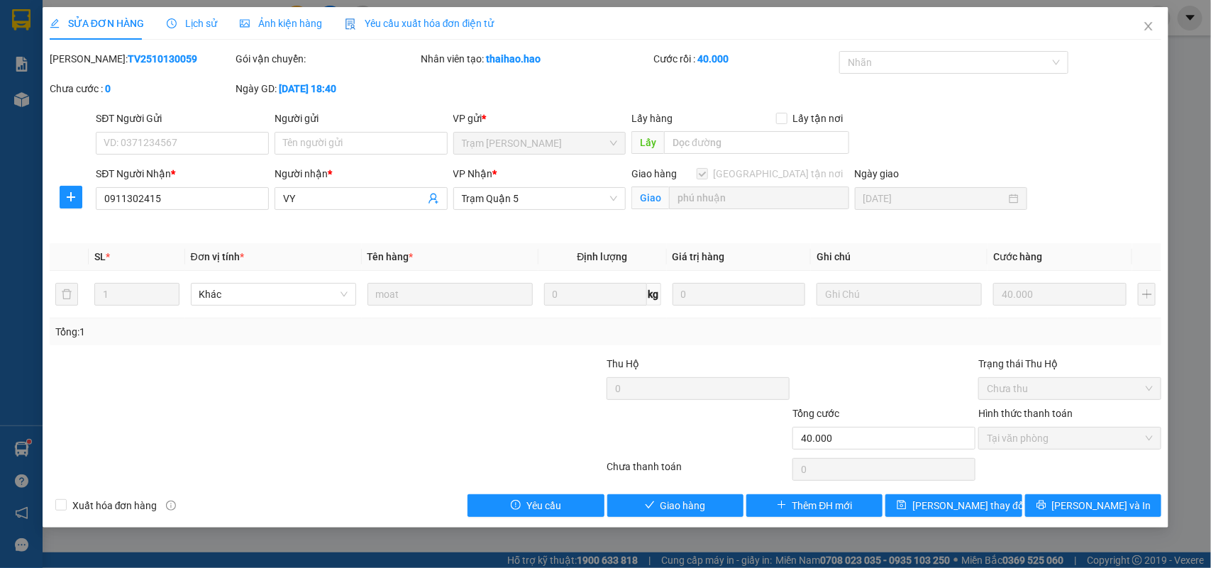
click at [291, 26] on span "Ảnh kiện hàng" at bounding box center [281, 23] width 82 height 11
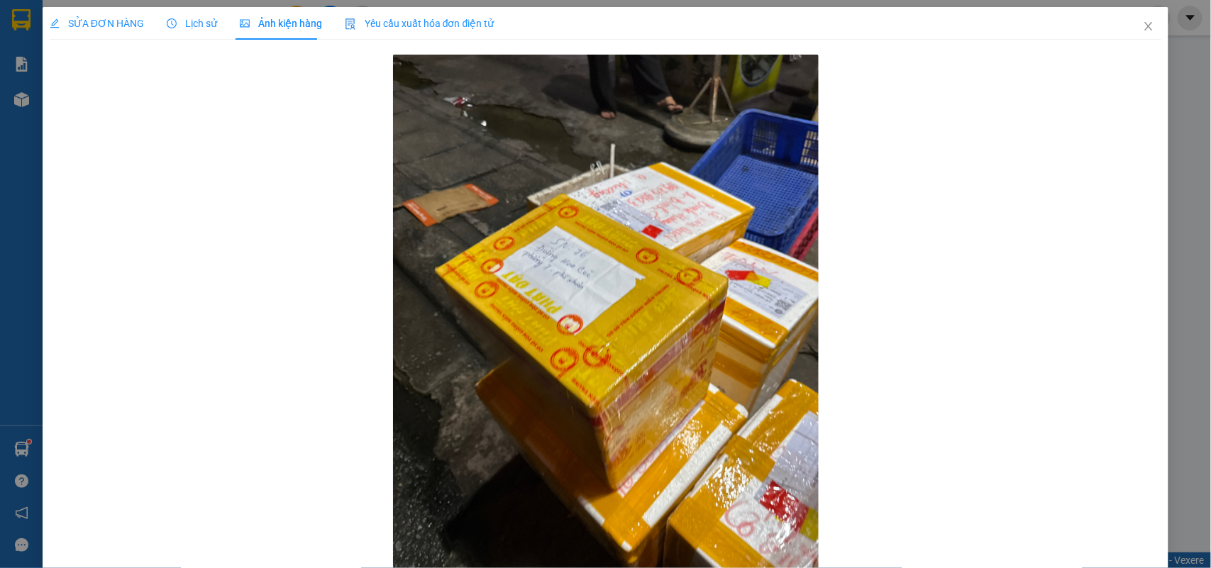
click at [111, 28] on span "SỬA ĐƠN HÀNG" at bounding box center [97, 23] width 94 height 11
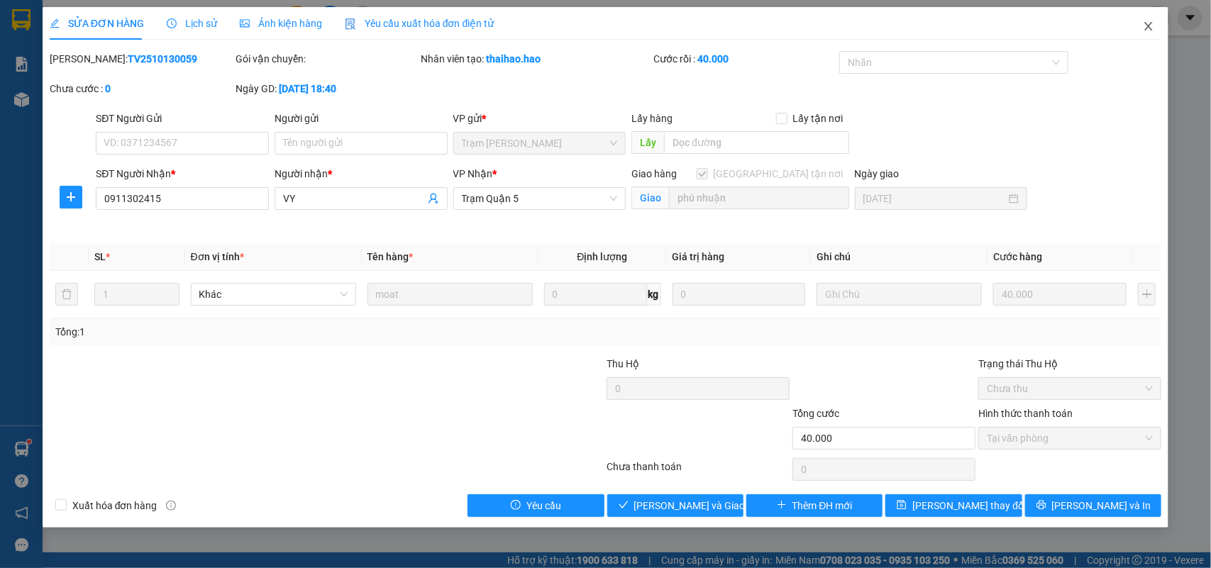
click at [1158, 27] on span "Close" at bounding box center [1148, 27] width 40 height 40
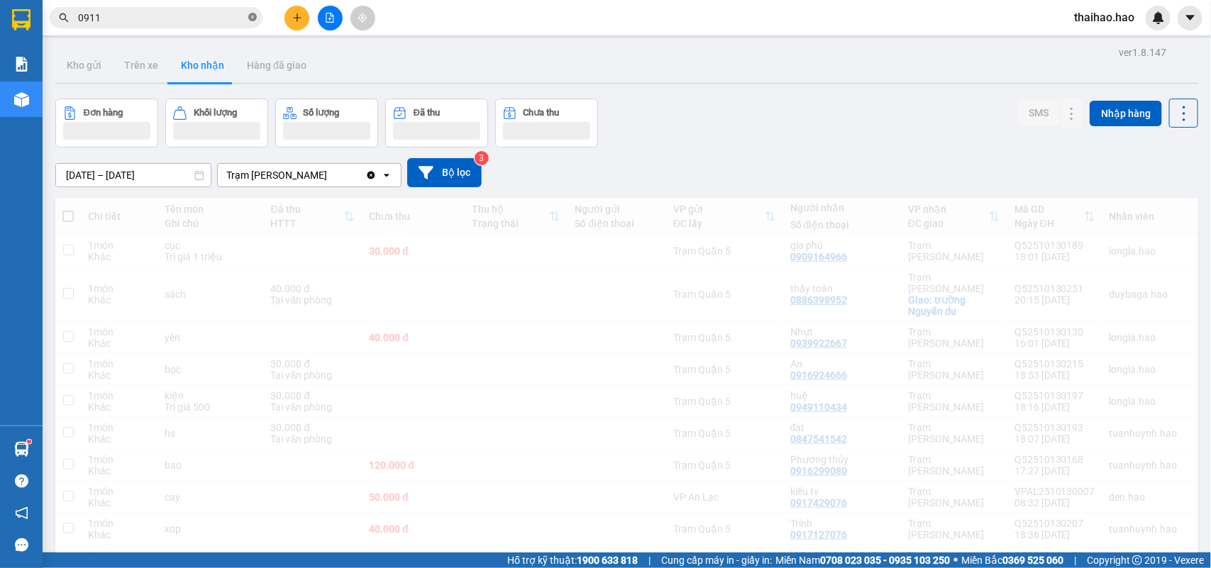
click at [252, 16] on icon "close-circle" at bounding box center [252, 17] width 9 height 9
click at [229, 18] on input "text" at bounding box center [161, 18] width 167 height 16
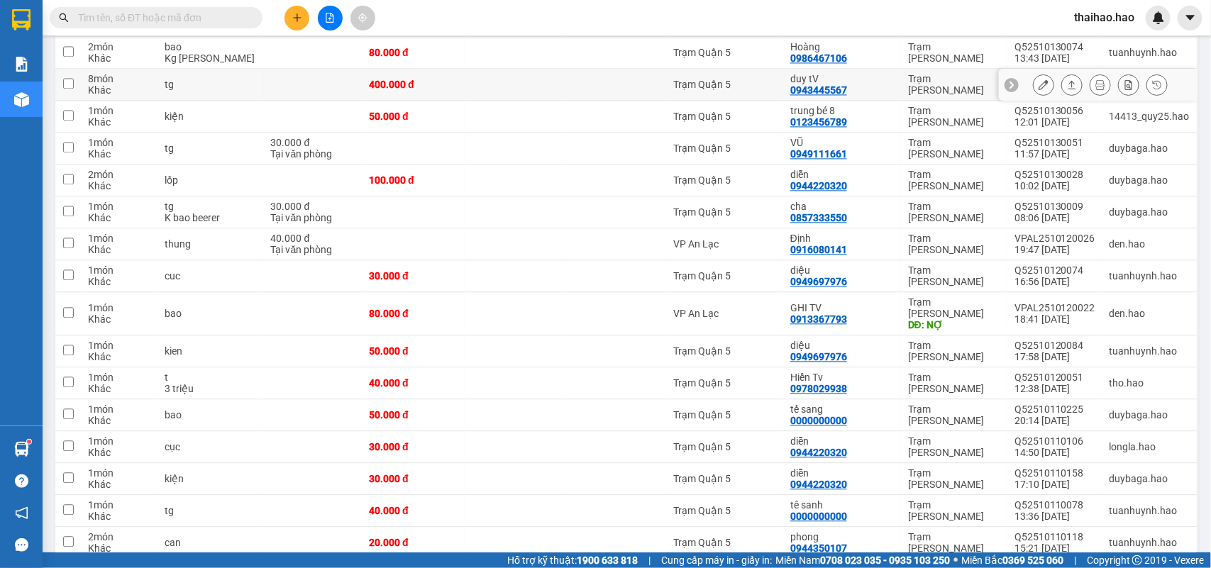
scroll to position [1330, 0]
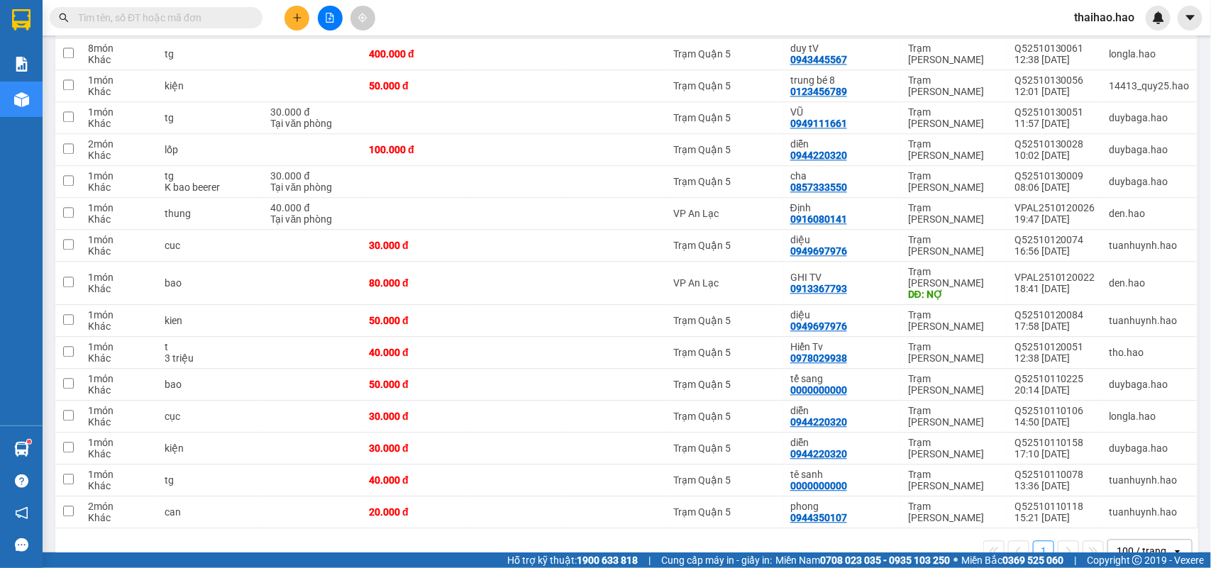
click at [252, 19] on span at bounding box center [252, 18] width 9 height 16
click at [249, 13] on span at bounding box center [252, 18] width 9 height 16
click at [218, 21] on input "text" at bounding box center [161, 18] width 167 height 16
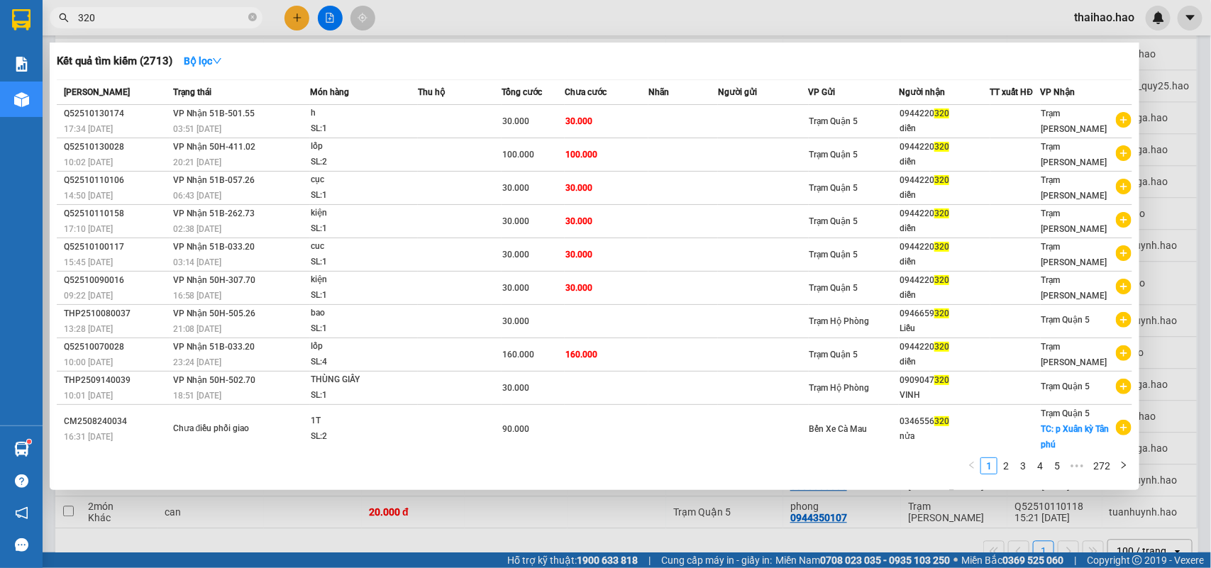
type input "320"
click at [246, 18] on span "320" at bounding box center [156, 17] width 213 height 21
click at [252, 18] on icon "close-circle" at bounding box center [252, 17] width 9 height 9
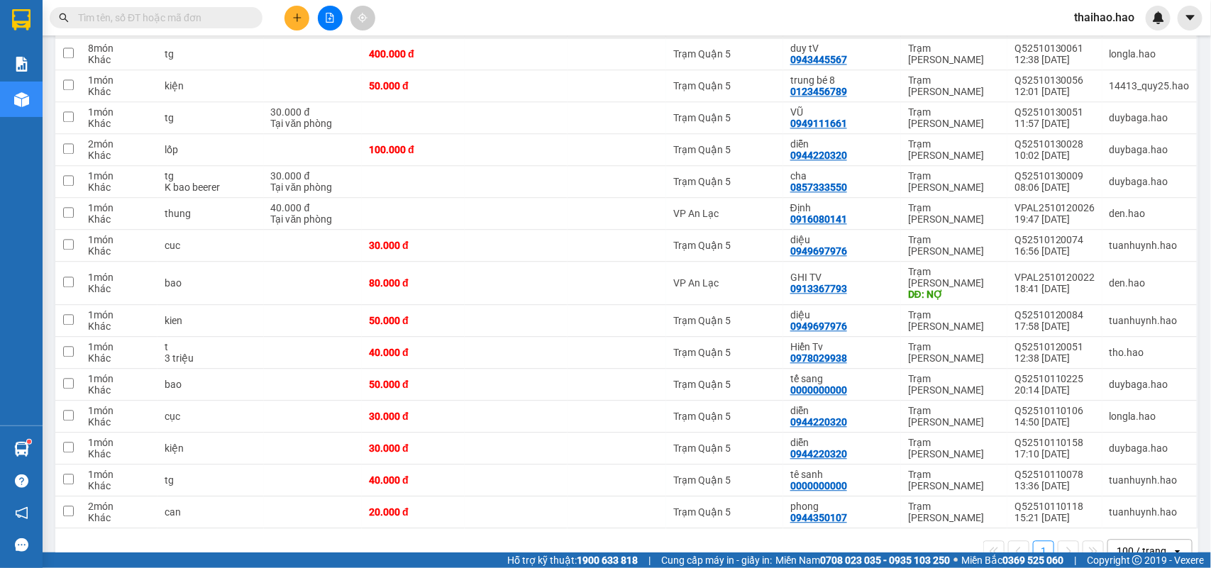
click at [238, 18] on input "text" at bounding box center [161, 18] width 167 height 16
click at [225, 21] on input "text" at bounding box center [161, 18] width 167 height 16
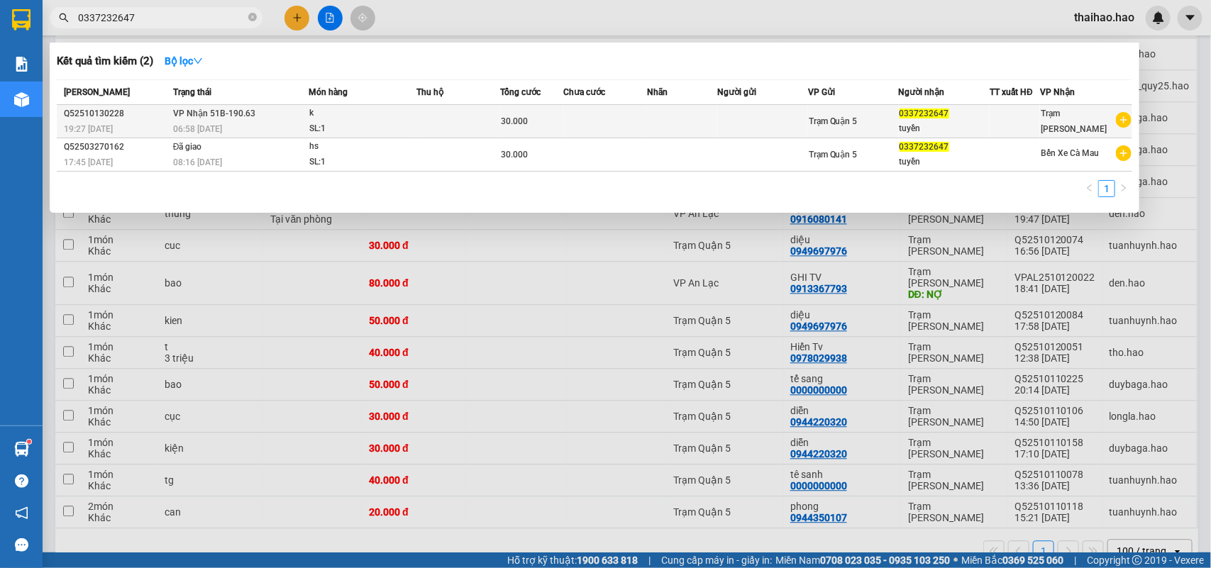
type input "0337232647"
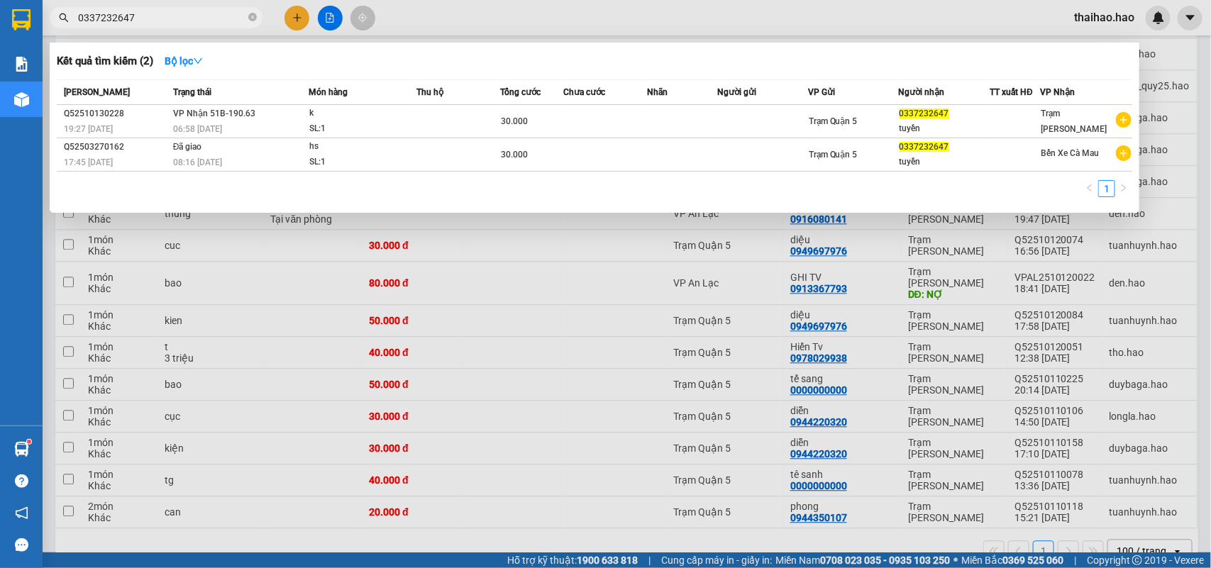
click at [309, 112] on td "k SL: 1" at bounding box center [363, 121] width 108 height 33
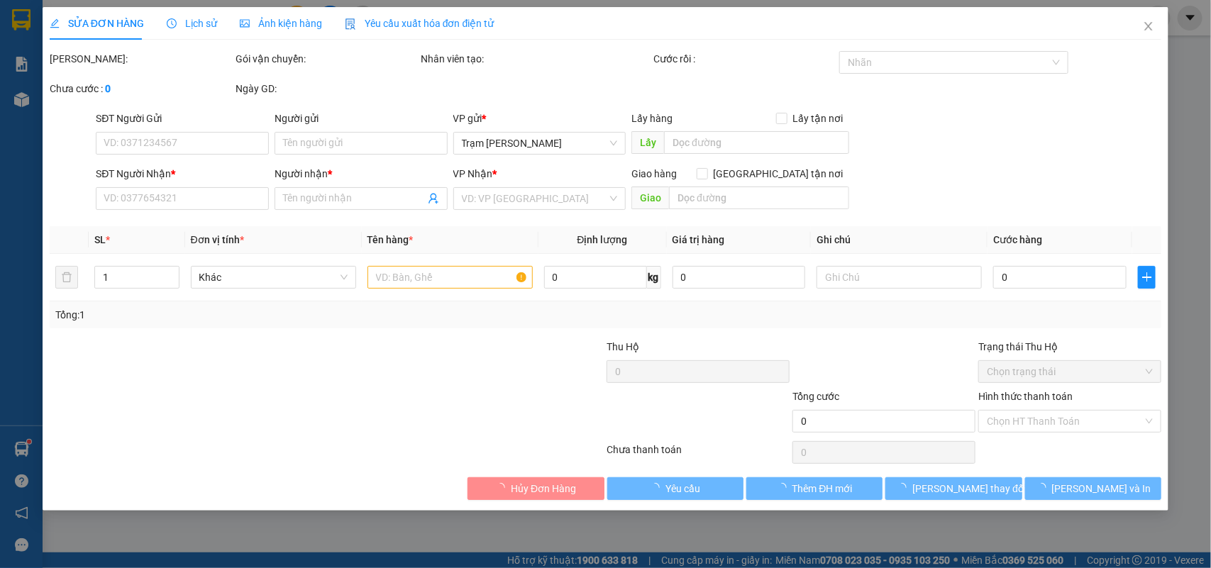
click at [280, 28] on span "Ảnh kiện hàng" at bounding box center [281, 23] width 82 height 11
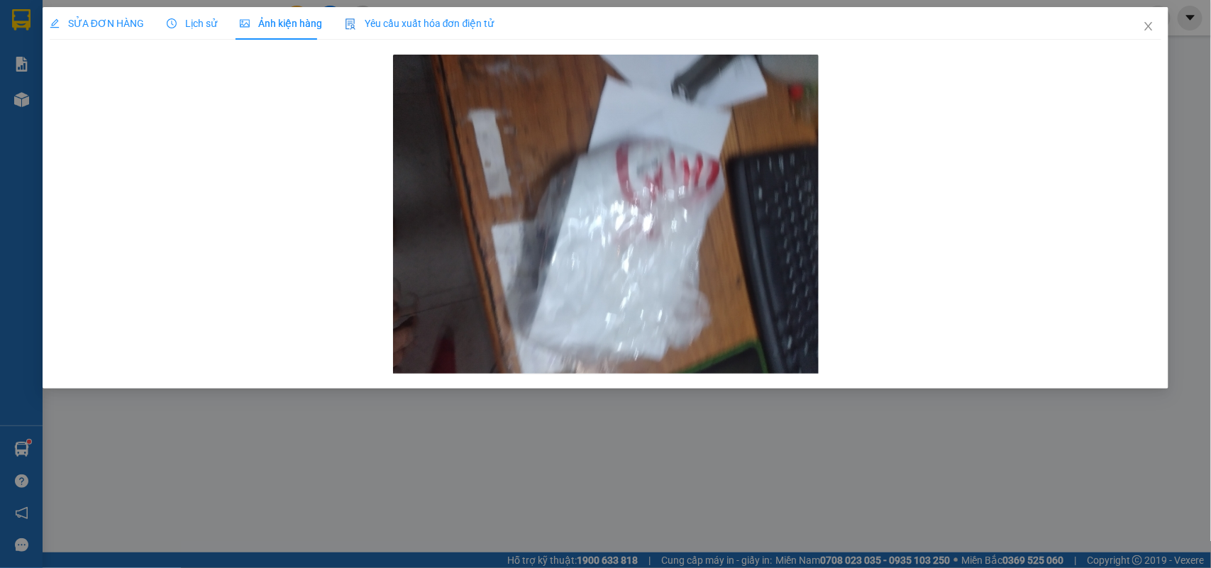
click at [89, 4] on div "SỬA ĐƠN HÀNG Lịch sử Ảnh kiện hàng Yêu cầu xuất hóa đơn điện tử Total Paid Fee …" at bounding box center [605, 284] width 1211 height 568
click at [89, 11] on div "SỬA ĐƠN HÀNG" at bounding box center [97, 23] width 94 height 33
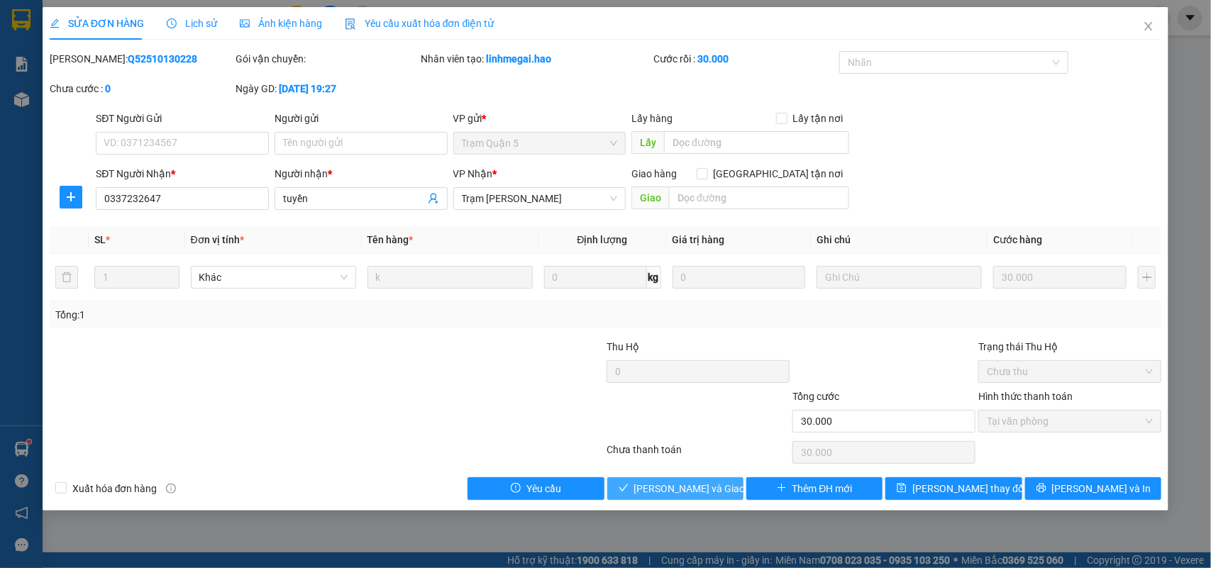
click at [699, 486] on span "[PERSON_NAME] và Giao hàng" at bounding box center [702, 489] width 136 height 16
type input "0"
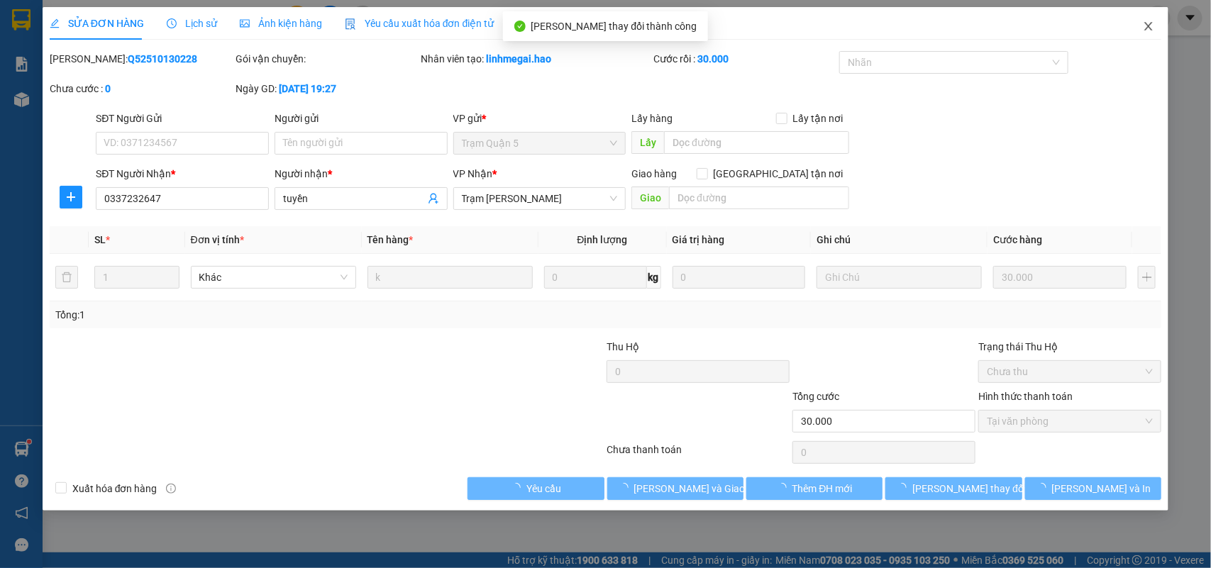
click at [1145, 33] on span "Close" at bounding box center [1148, 27] width 40 height 40
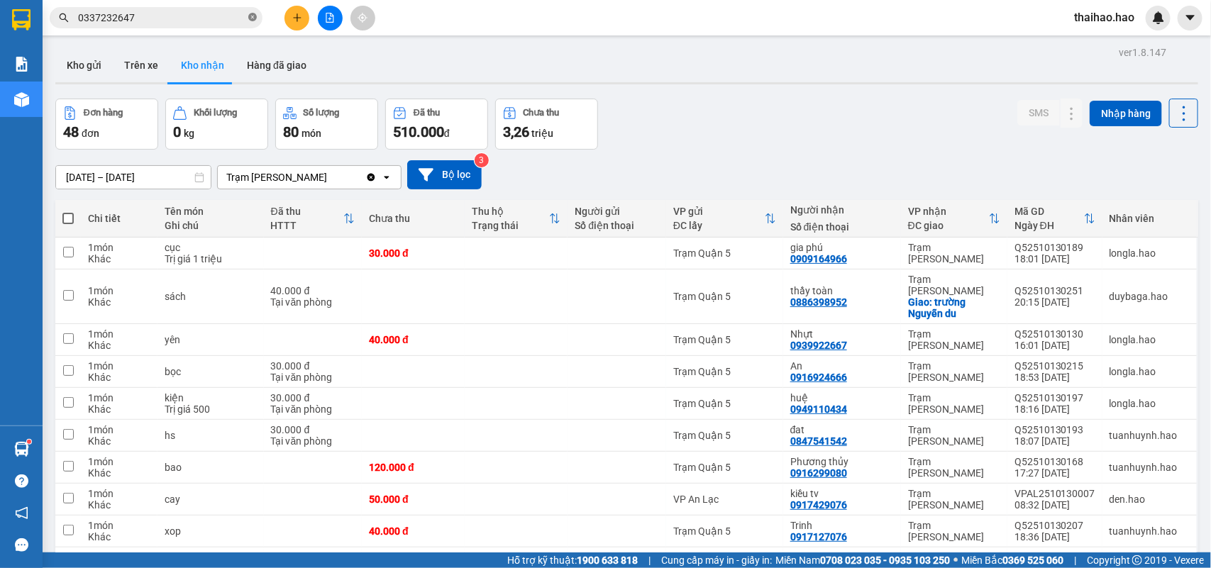
click at [250, 18] on icon "close-circle" at bounding box center [252, 17] width 9 height 9
click at [236, 10] on input "text" at bounding box center [161, 18] width 167 height 16
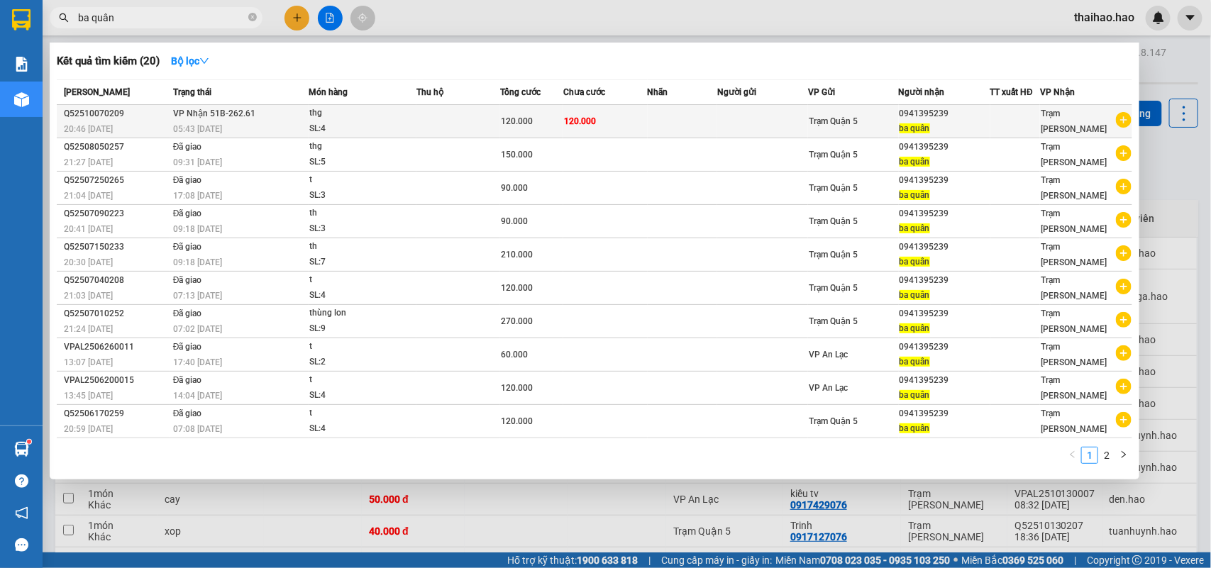
type input "ba quân"
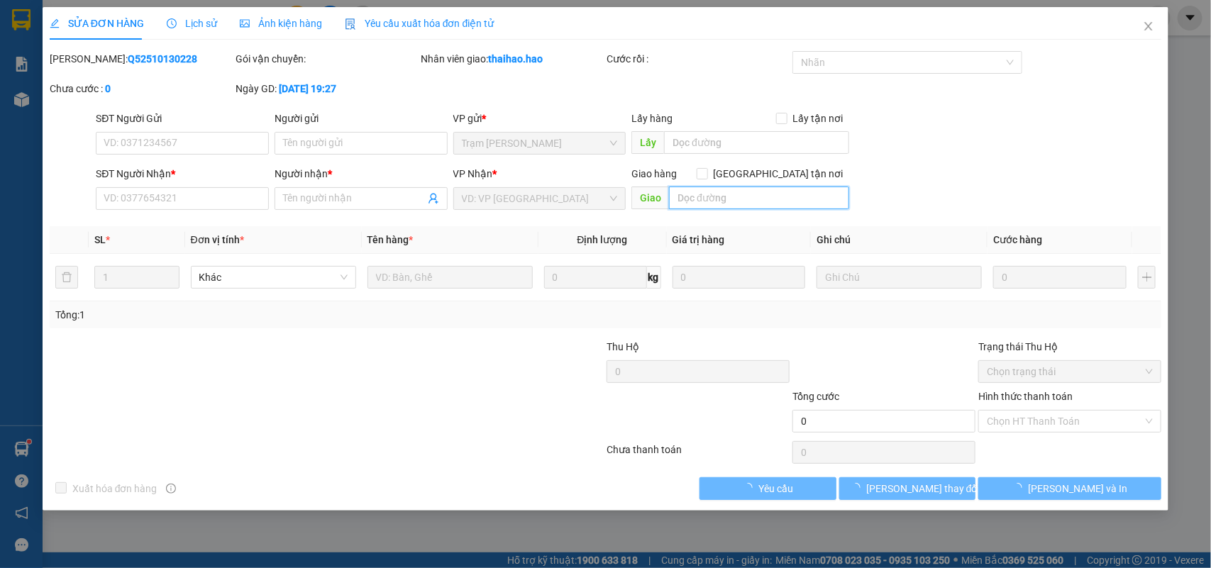
click at [731, 199] on input "text" at bounding box center [759, 198] width 180 height 23
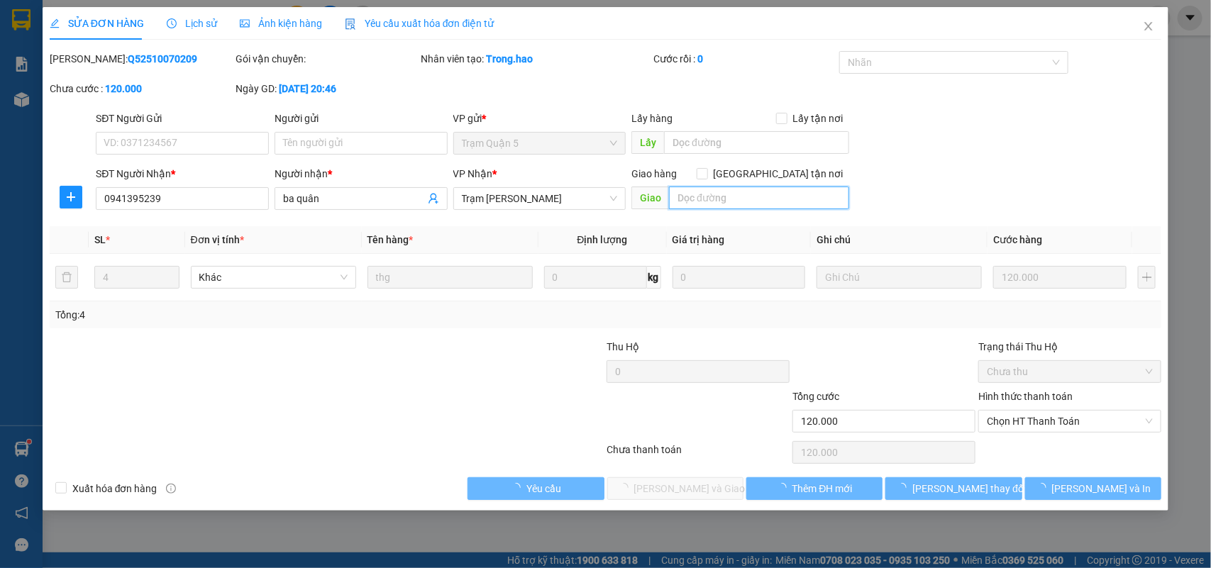
type input "0941395239"
type input "ba quân"
type input "120.000"
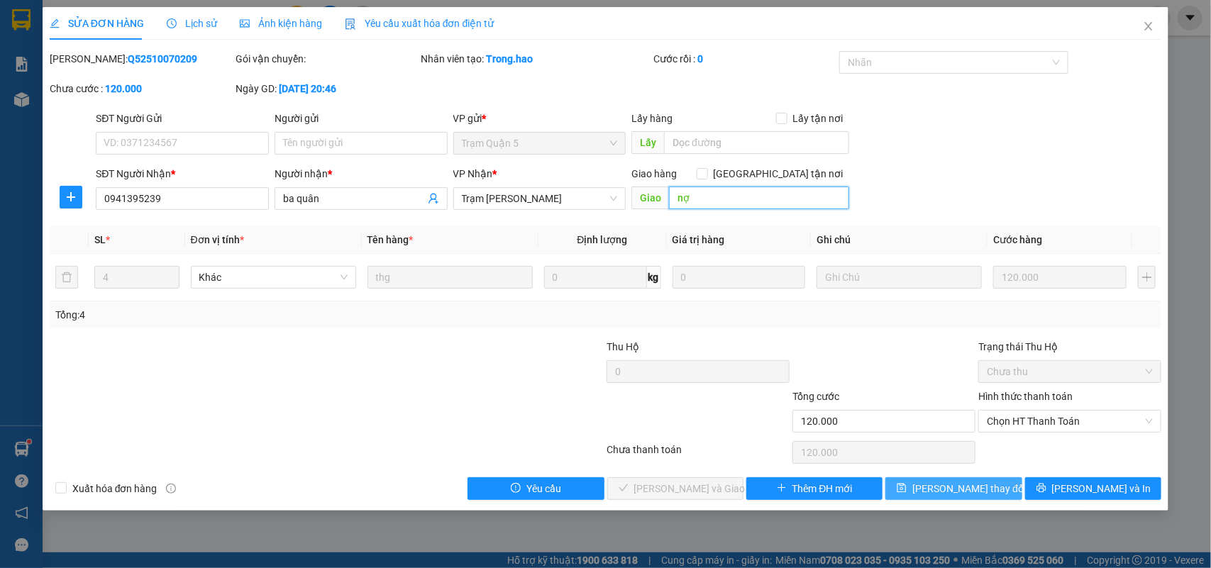
type input "nợ"
click at [906, 490] on icon "save" at bounding box center [902, 488] width 10 height 10
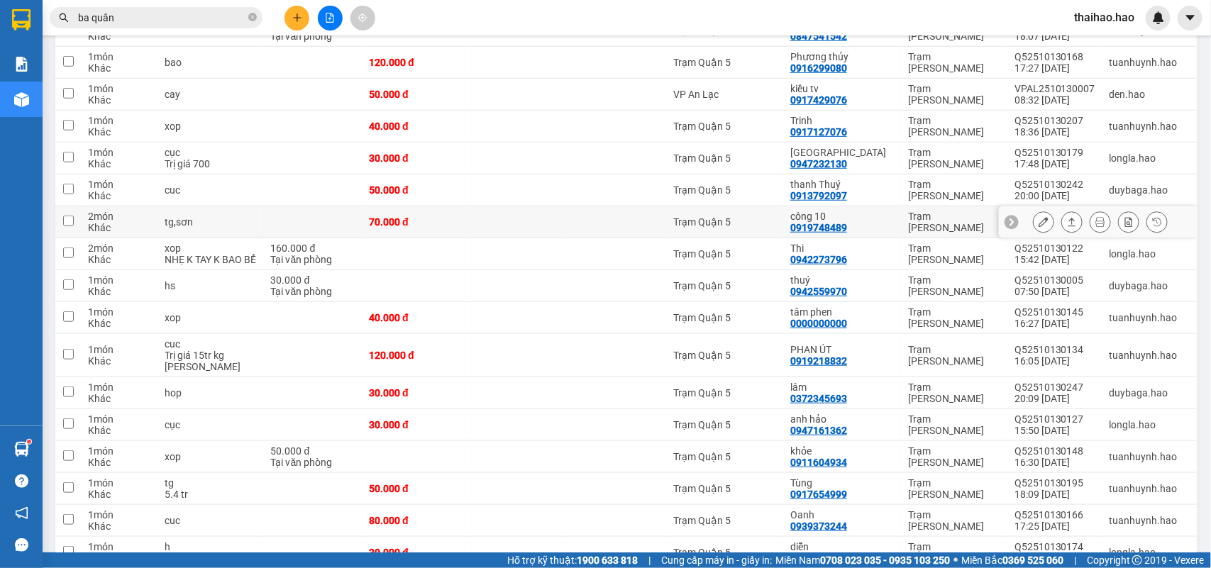
scroll to position [443, 0]
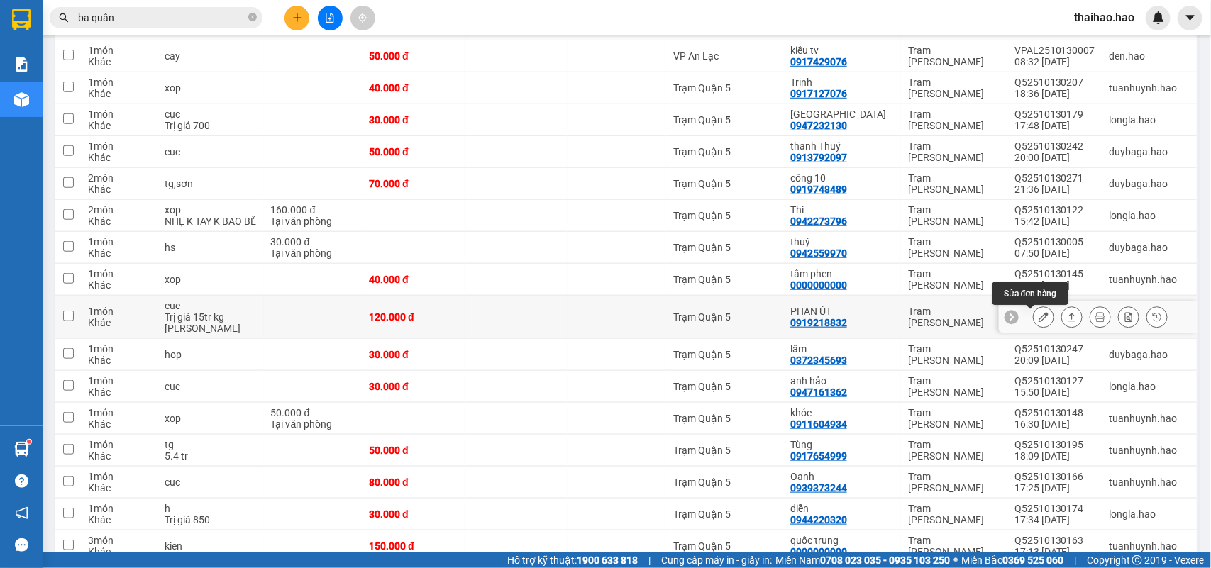
click at [1033, 318] on button at bounding box center [1043, 317] width 20 height 25
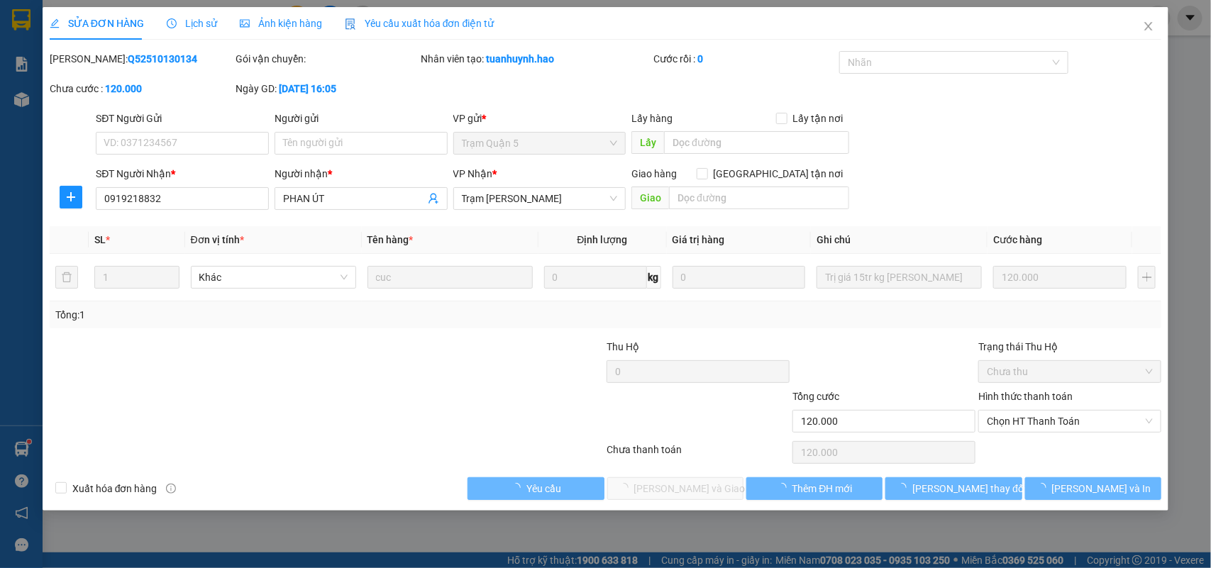
type input "0919218832"
type input "PHAN ÚT"
type input "120.000"
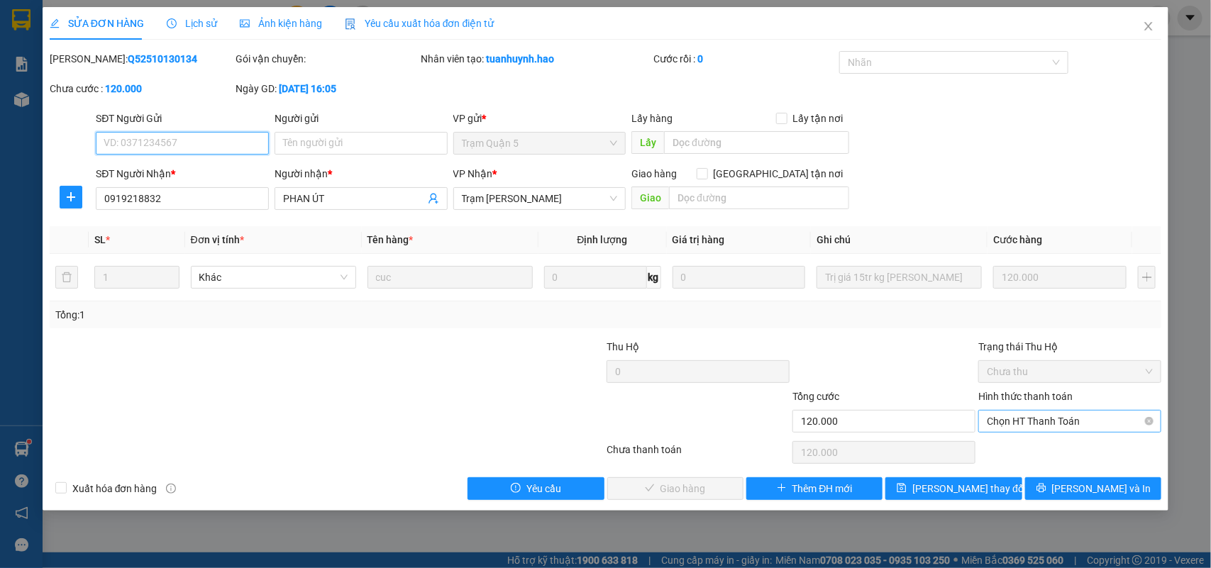
click at [1025, 416] on span "Chọn HT Thanh Toán" at bounding box center [1070, 421] width 166 height 21
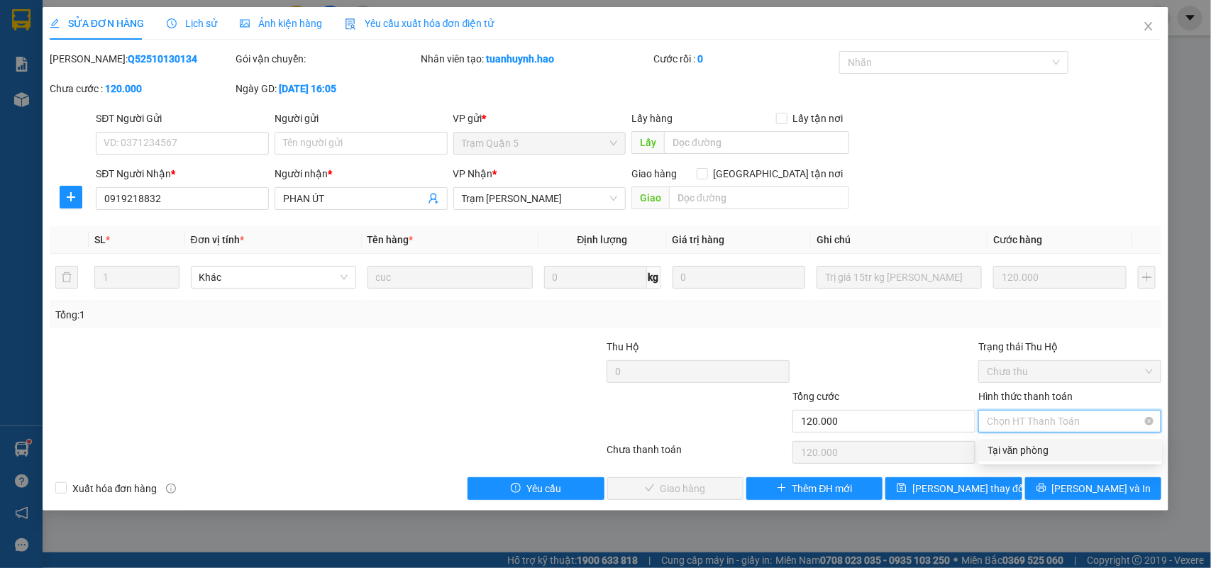
click at [1018, 448] on div "Tại văn phòng" at bounding box center [1070, 451] width 166 height 16
type input "0"
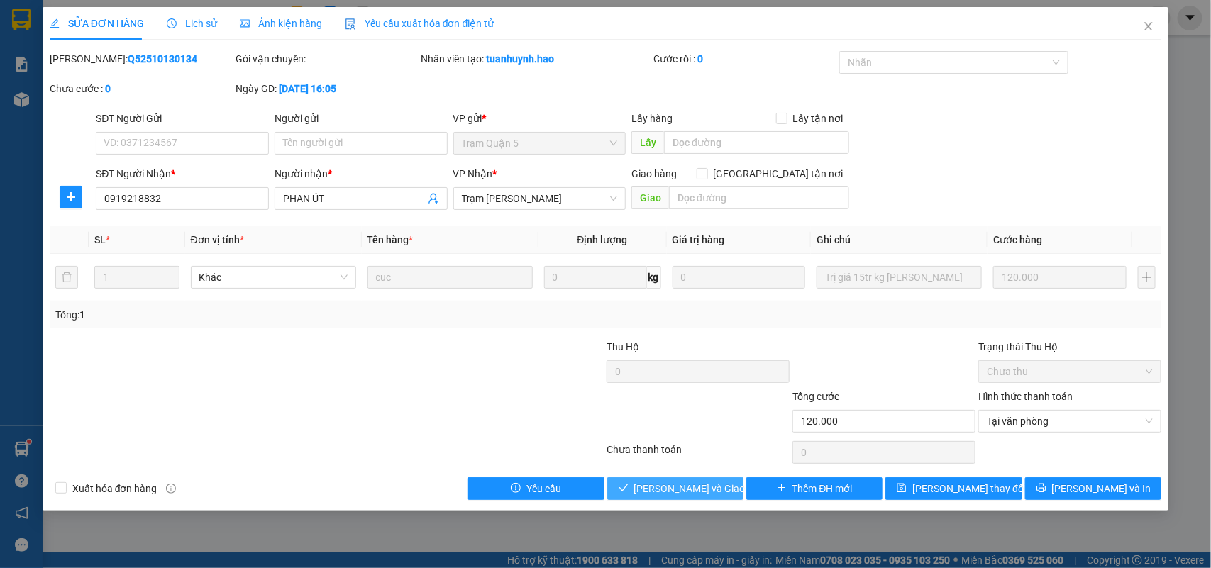
click at [728, 489] on button "[PERSON_NAME] và Giao hàng" at bounding box center [675, 488] width 136 height 23
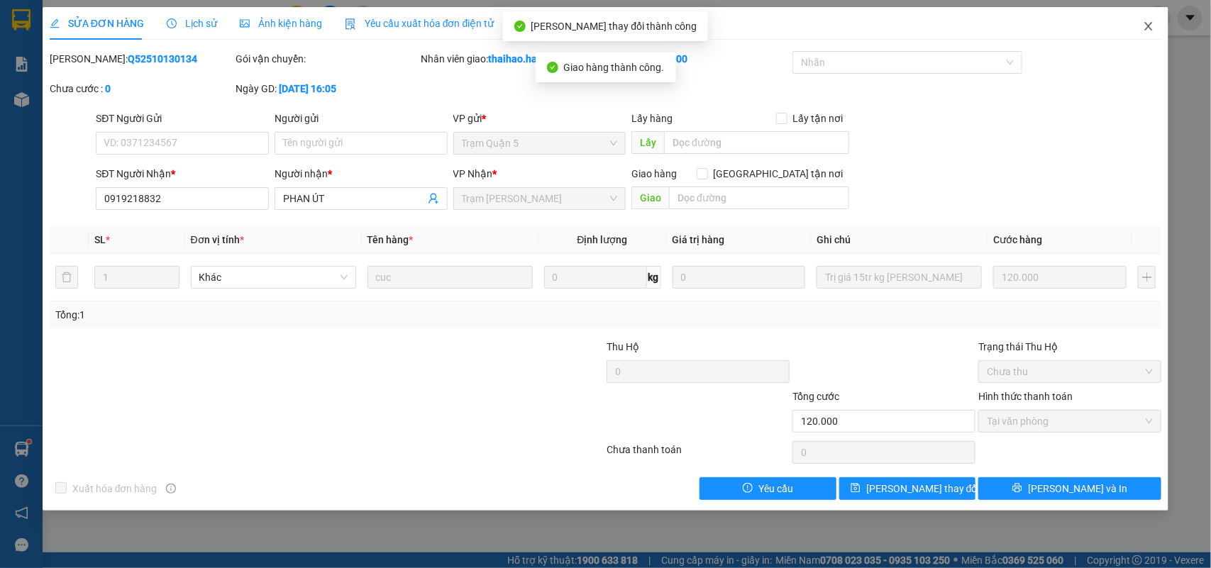
click at [1147, 30] on icon "close" at bounding box center [1148, 26] width 11 height 11
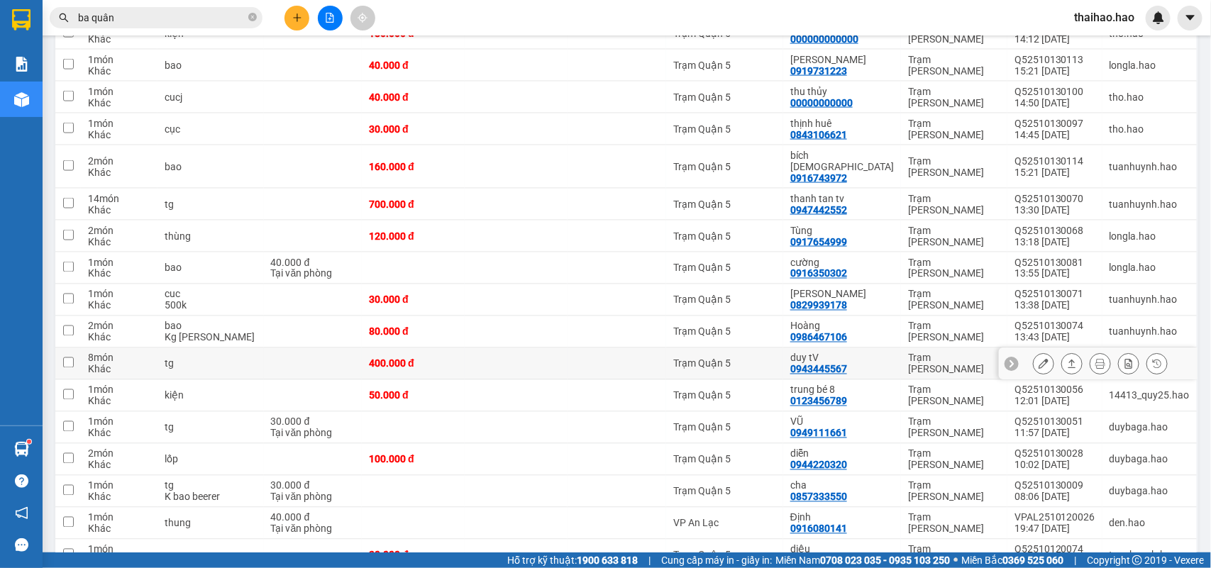
scroll to position [975, 0]
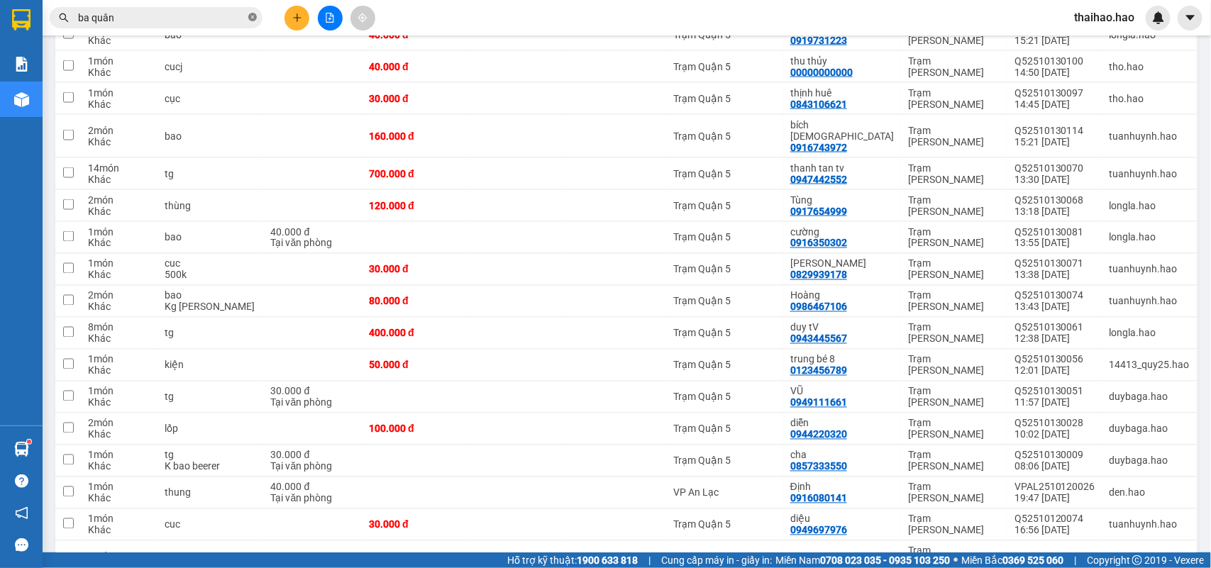
click at [256, 14] on icon "close-circle" at bounding box center [252, 17] width 9 height 9
click at [239, 21] on input "text" at bounding box center [161, 18] width 167 height 16
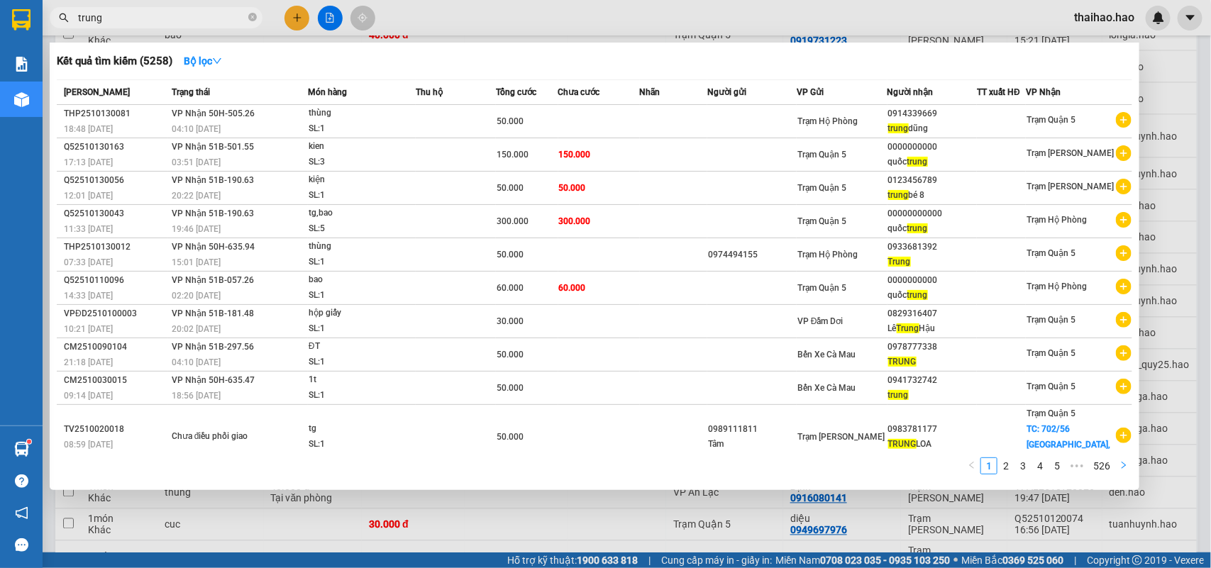
type input "trung"
click at [1121, 466] on icon "right" at bounding box center [1123, 465] width 9 height 9
click at [1121, 466] on div "1 2 3 4 5 ••• 526" at bounding box center [594, 470] width 1075 height 26
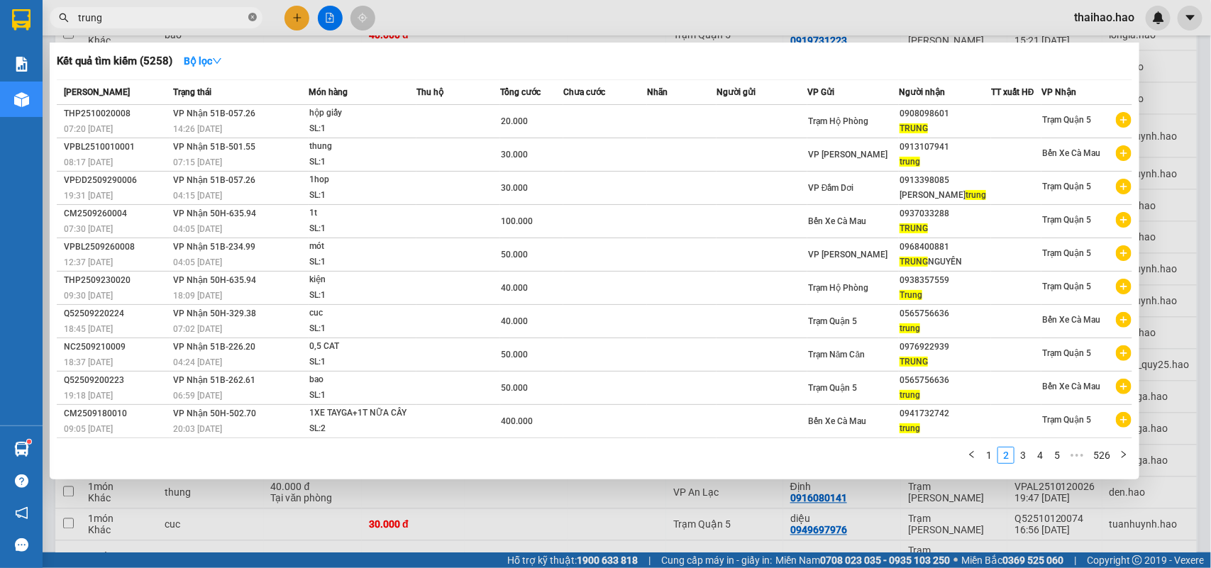
click at [248, 16] on icon "close-circle" at bounding box center [252, 17] width 9 height 9
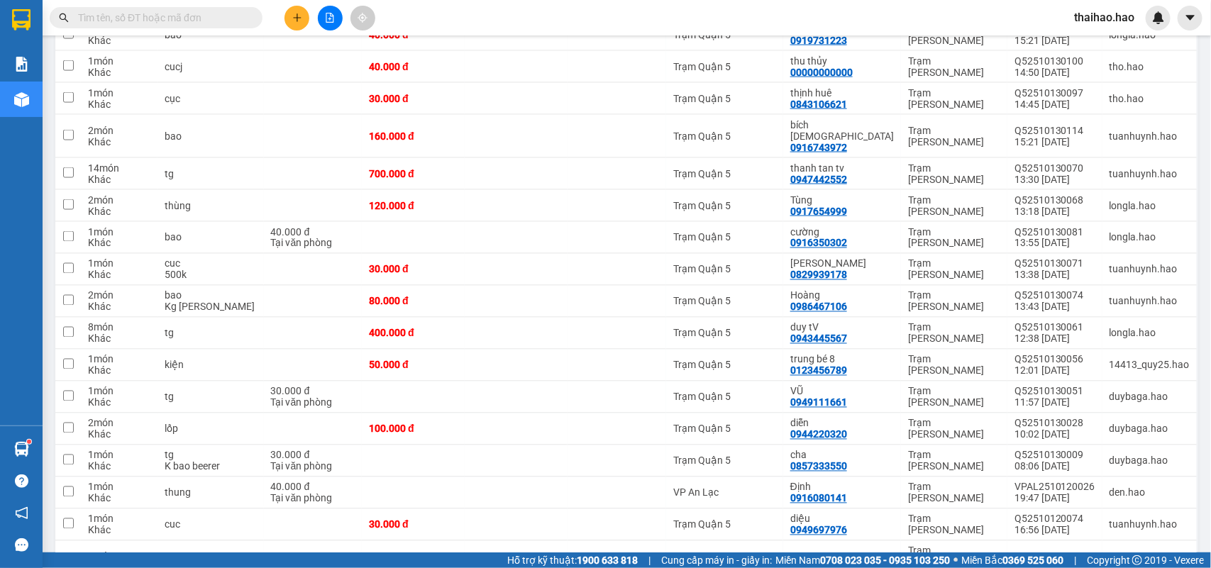
click at [419, 19] on div "Kết quả tìm kiếm ( 5258 ) Bộ lọc Mã ĐH Trạng thái Món hàng Thu hộ Tổng cước Chư…" at bounding box center [605, 17] width 1211 height 35
click at [238, 18] on input "text" at bounding box center [161, 18] width 167 height 16
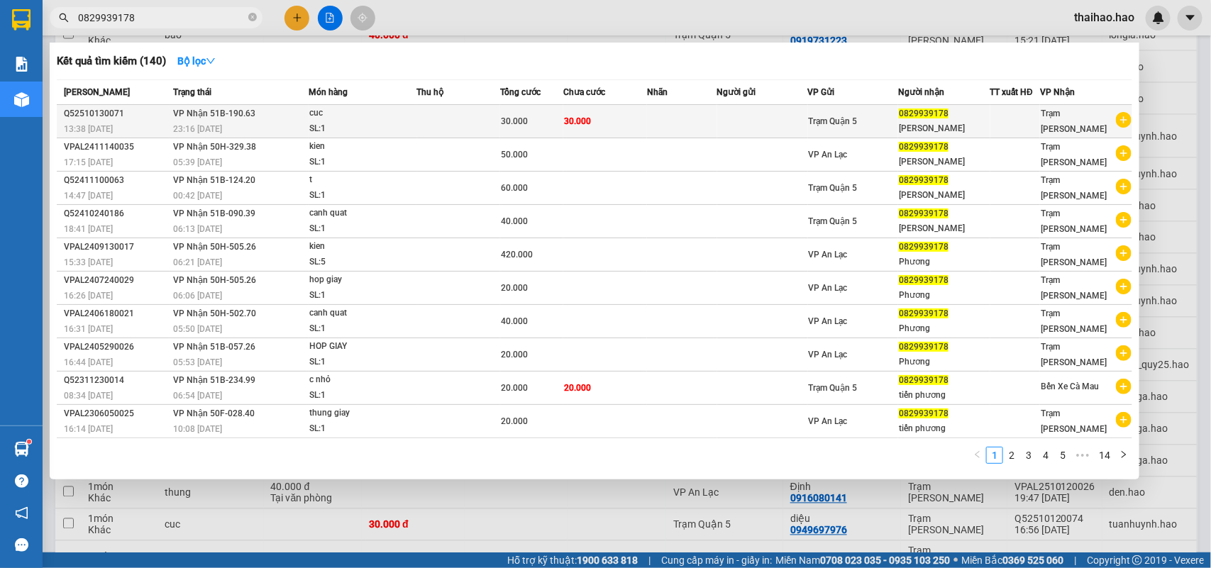
type input "0829939178"
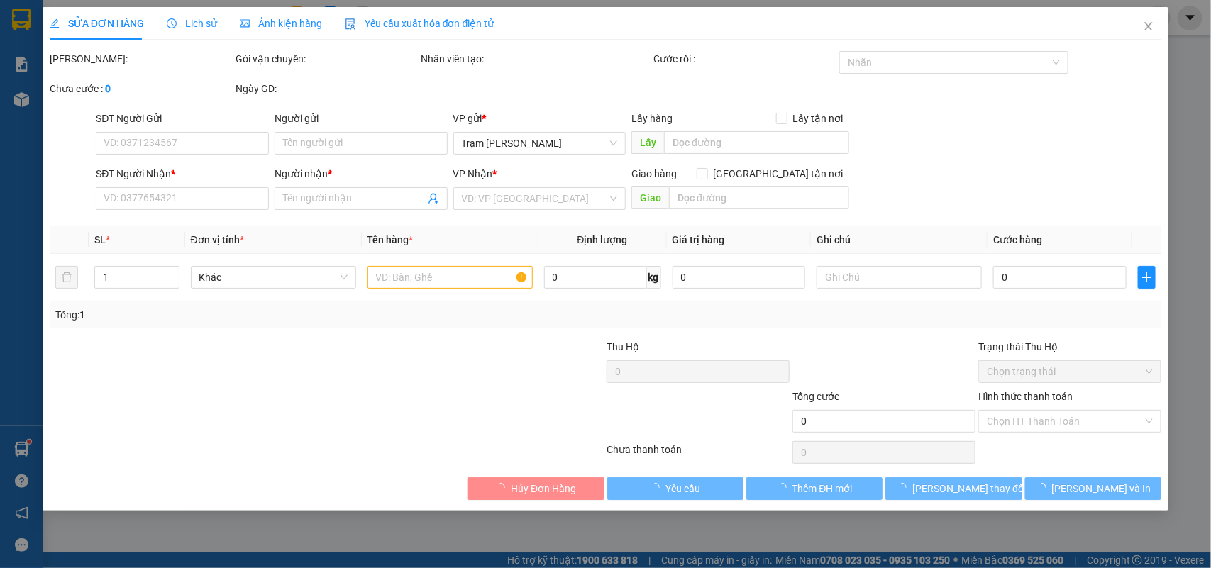
click at [272, 26] on span "Ảnh kiện hàng" at bounding box center [281, 23] width 82 height 11
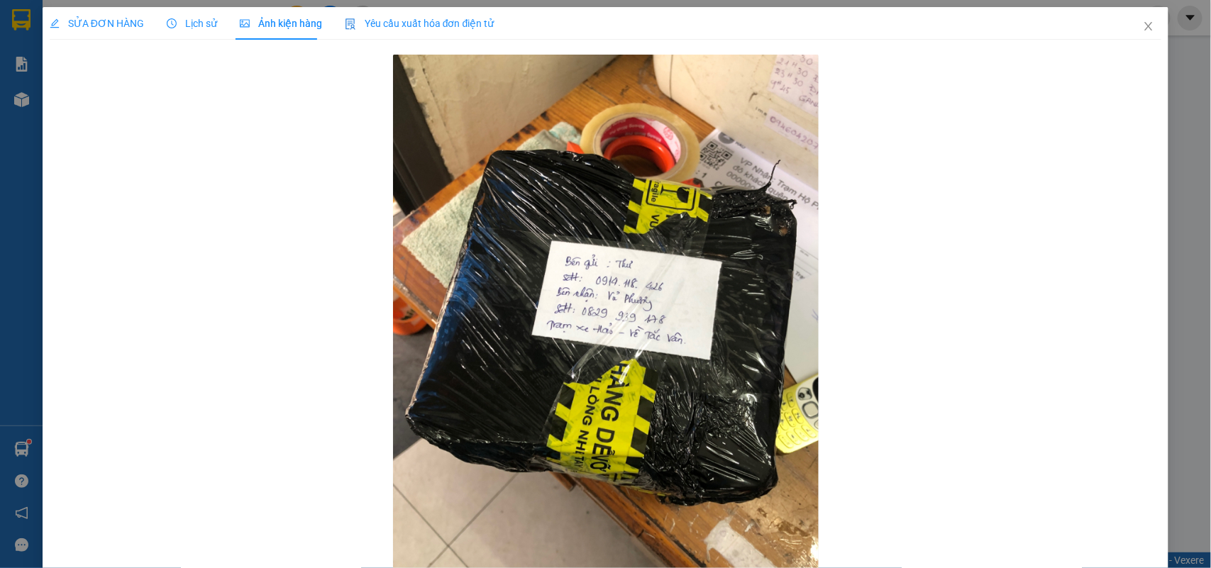
click at [109, 29] on span "SỬA ĐƠN HÀNG" at bounding box center [97, 23] width 94 height 11
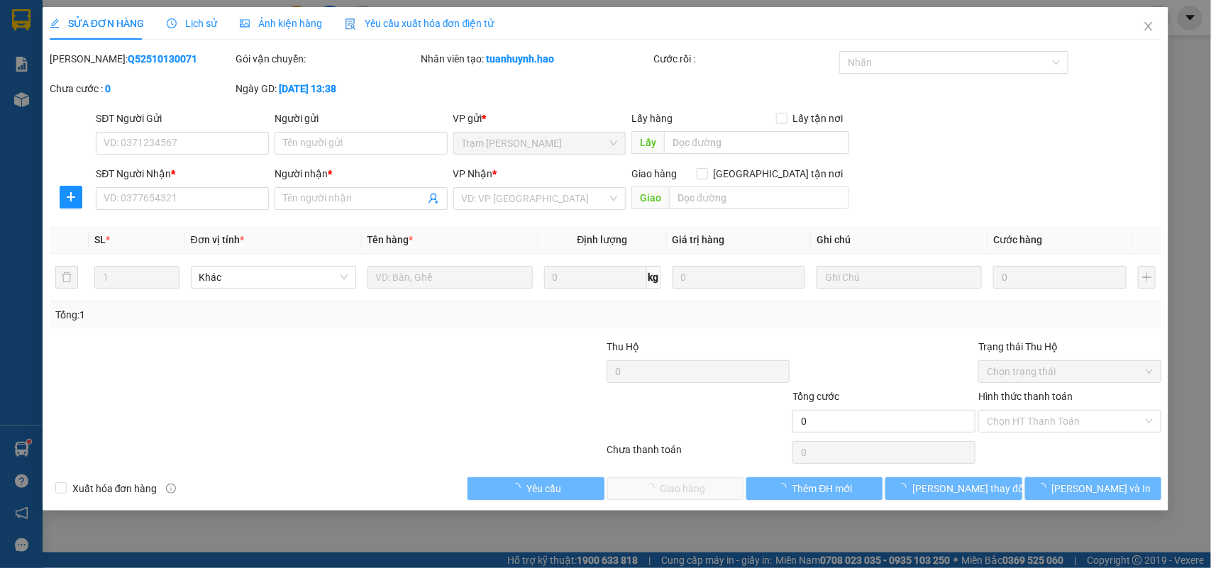
type input "0829939178"
type input "[PERSON_NAME]"
type input "30.000"
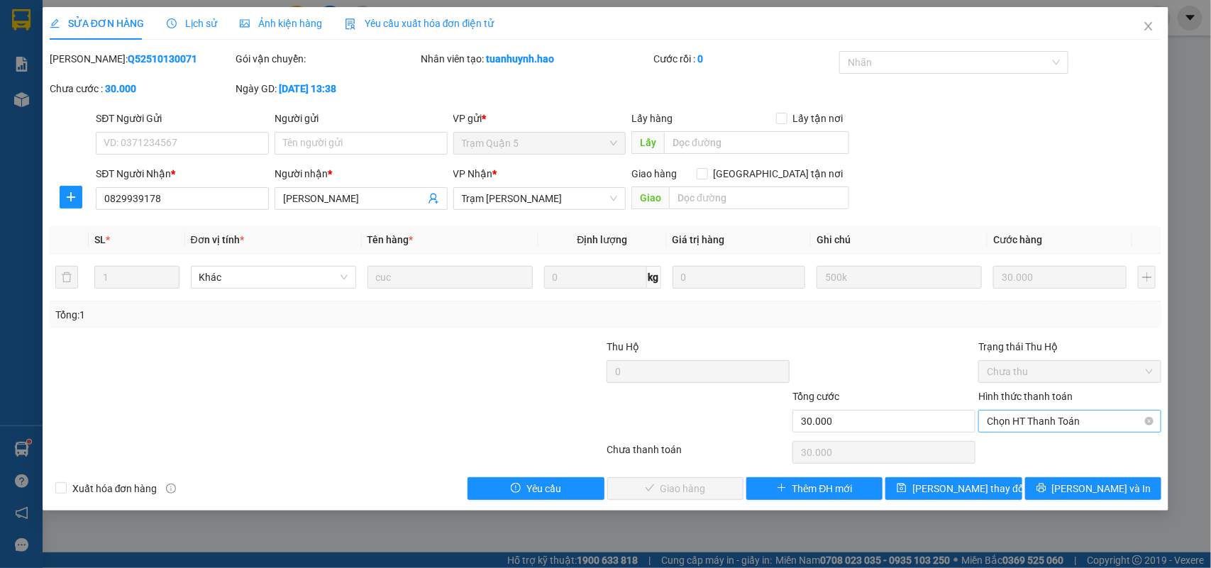
click at [1072, 420] on span "Chọn HT Thanh Toán" at bounding box center [1070, 421] width 166 height 21
click at [1058, 443] on div "Tại văn phòng" at bounding box center [1070, 451] width 166 height 16
type input "0"
click at [734, 493] on button "[PERSON_NAME] và Giao hàng" at bounding box center [675, 488] width 136 height 23
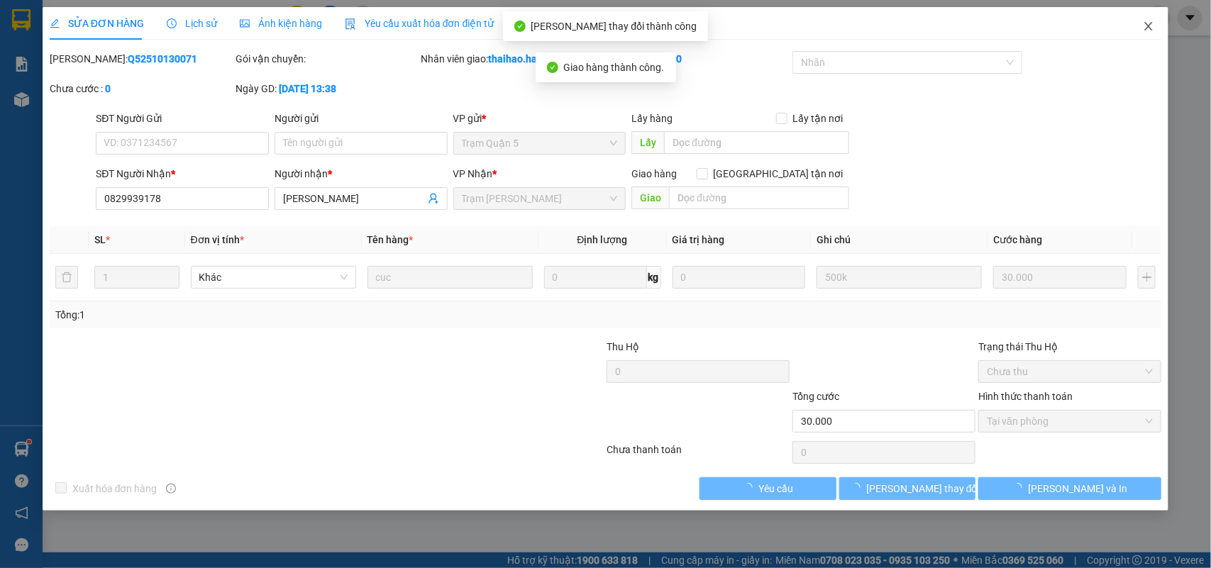
click at [1158, 30] on span "Close" at bounding box center [1148, 27] width 40 height 40
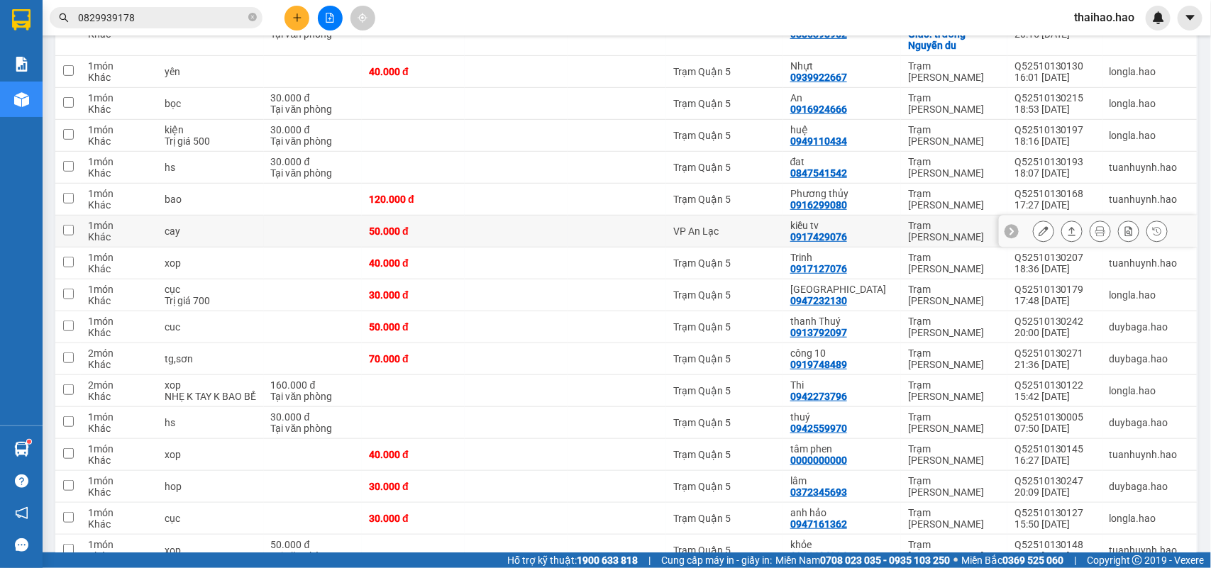
scroll to position [179, 0]
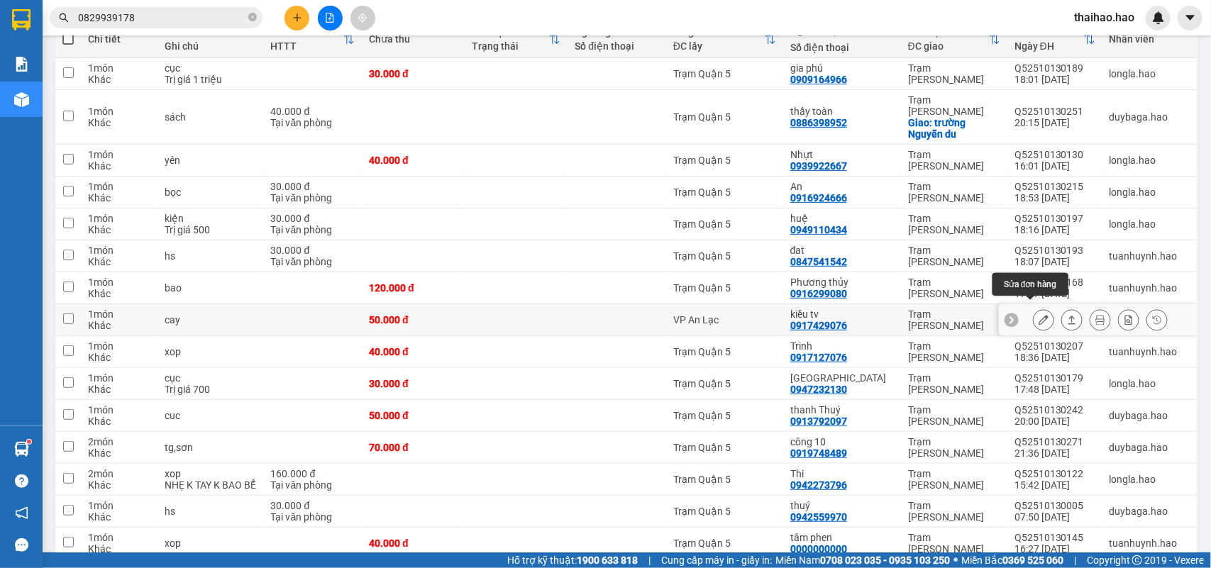
click at [1036, 309] on button at bounding box center [1043, 320] width 20 height 25
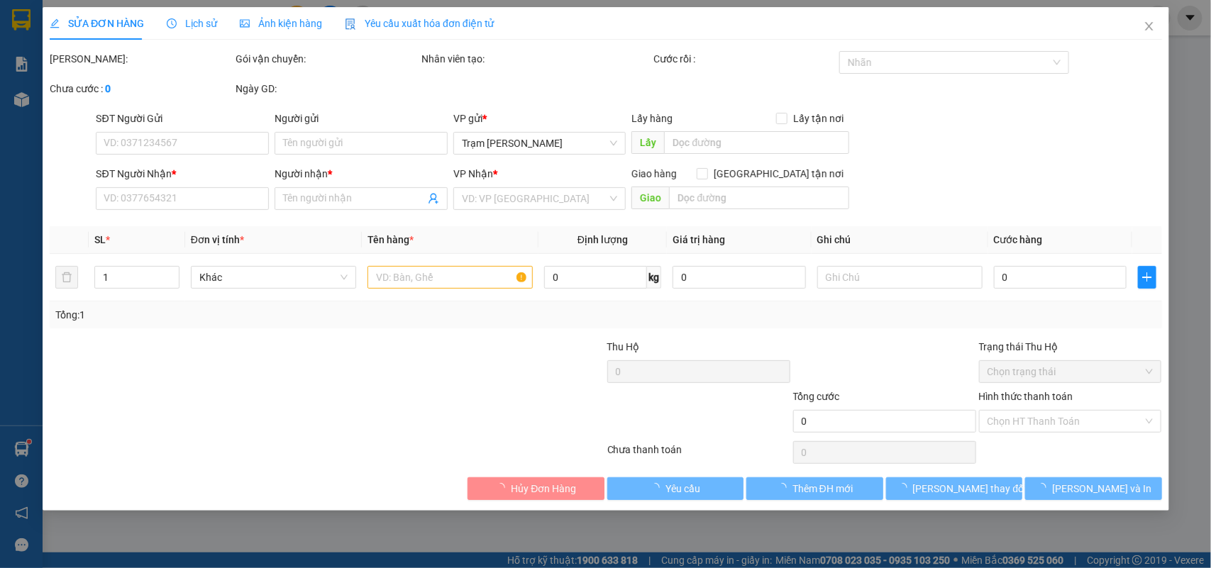
type input "0917429076"
type input "kiều tv"
type input "50.000"
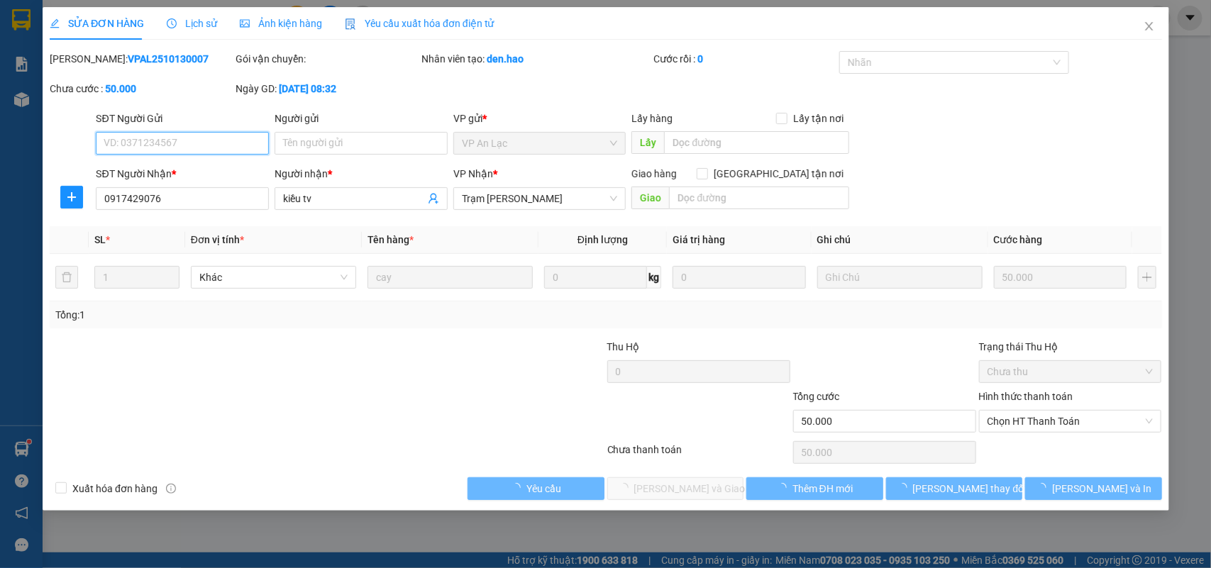
click at [1021, 426] on span "Chọn HT Thanh Toán" at bounding box center [1070, 421] width 166 height 21
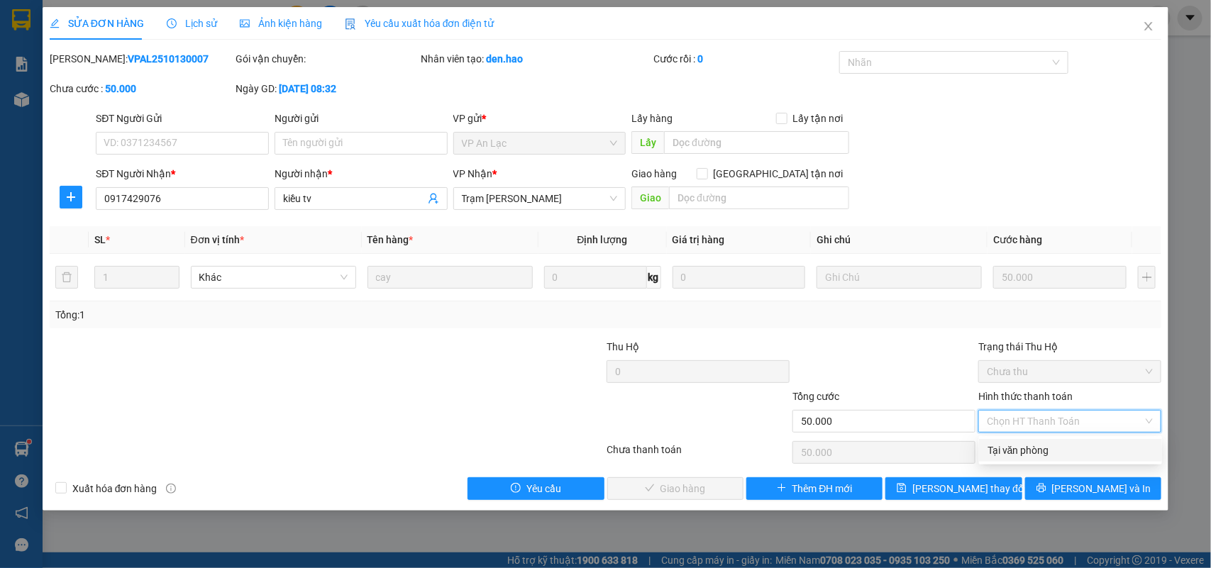
click at [1022, 443] on div "Tại văn phòng" at bounding box center [1070, 451] width 166 height 16
type input "0"
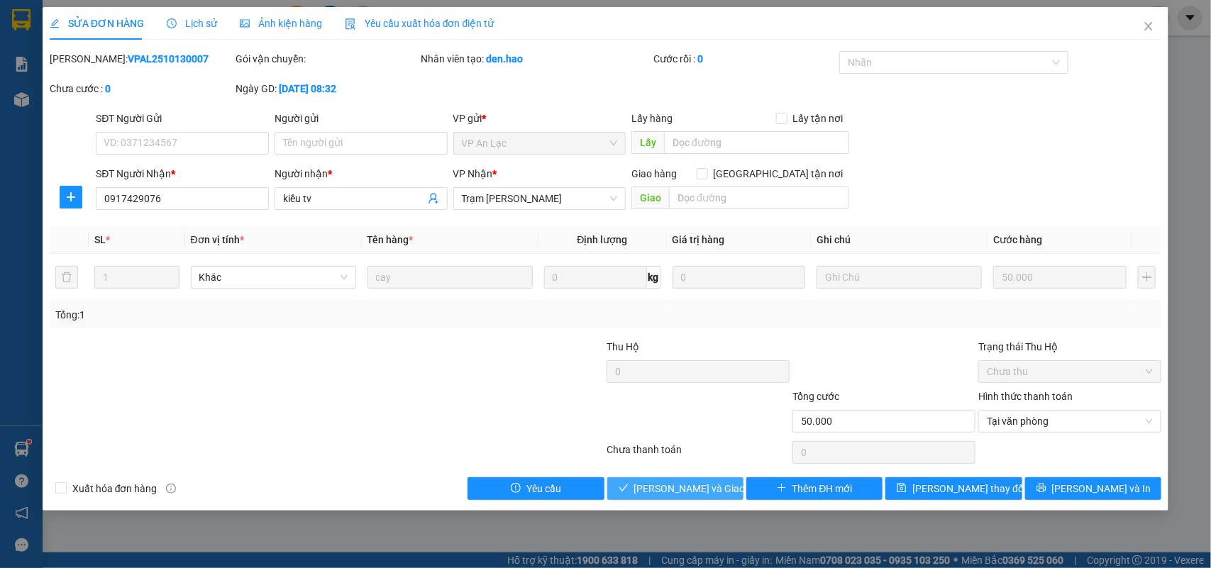
click at [708, 500] on button "[PERSON_NAME] và Giao hàng" at bounding box center [675, 488] width 136 height 23
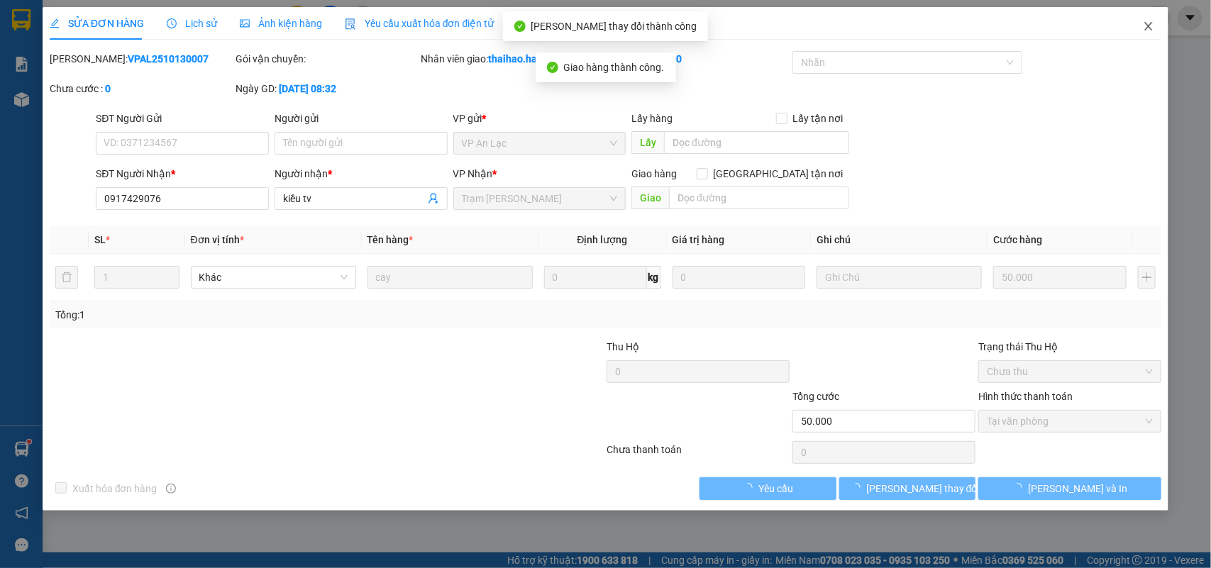
click at [1137, 29] on span "Close" at bounding box center [1148, 27] width 40 height 40
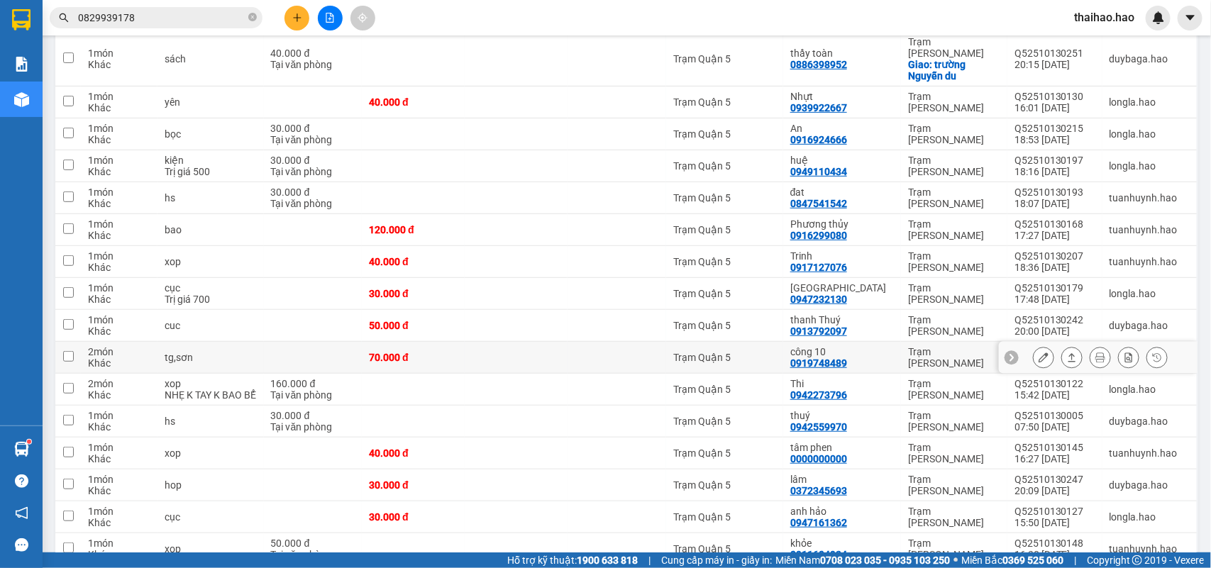
scroll to position [266, 0]
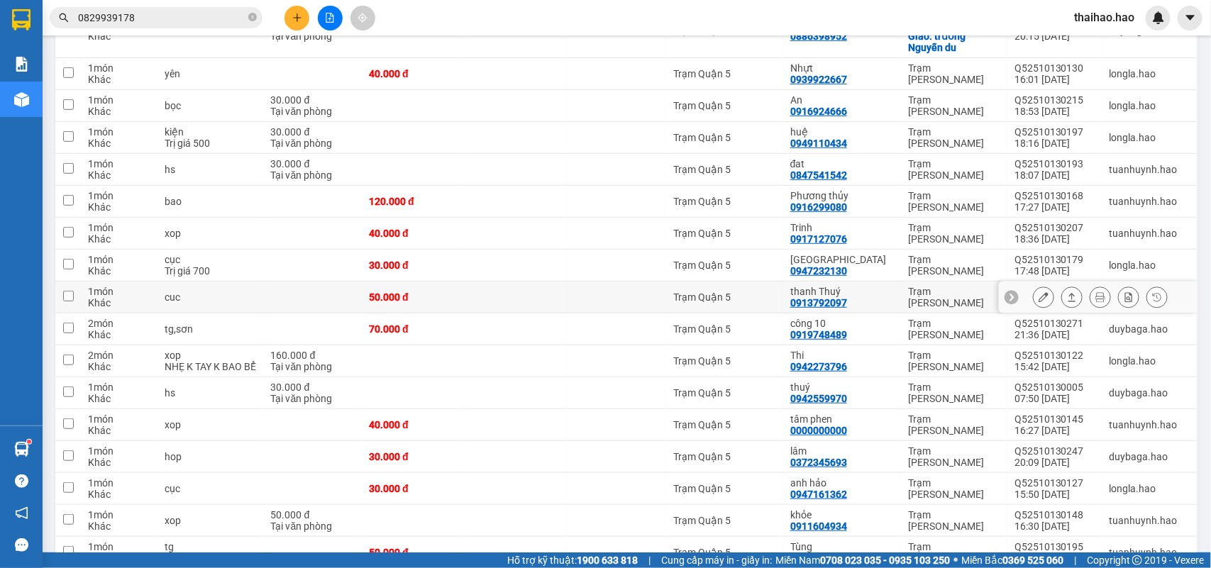
click at [1033, 294] on button at bounding box center [1043, 297] width 20 height 25
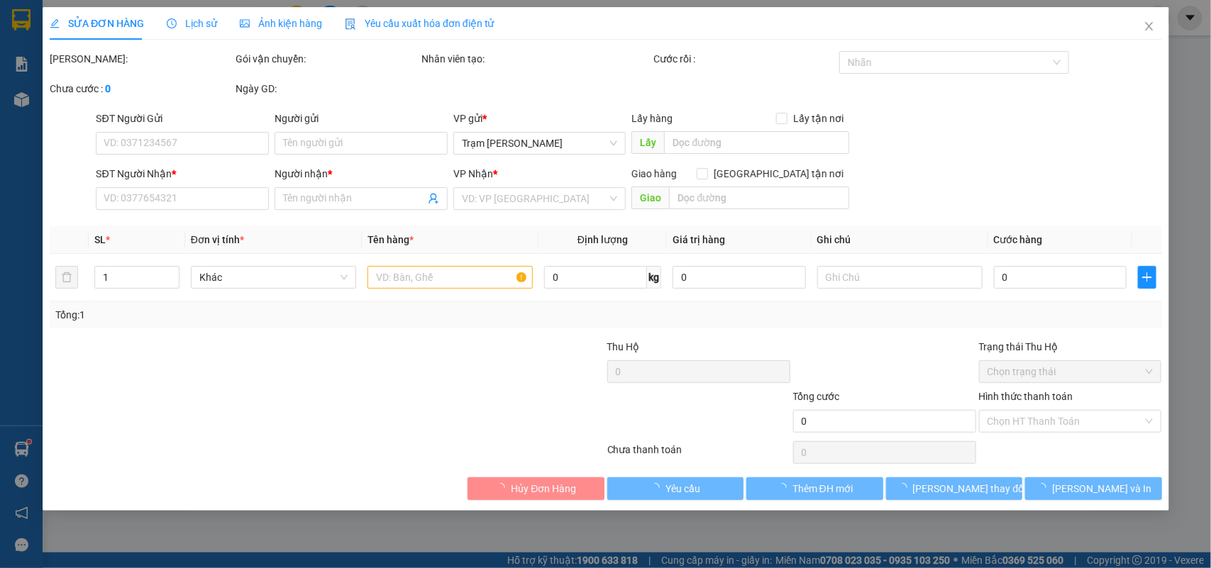
type input "0913792097"
type input "thanh Thuý"
type input "50.000"
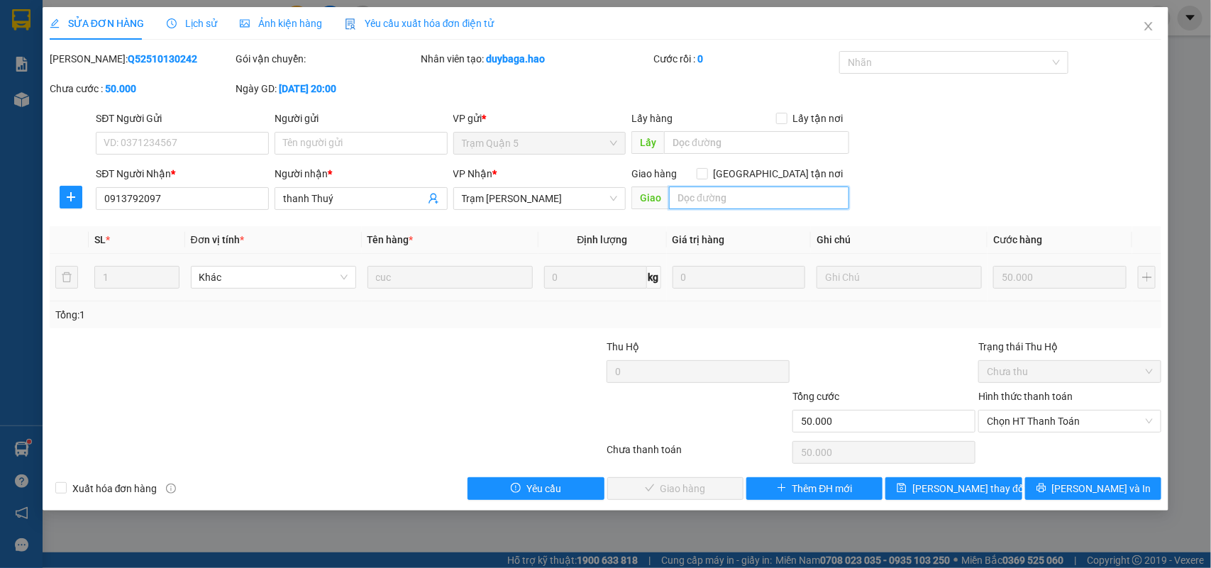
click at [684, 196] on input "text" at bounding box center [759, 198] width 180 height 23
type input "n"
type input "bớt 10k"
click at [973, 182] on div "SĐT Người Nhận * 0913792097 Người nhận * thanh Thuý VP Nhận * Trạm Tắc Vân Giao…" at bounding box center [628, 191] width 1071 height 50
click at [1043, 413] on span "Chọn HT Thanh Toán" at bounding box center [1070, 421] width 166 height 21
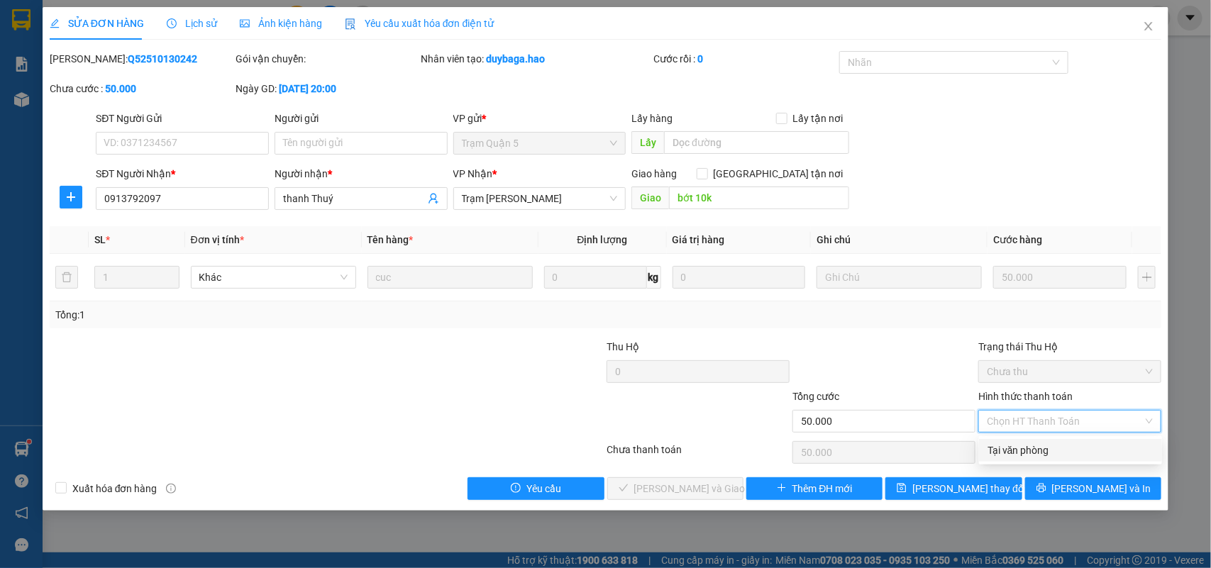
drag, startPoint x: 1023, startPoint y: 448, endPoint x: 667, endPoint y: 477, distance: 357.2
click at [1021, 448] on div "Tại văn phòng" at bounding box center [1070, 451] width 166 height 16
type input "0"
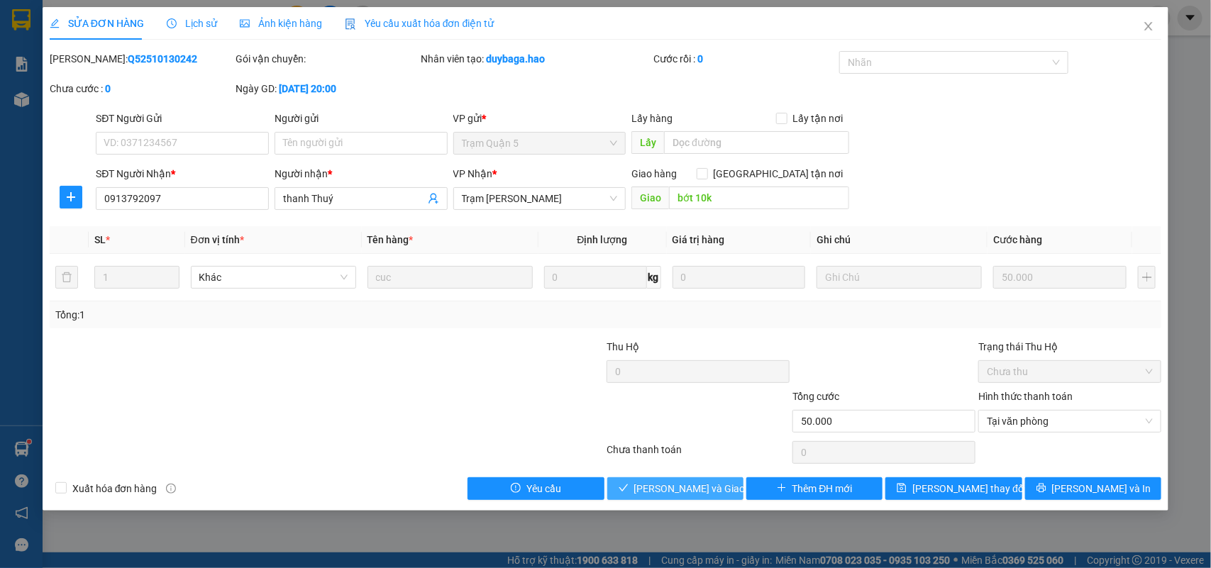
click at [651, 499] on button "[PERSON_NAME] và Giao hàng" at bounding box center [675, 488] width 136 height 23
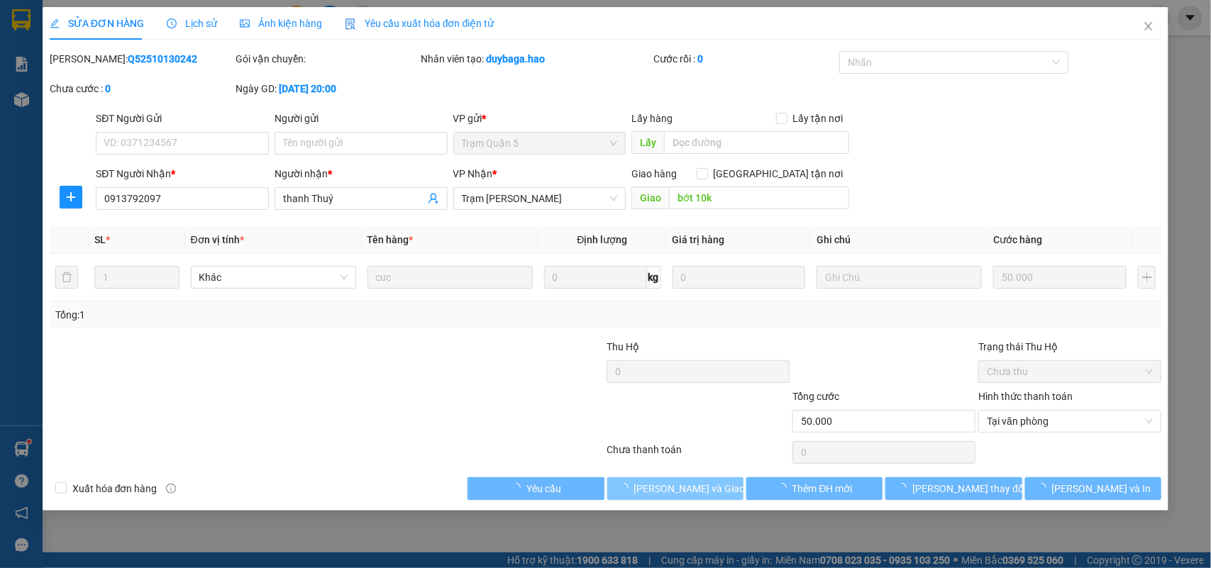
click at [653, 487] on span "[PERSON_NAME] và Giao hàng" at bounding box center [702, 489] width 136 height 16
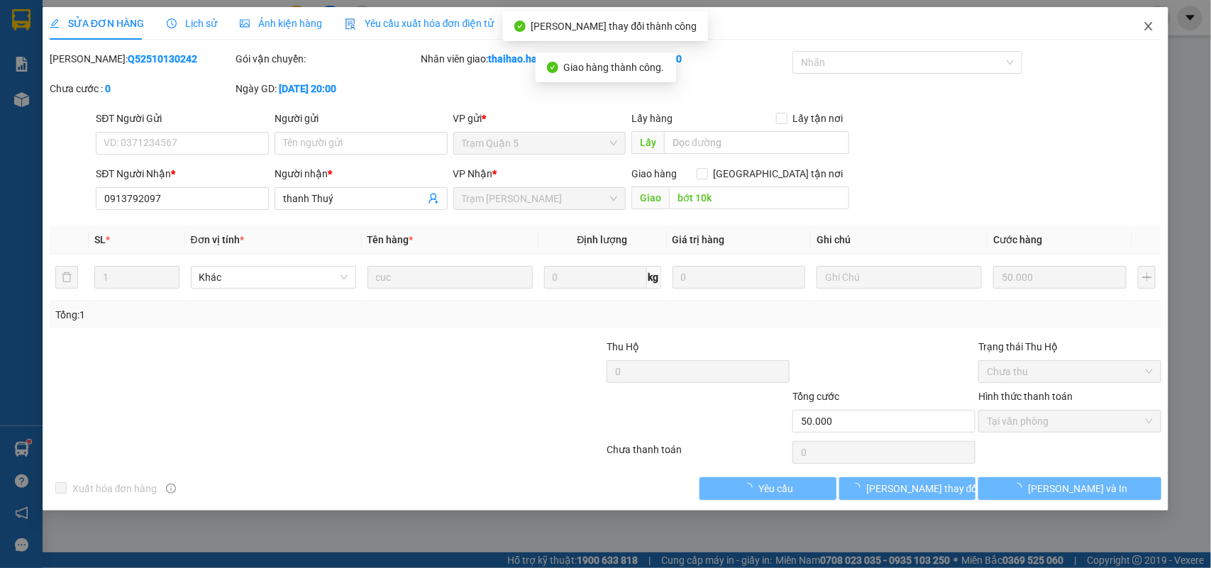
click at [1164, 28] on span "Close" at bounding box center [1148, 27] width 40 height 40
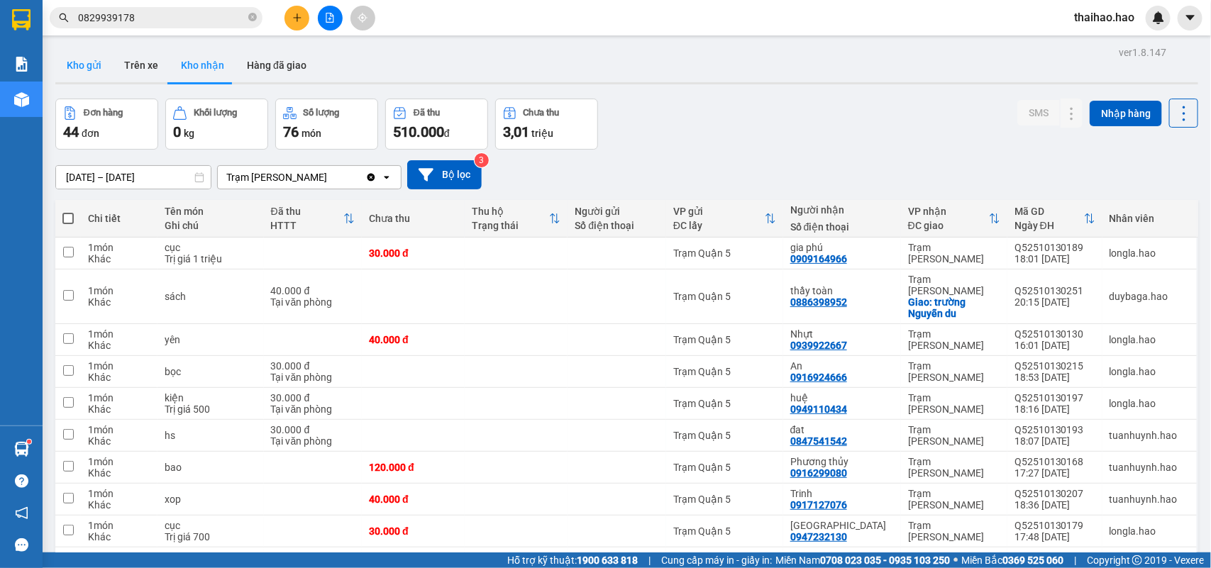
click at [87, 60] on button "Kho gửi" at bounding box center [83, 65] width 57 height 34
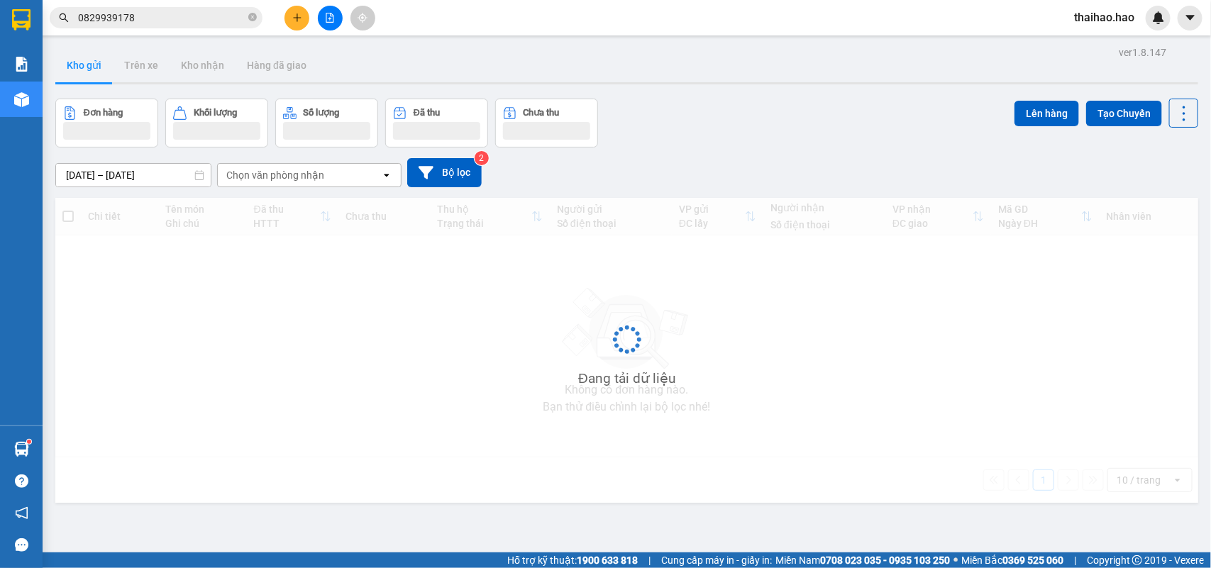
drag, startPoint x: 87, startPoint y: 60, endPoint x: 74, endPoint y: 77, distance: 20.3
click at [86, 60] on button "Kho gửi" at bounding box center [83, 65] width 57 height 34
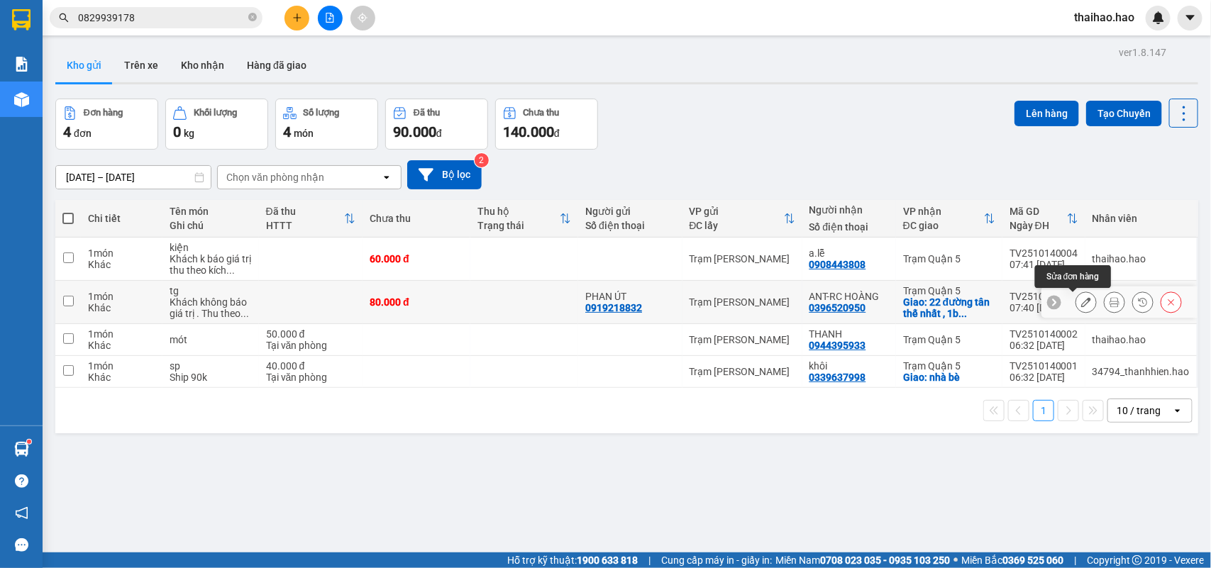
click at [1081, 304] on icon at bounding box center [1086, 302] width 10 height 10
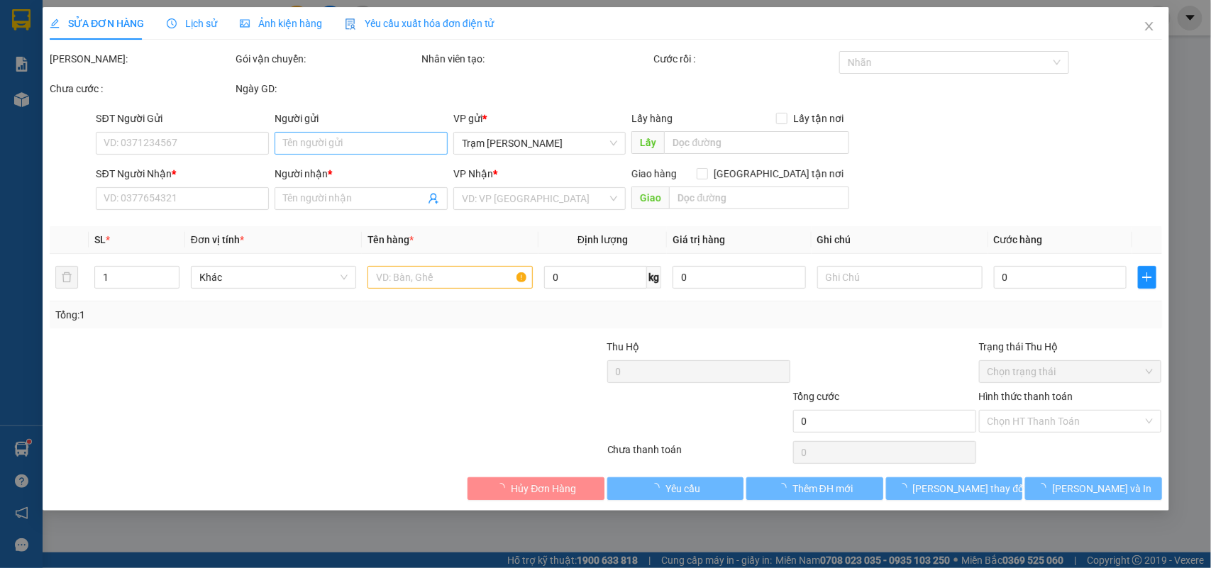
type input "0919218832"
type input "PHAN ÚT"
type input "0396520950"
type input "ANT-RC HOÀNG"
checkbox input "true"
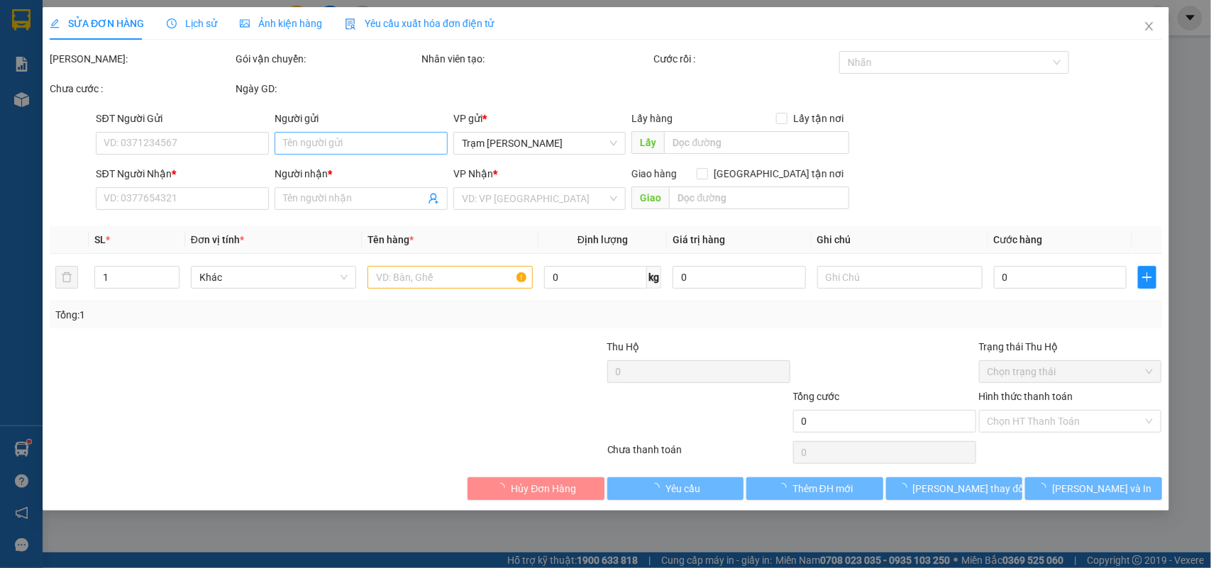
type input "22 đường [GEOGRAPHIC_DATA] , 1b phường [GEOGRAPHIC_DATA], [GEOGRAPHIC_DATA], [G…"
type input "80.000"
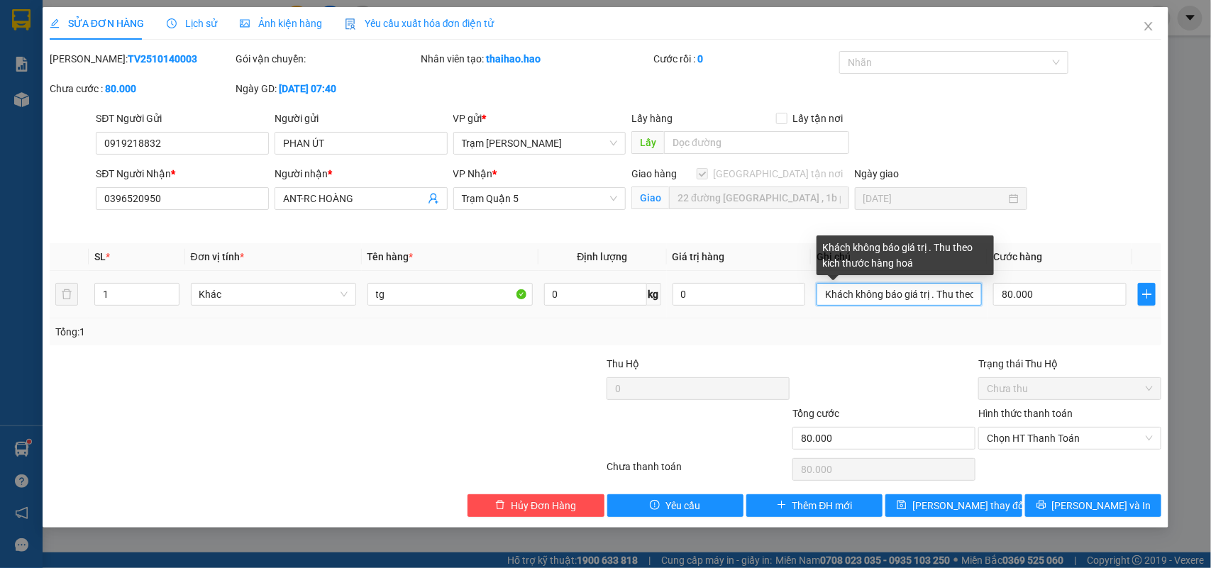
click at [930, 299] on input "Khách không báo giá trị . Thu theo kích thước hàng hoá" at bounding box center [898, 294] width 165 height 23
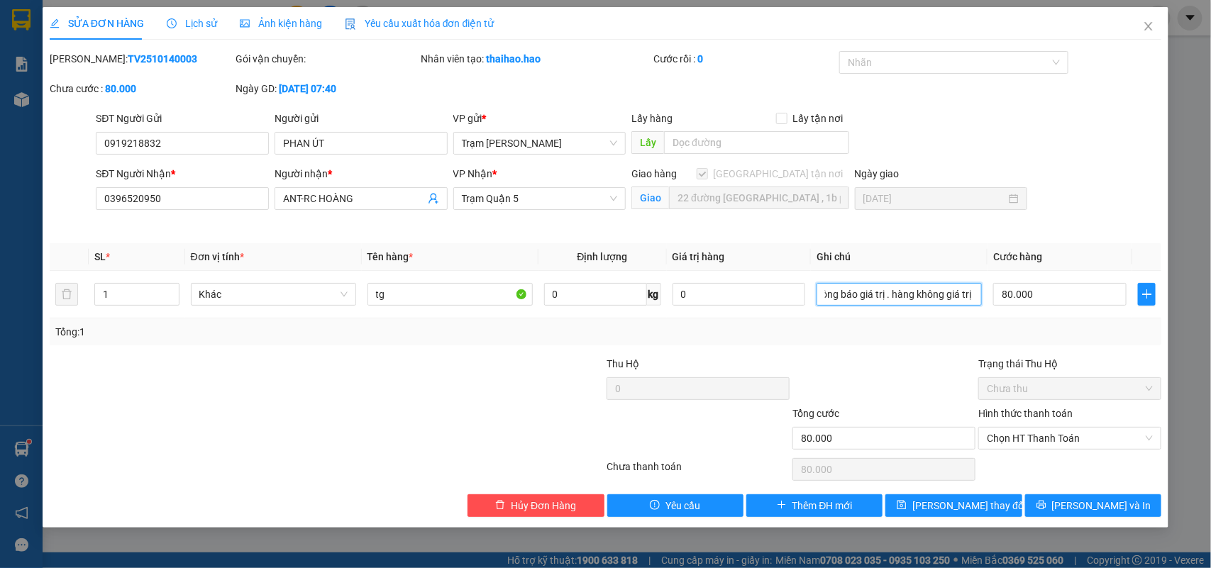
scroll to position [0, 48]
type input "Khách không báo giá trị . hàng không giá trị . Thu theo kích thước hàng hoá"
drag, startPoint x: 1098, startPoint y: 509, endPoint x: 1080, endPoint y: 522, distance: 22.3
click at [1094, 509] on span "[PERSON_NAME] và In" at bounding box center [1101, 506] width 99 height 16
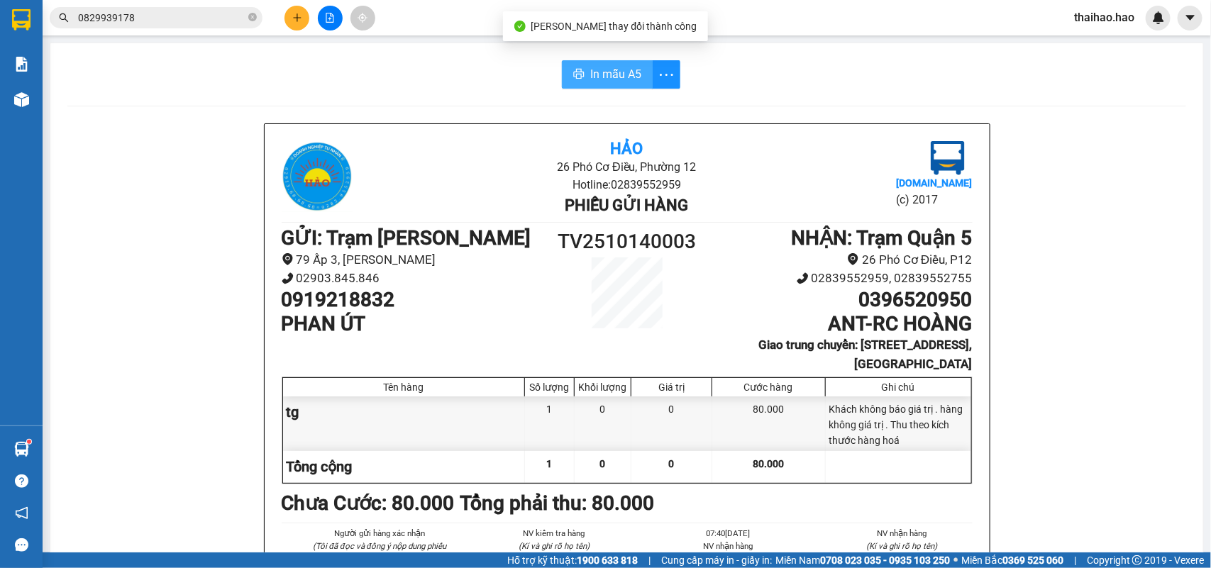
click at [617, 87] on button "In mẫu A5" at bounding box center [607, 74] width 91 height 28
click at [617, 70] on span "In mẫu A5" at bounding box center [615, 74] width 51 height 18
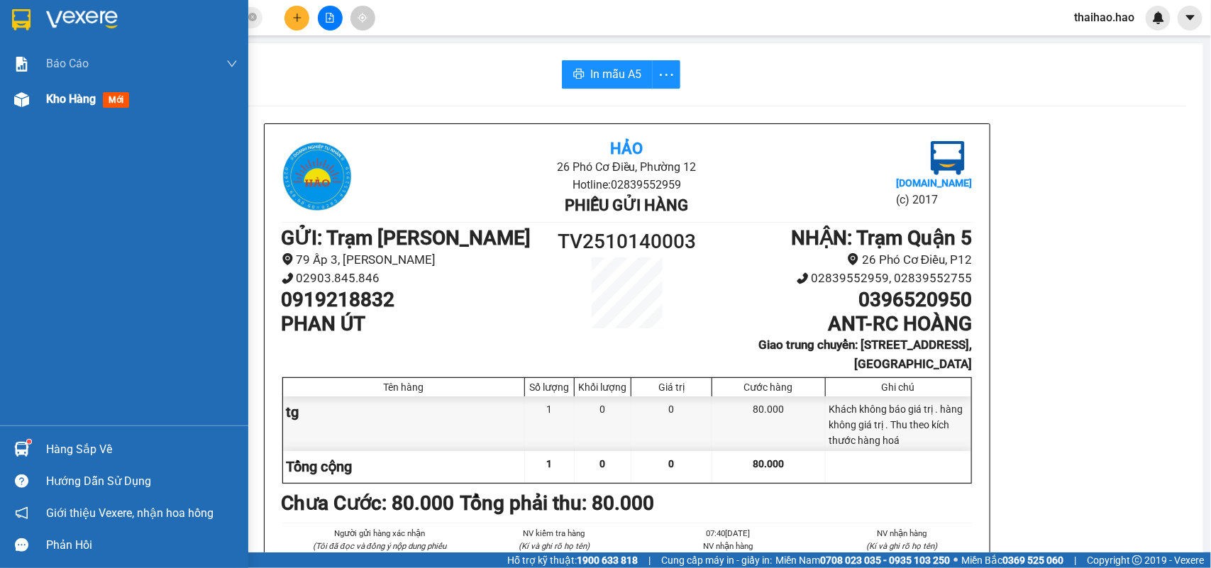
click at [35, 86] on div "Kho hàng mới" at bounding box center [124, 99] width 248 height 35
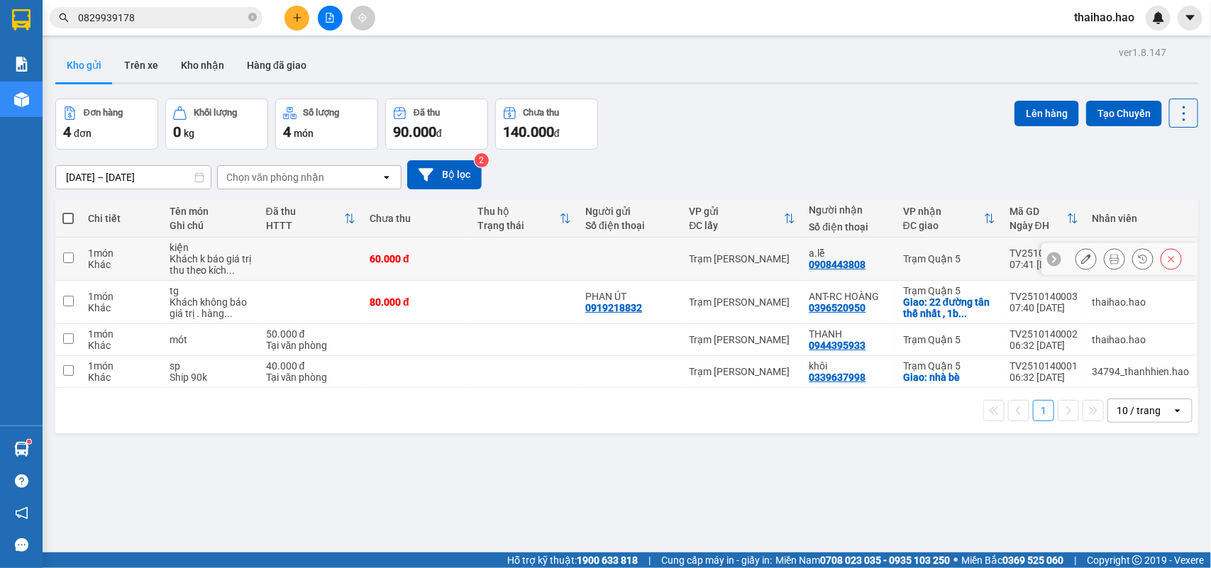
click at [1109, 260] on icon at bounding box center [1114, 259] width 10 height 10
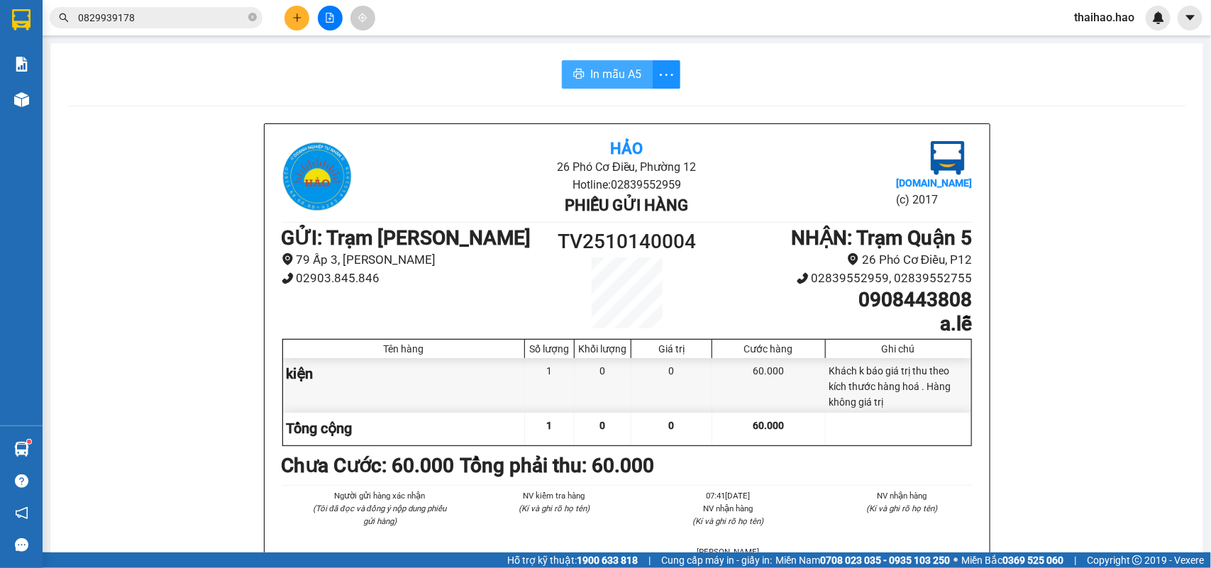
click at [614, 87] on button "In mẫu A5" at bounding box center [607, 74] width 91 height 28
click at [618, 82] on span "In mẫu A5" at bounding box center [615, 74] width 51 height 18
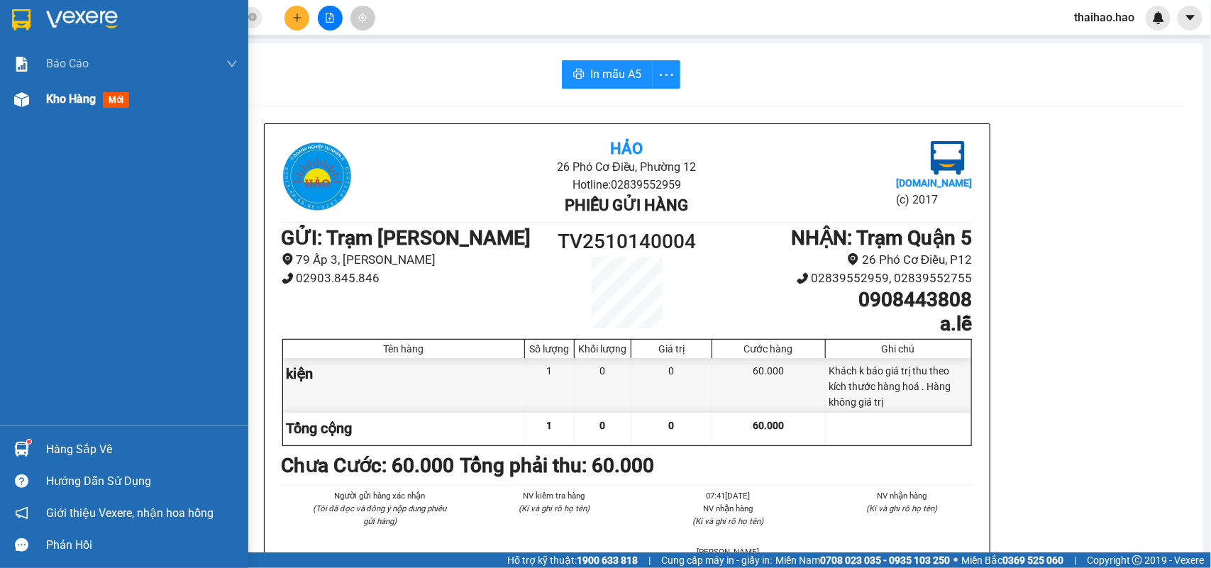
click at [15, 106] on img at bounding box center [21, 99] width 15 height 15
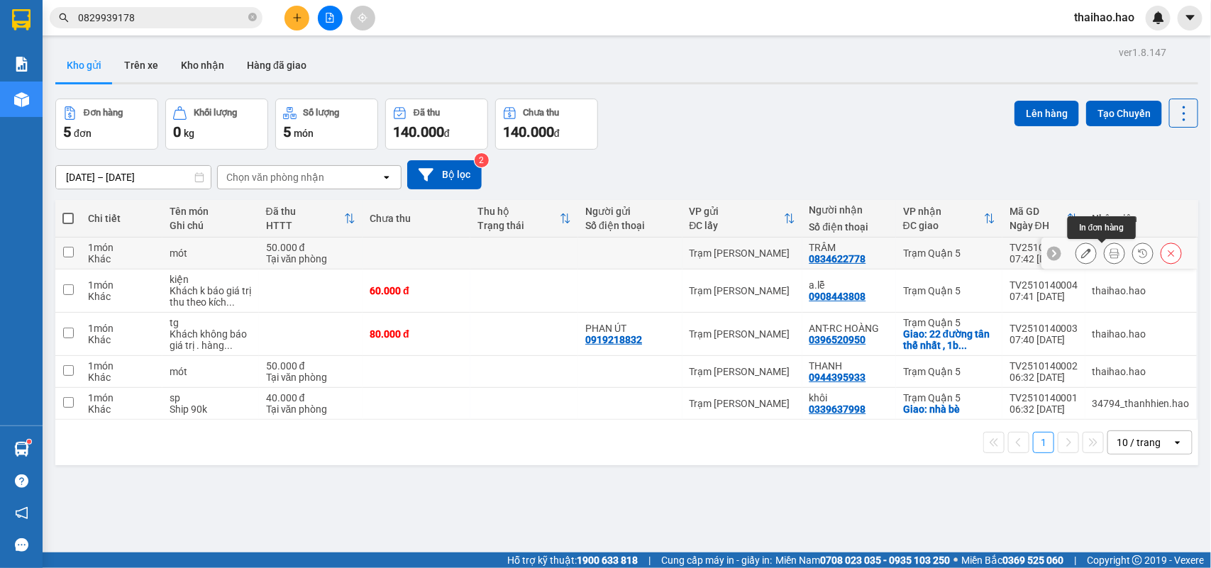
click at [1109, 250] on icon at bounding box center [1114, 253] width 10 height 10
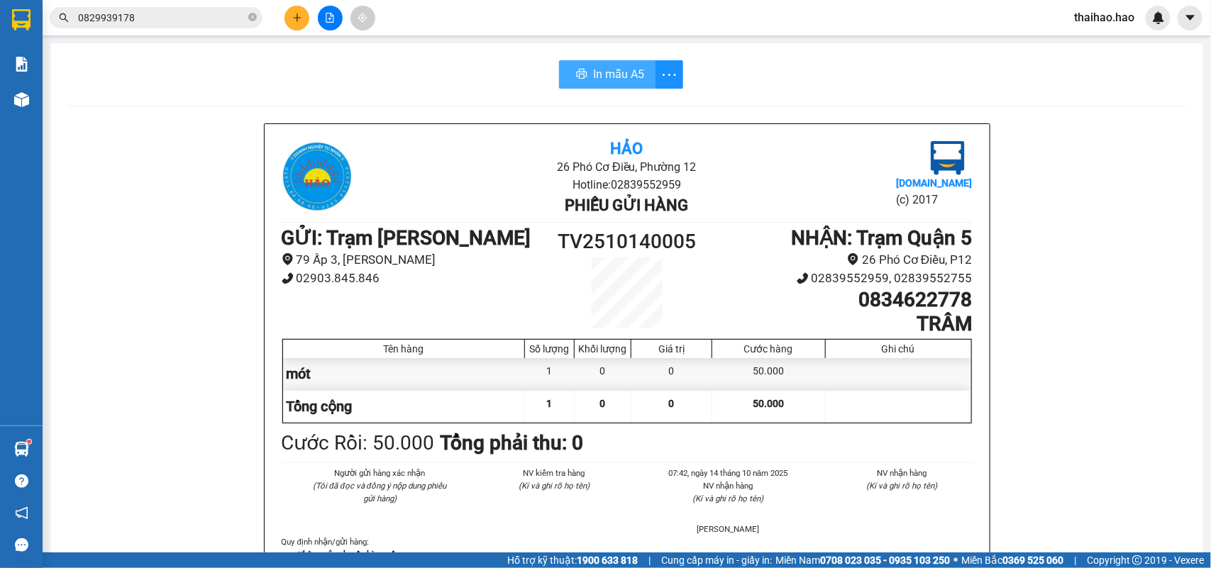
click at [560, 77] on button "In mẫu A5" at bounding box center [607, 74] width 96 height 28
click at [601, 72] on span "In mẫu A5" at bounding box center [615, 74] width 51 height 18
drag, startPoint x: 255, startPoint y: 16, endPoint x: 242, endPoint y: 20, distance: 14.1
click at [253, 16] on icon "close-circle" at bounding box center [252, 17] width 9 height 9
click at [241, 20] on input "text" at bounding box center [161, 18] width 167 height 16
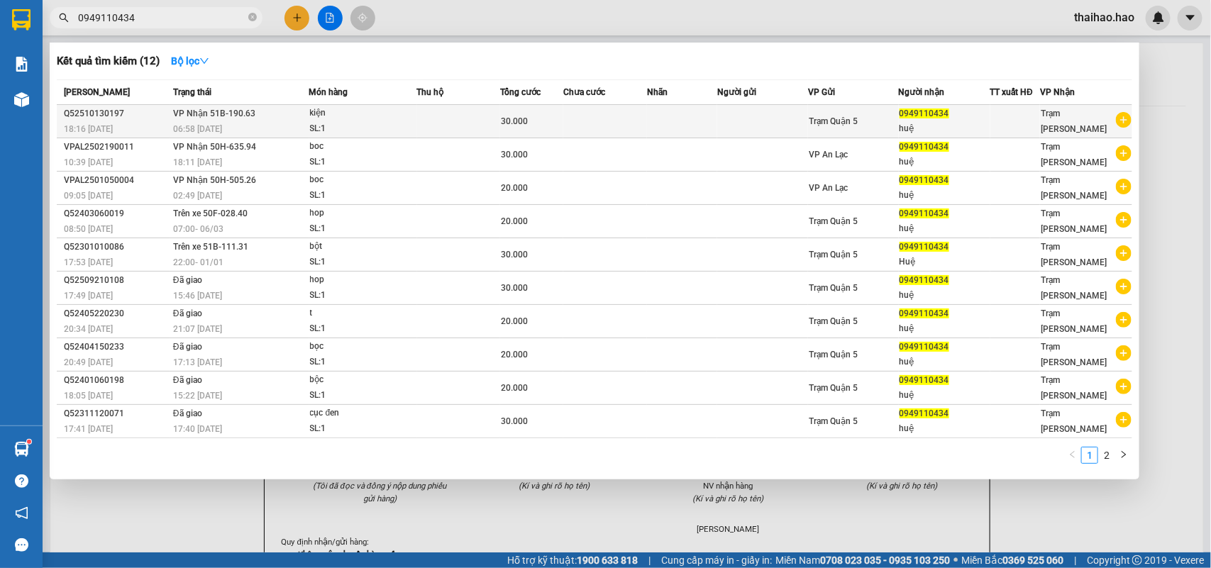
type input "0949110434"
click at [349, 121] on div "SL: 1" at bounding box center [363, 129] width 106 height 16
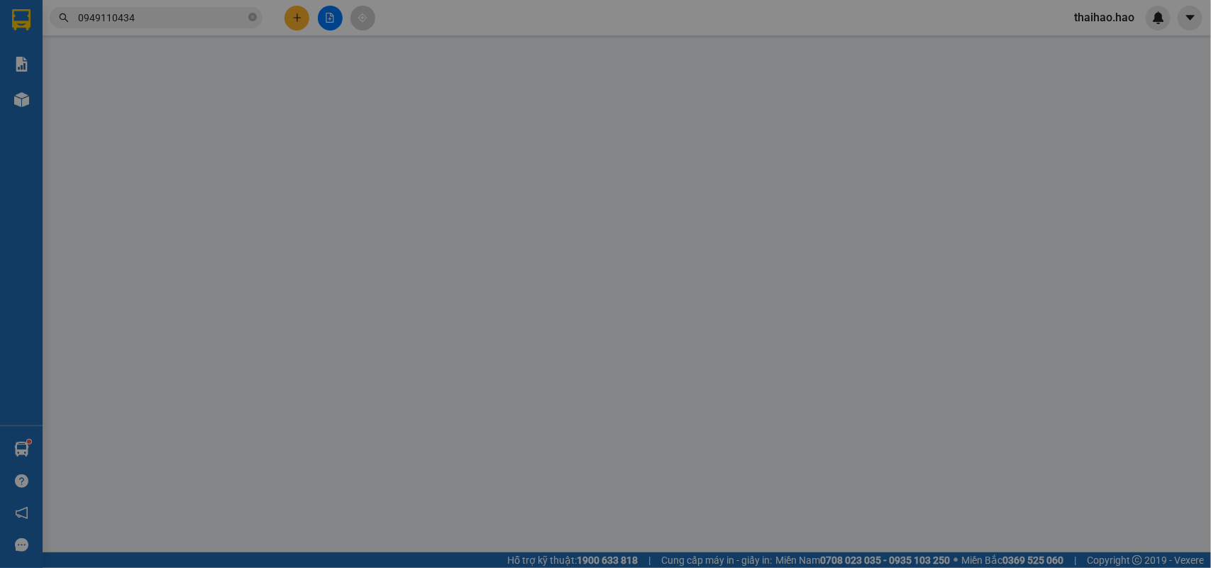
type input "0949110434"
type input "huệ"
type input "30.000"
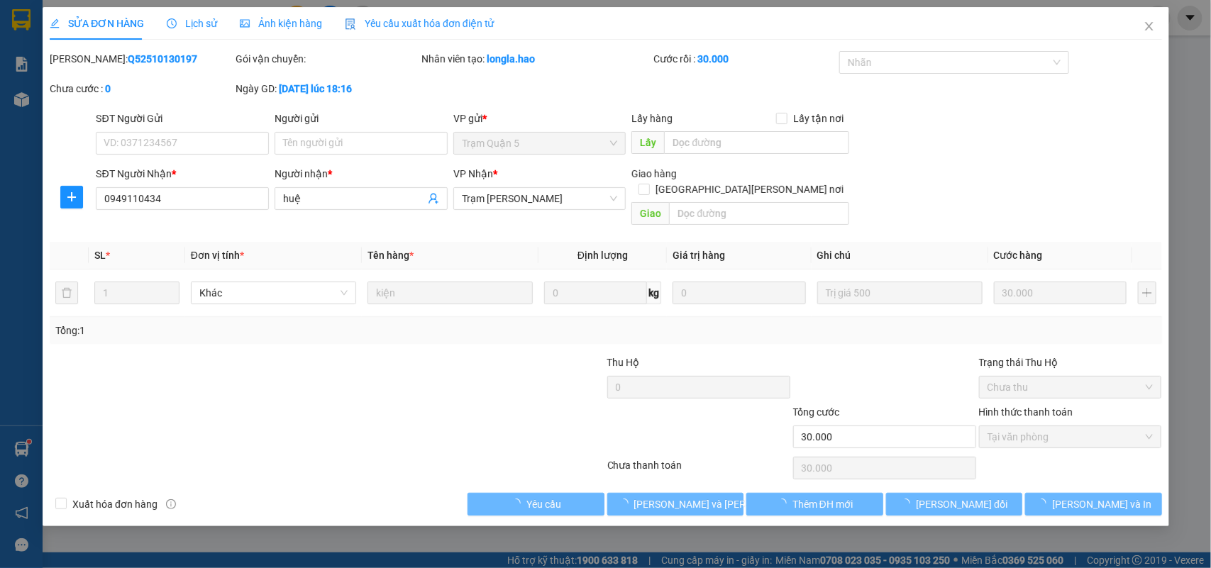
click at [263, 16] on div "Ảnh kiện hàng" at bounding box center [281, 24] width 82 height 16
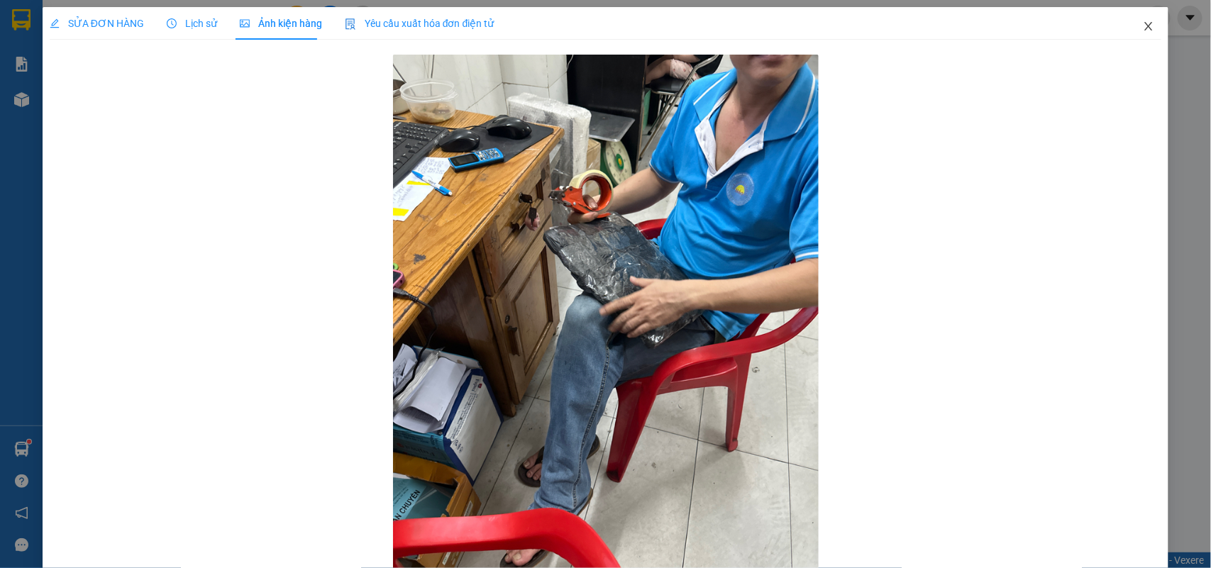
click at [1150, 18] on span "Close" at bounding box center [1148, 27] width 40 height 40
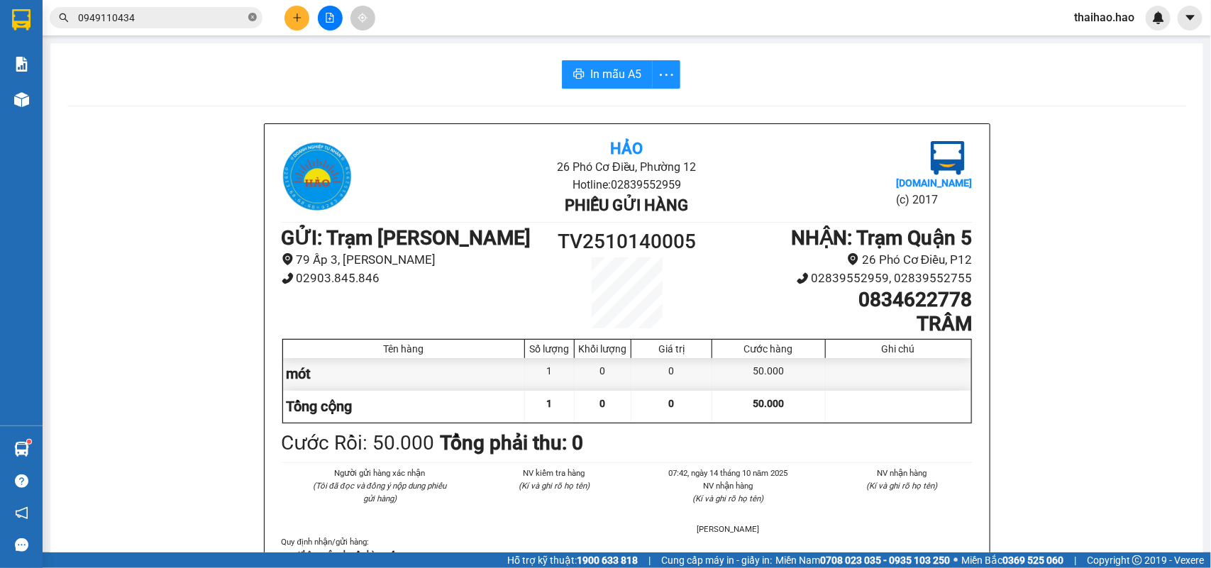
click at [250, 16] on icon "close-circle" at bounding box center [252, 17] width 9 height 9
click at [225, 18] on input "text" at bounding box center [161, 18] width 167 height 16
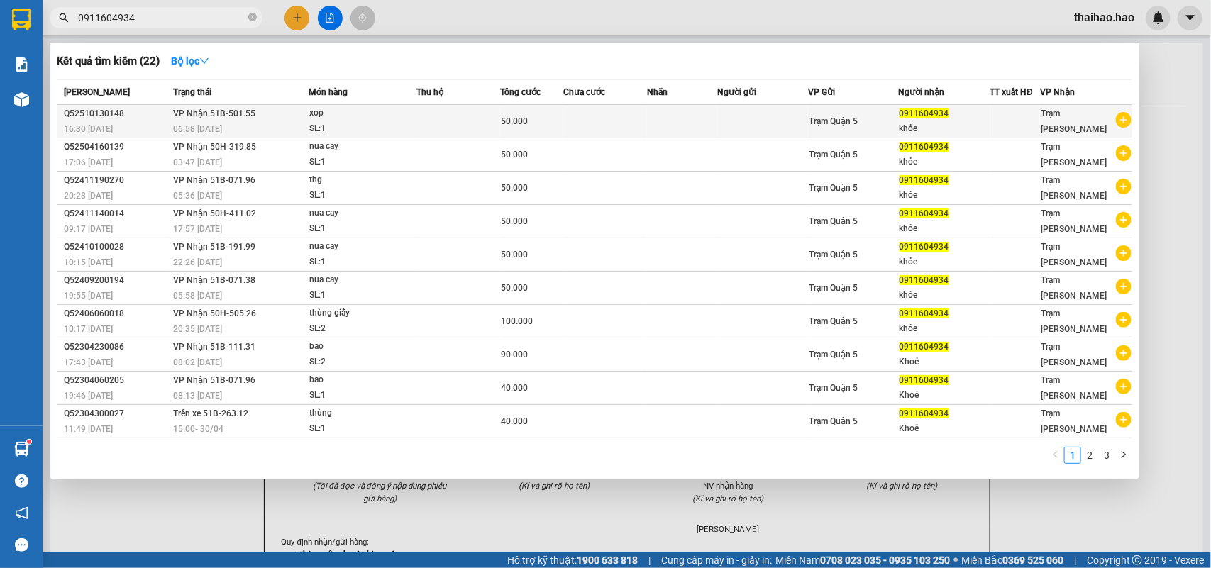
type input "0911604934"
click at [353, 123] on div "SL: 1" at bounding box center [362, 129] width 106 height 16
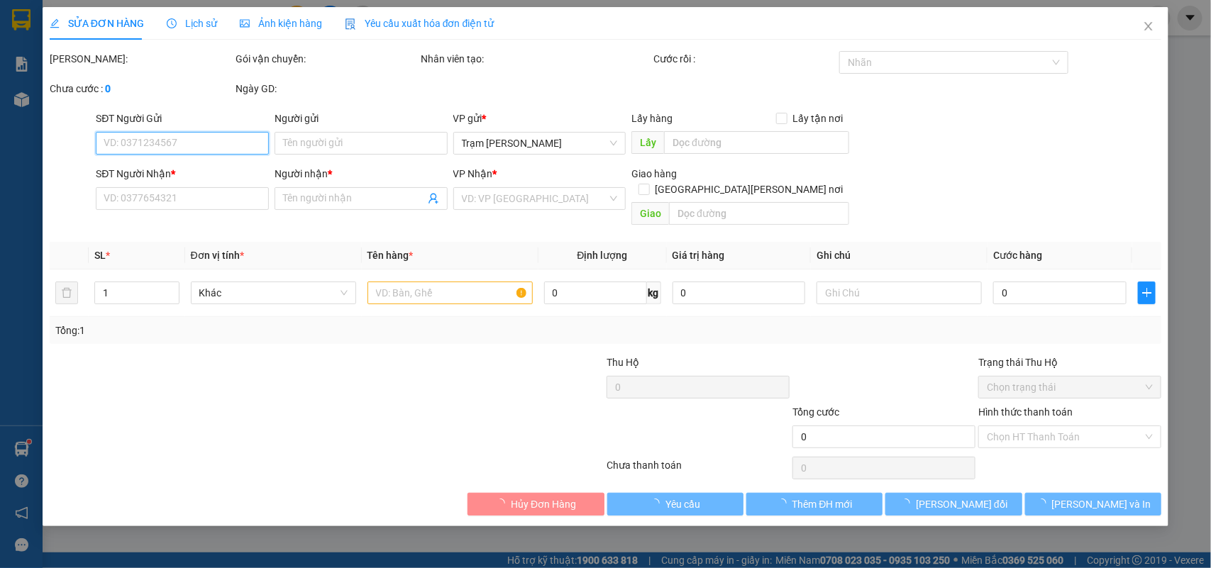
type input "0911604934"
type input "khỏe"
type input "50.000"
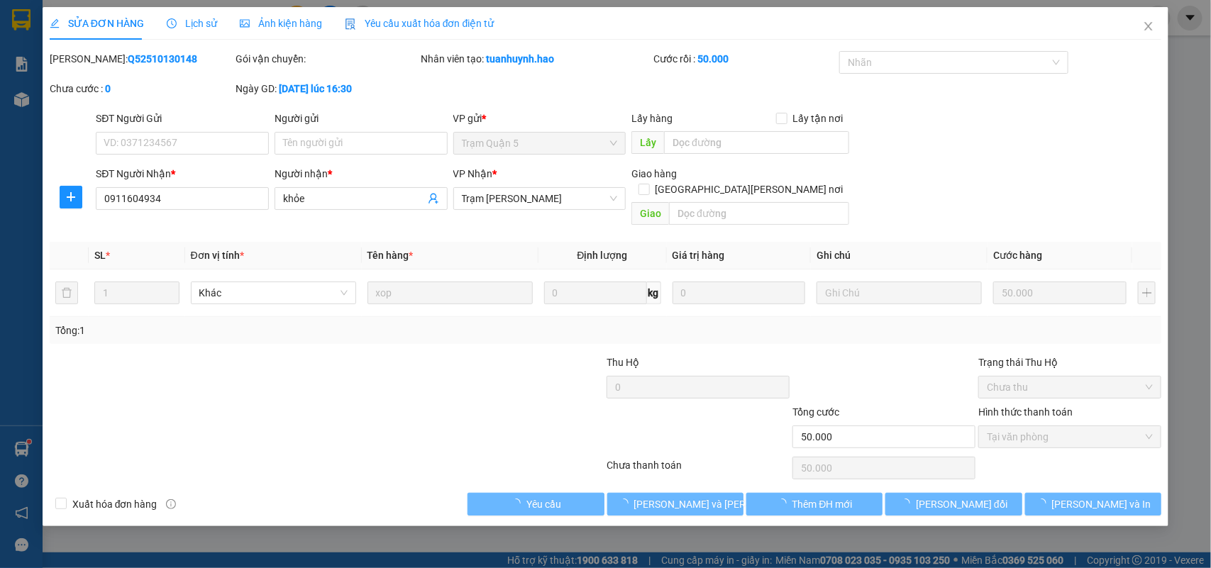
click at [291, 5] on div "SỬA ĐƠN HÀNG Lịch sử Ảnh kiện hàng Yêu cầu xuất hóa đơn điện tử Total Paid Fee …" at bounding box center [605, 284] width 1211 height 568
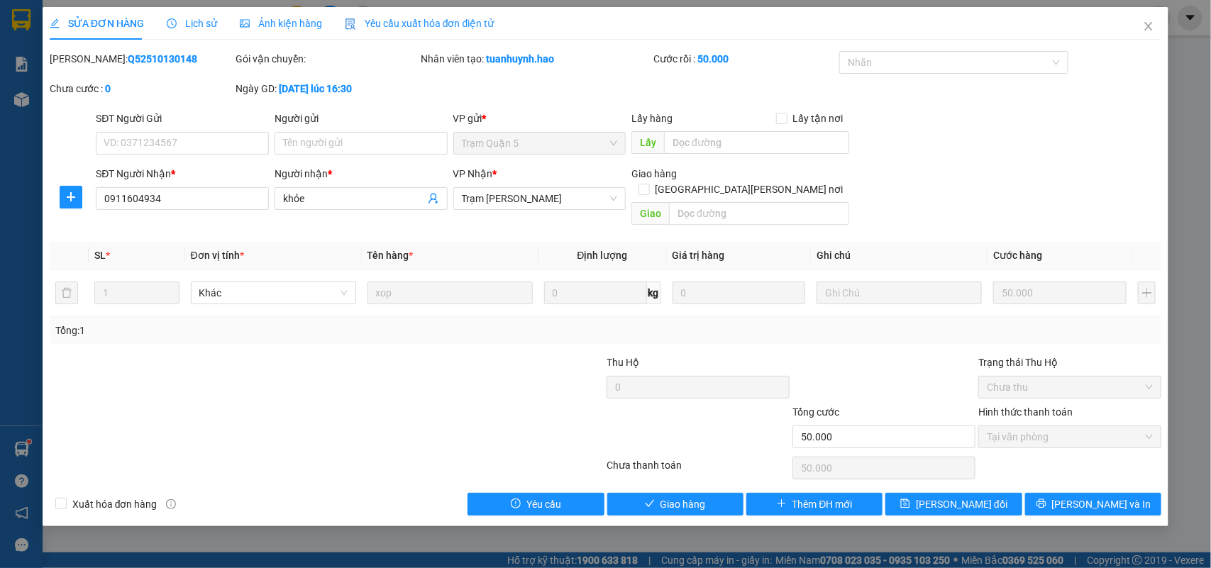
click at [289, 18] on span "Ảnh kiện hàng" at bounding box center [281, 23] width 82 height 11
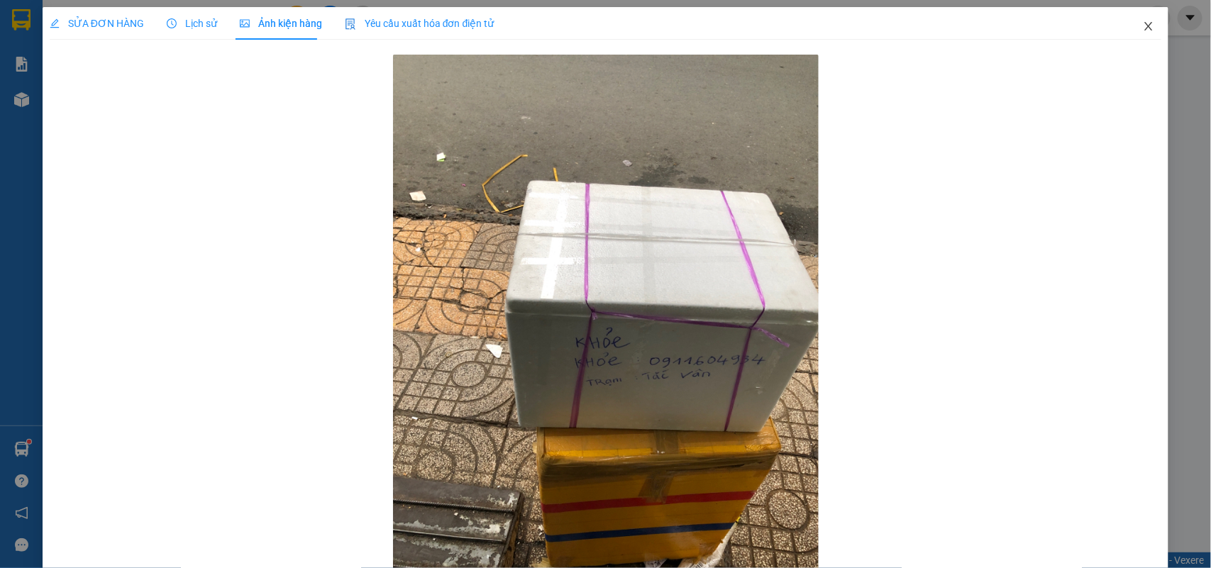
click at [1143, 23] on icon "close" at bounding box center [1148, 26] width 11 height 11
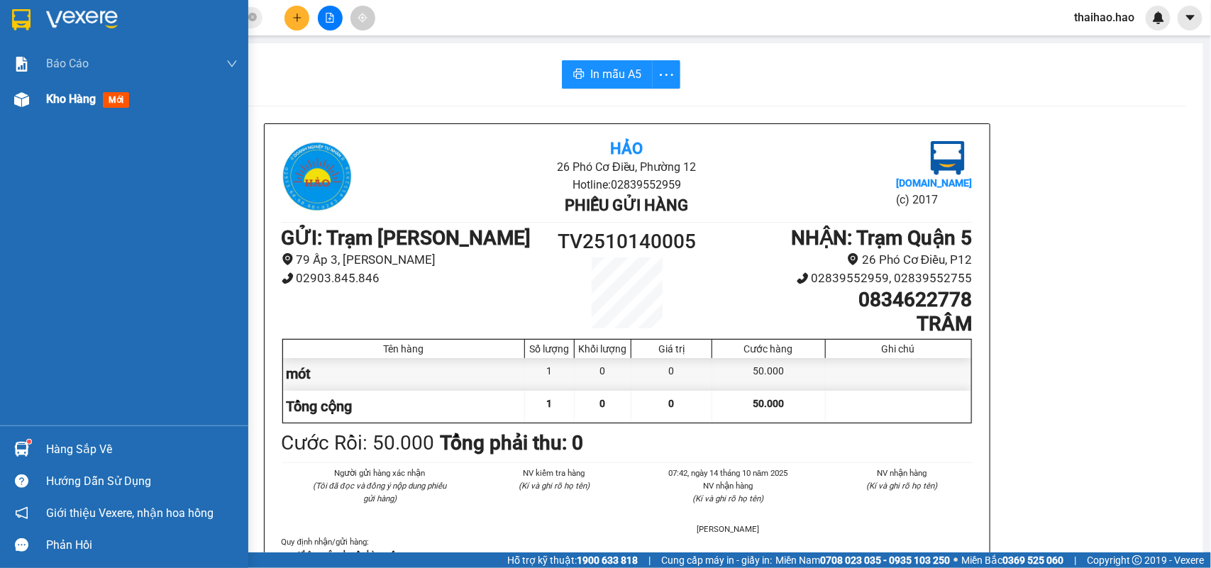
click at [26, 101] on img at bounding box center [21, 99] width 15 height 15
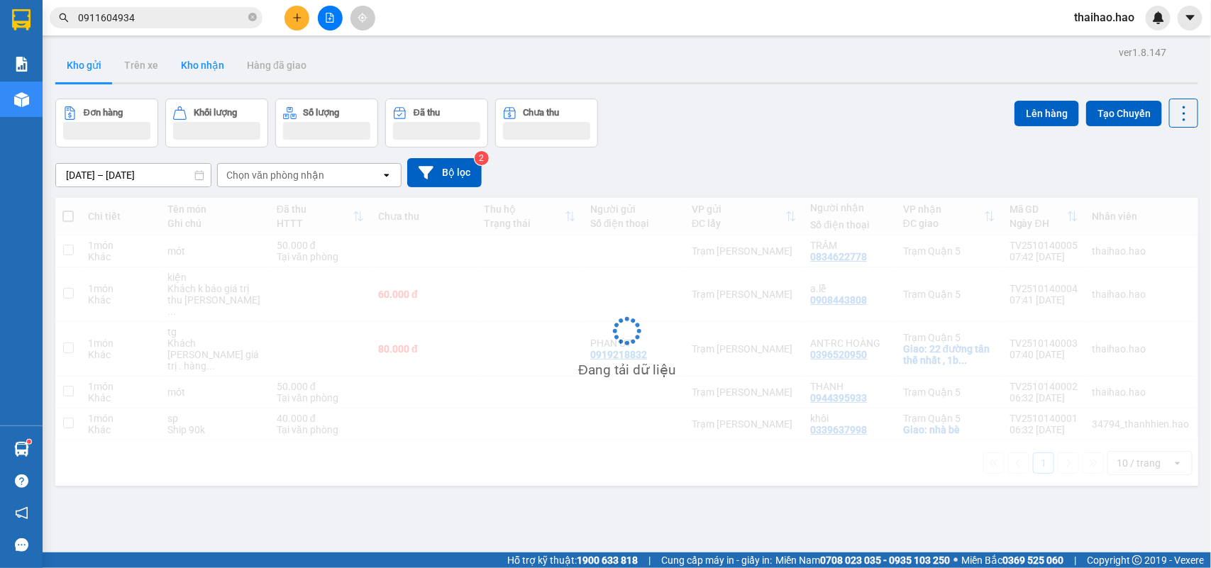
click at [203, 69] on button "Kho nhận" at bounding box center [203, 65] width 66 height 34
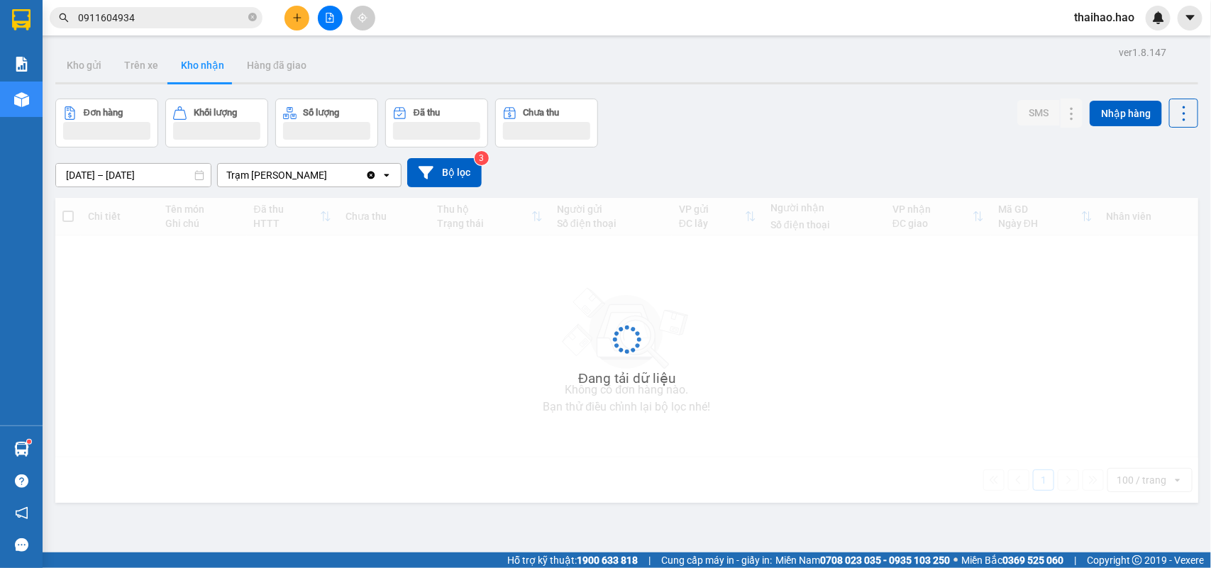
click at [203, 69] on button "Kho nhận" at bounding box center [203, 65] width 66 height 34
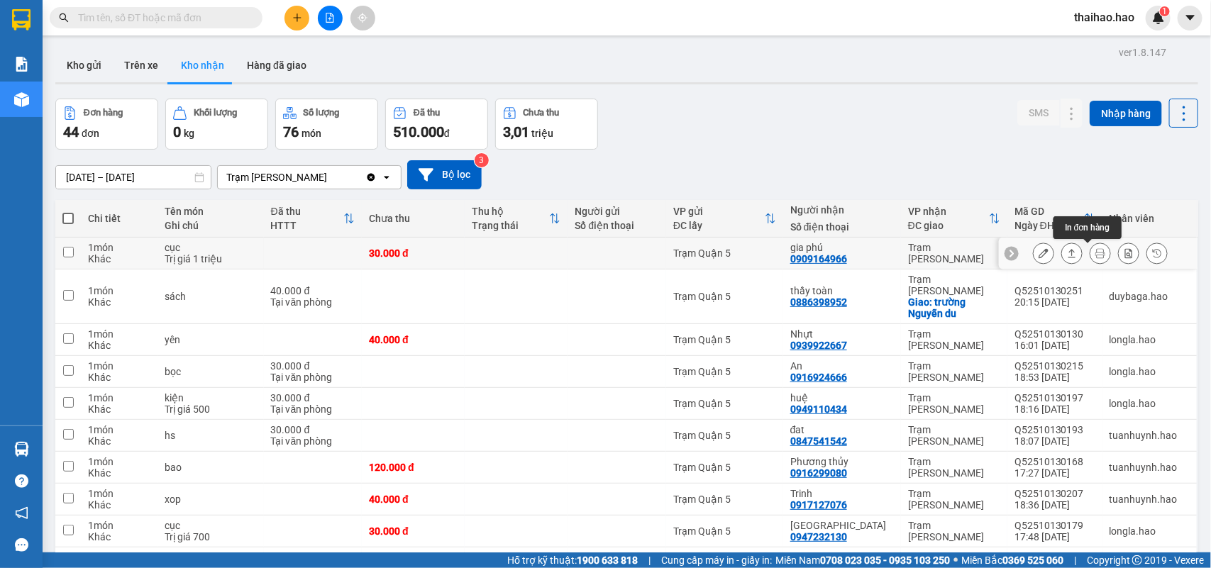
click at [1095, 258] on icon at bounding box center [1100, 253] width 10 height 10
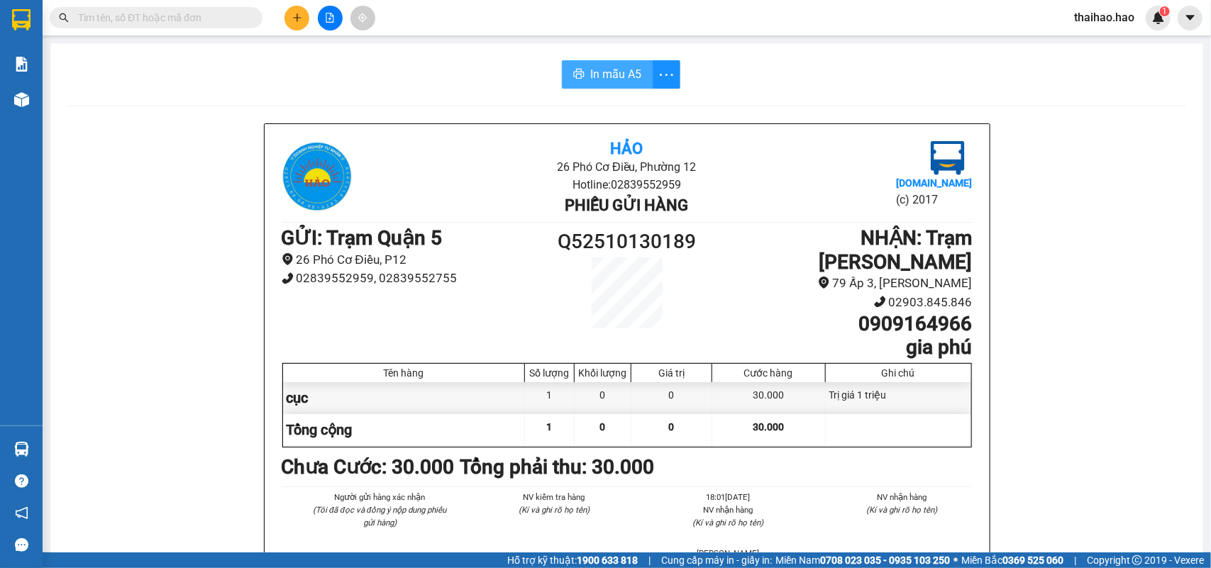
click at [626, 72] on span "In mẫu A5" at bounding box center [615, 74] width 51 height 18
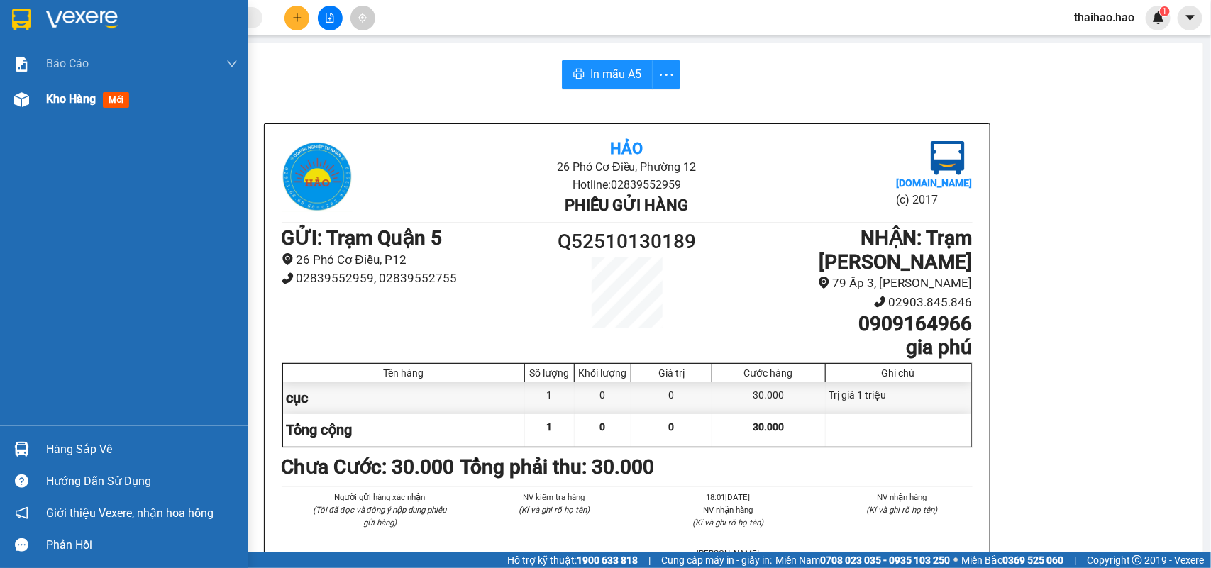
click at [22, 101] on img at bounding box center [21, 99] width 15 height 15
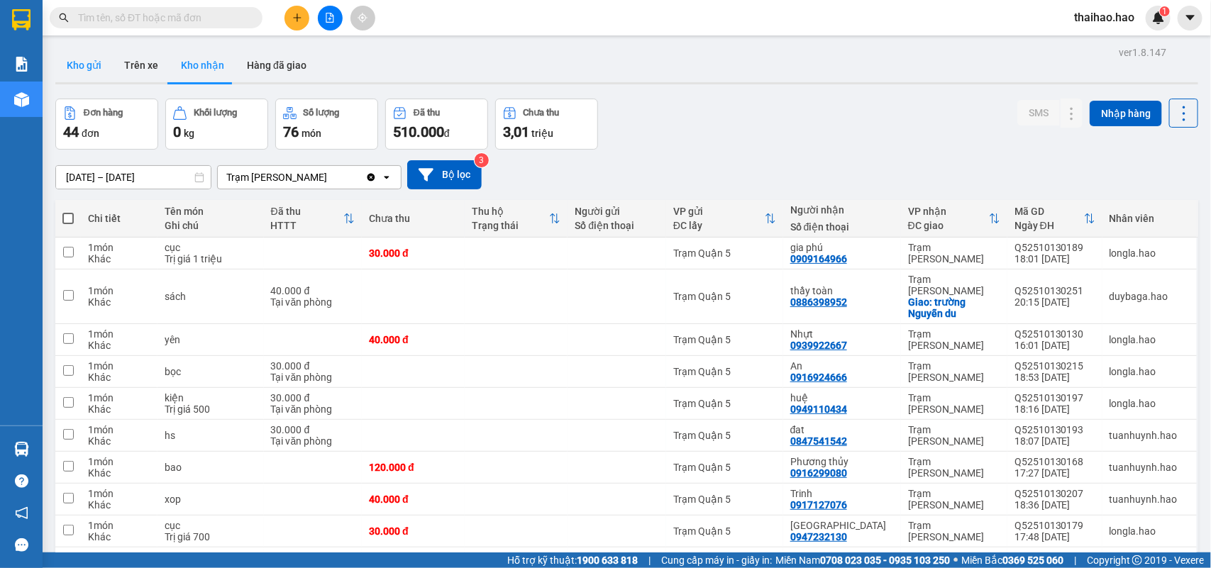
click at [71, 65] on button "Kho gửi" at bounding box center [83, 65] width 57 height 34
drag, startPoint x: 71, startPoint y: 65, endPoint x: 194, endPoint y: 157, distance: 153.5
click at [71, 65] on button "Kho gửi" at bounding box center [83, 65] width 57 height 34
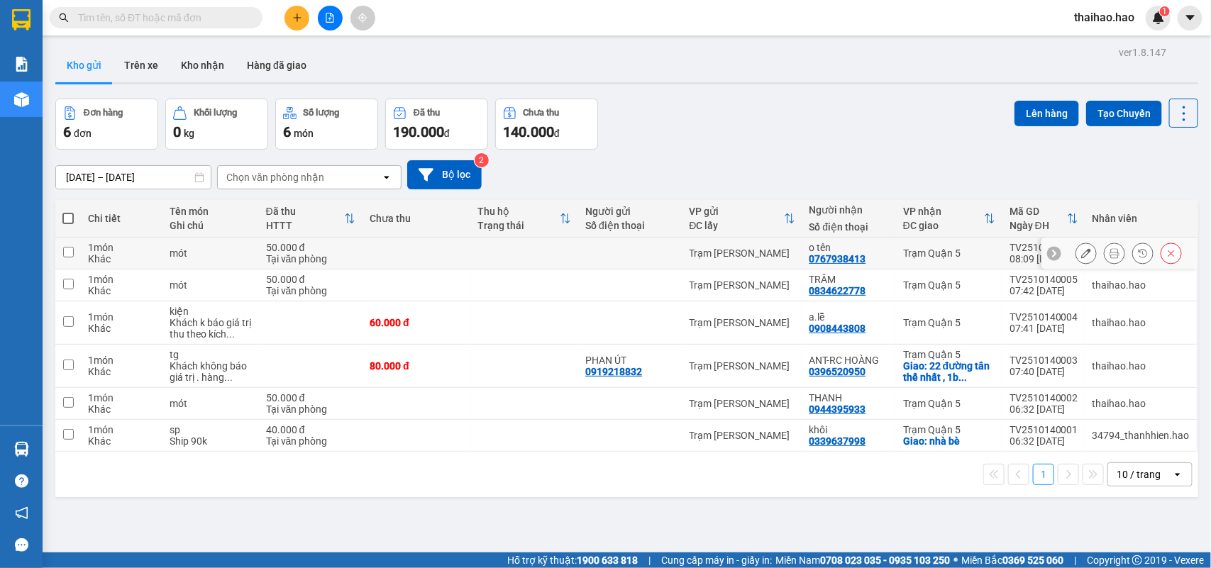
click at [1109, 258] on icon at bounding box center [1114, 253] width 10 height 10
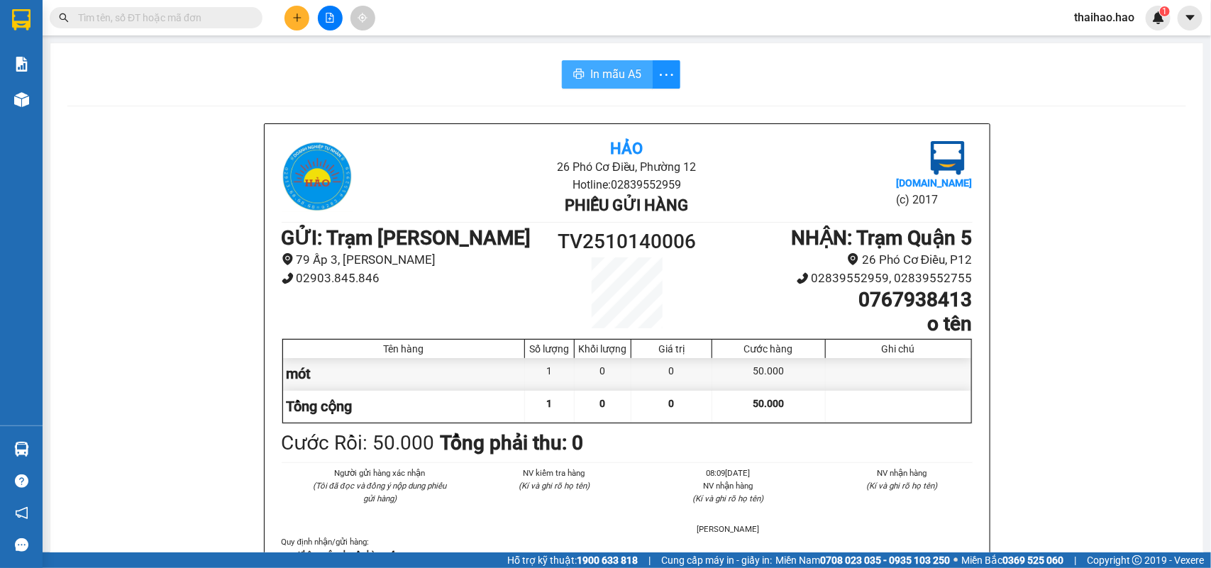
click at [601, 70] on span "In mẫu A5" at bounding box center [615, 74] width 51 height 18
